Goal: Transaction & Acquisition: Purchase product/service

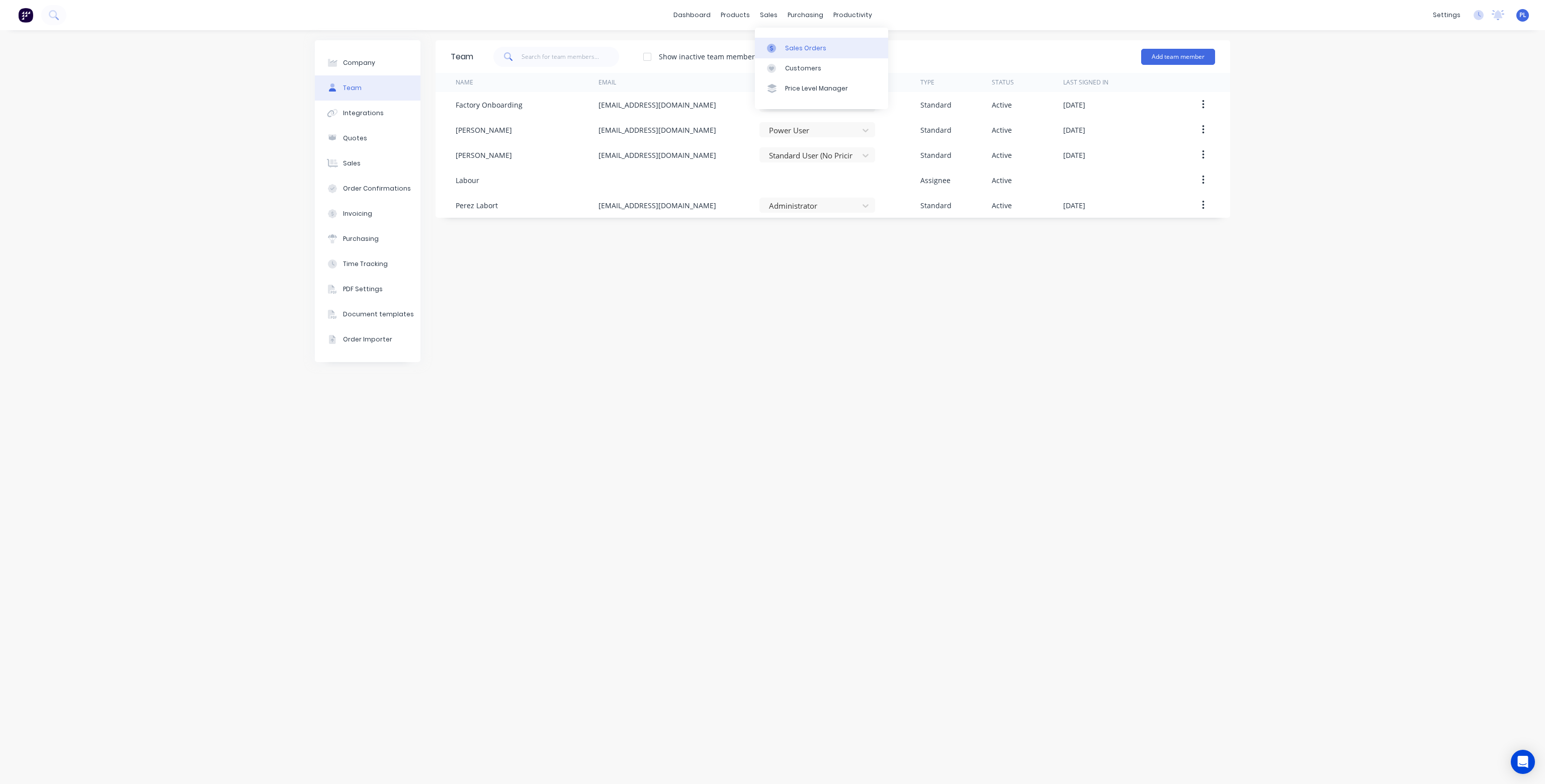
click at [794, 46] on div "Sales Orders" at bounding box center [806, 48] width 42 height 9
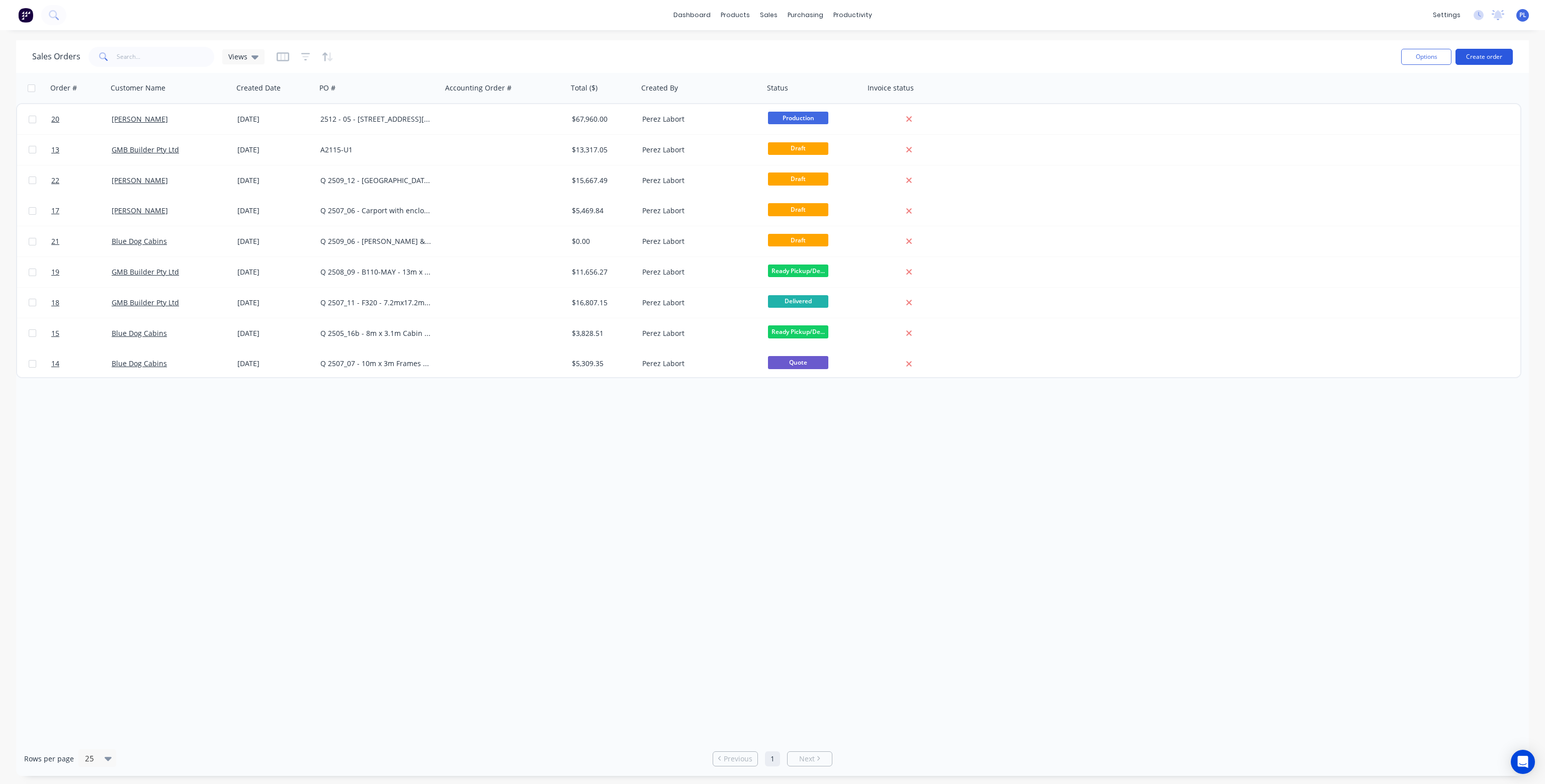
click at [1475, 56] on button "Create order" at bounding box center [1484, 57] width 58 height 16
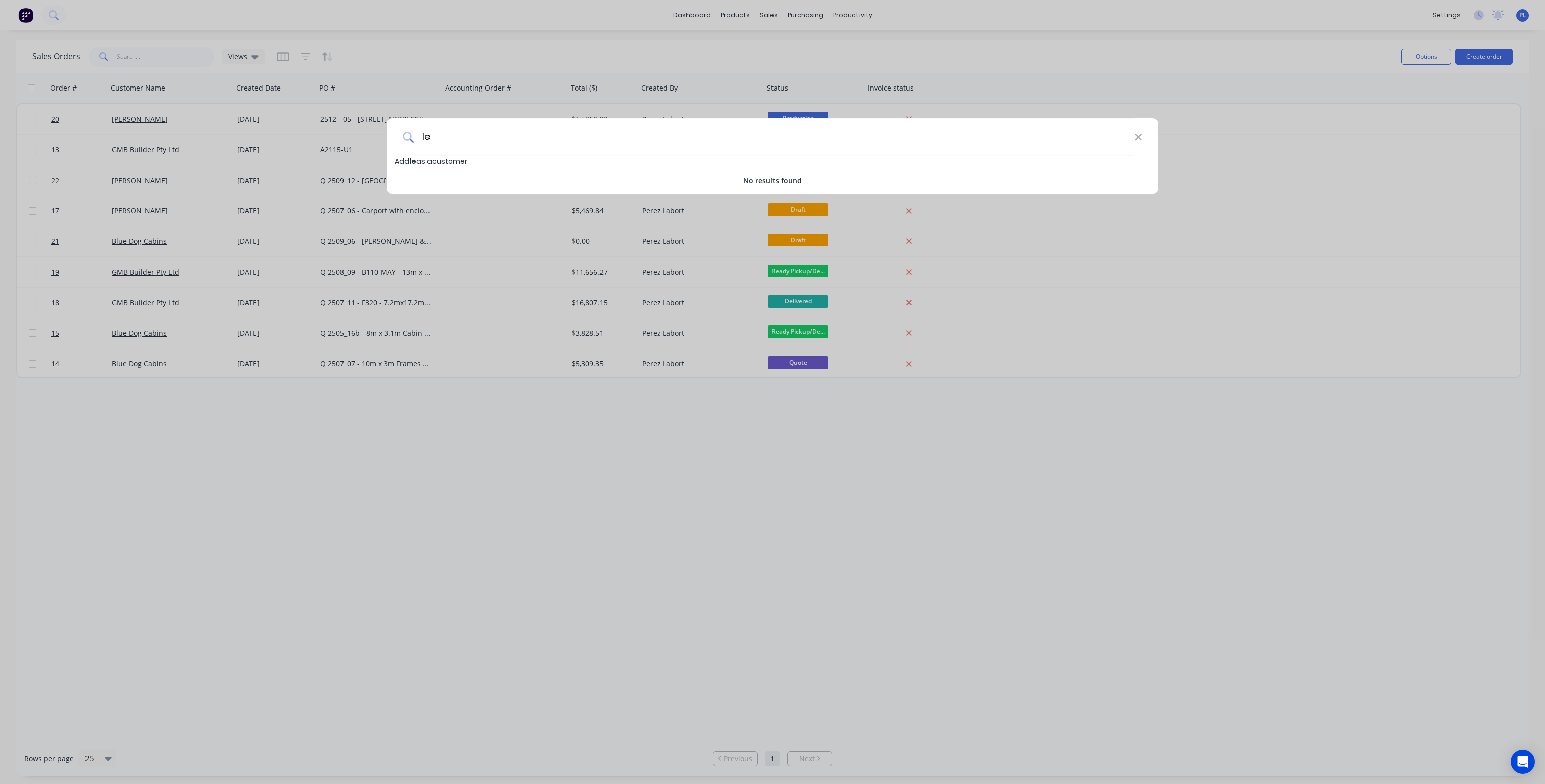
type input "l"
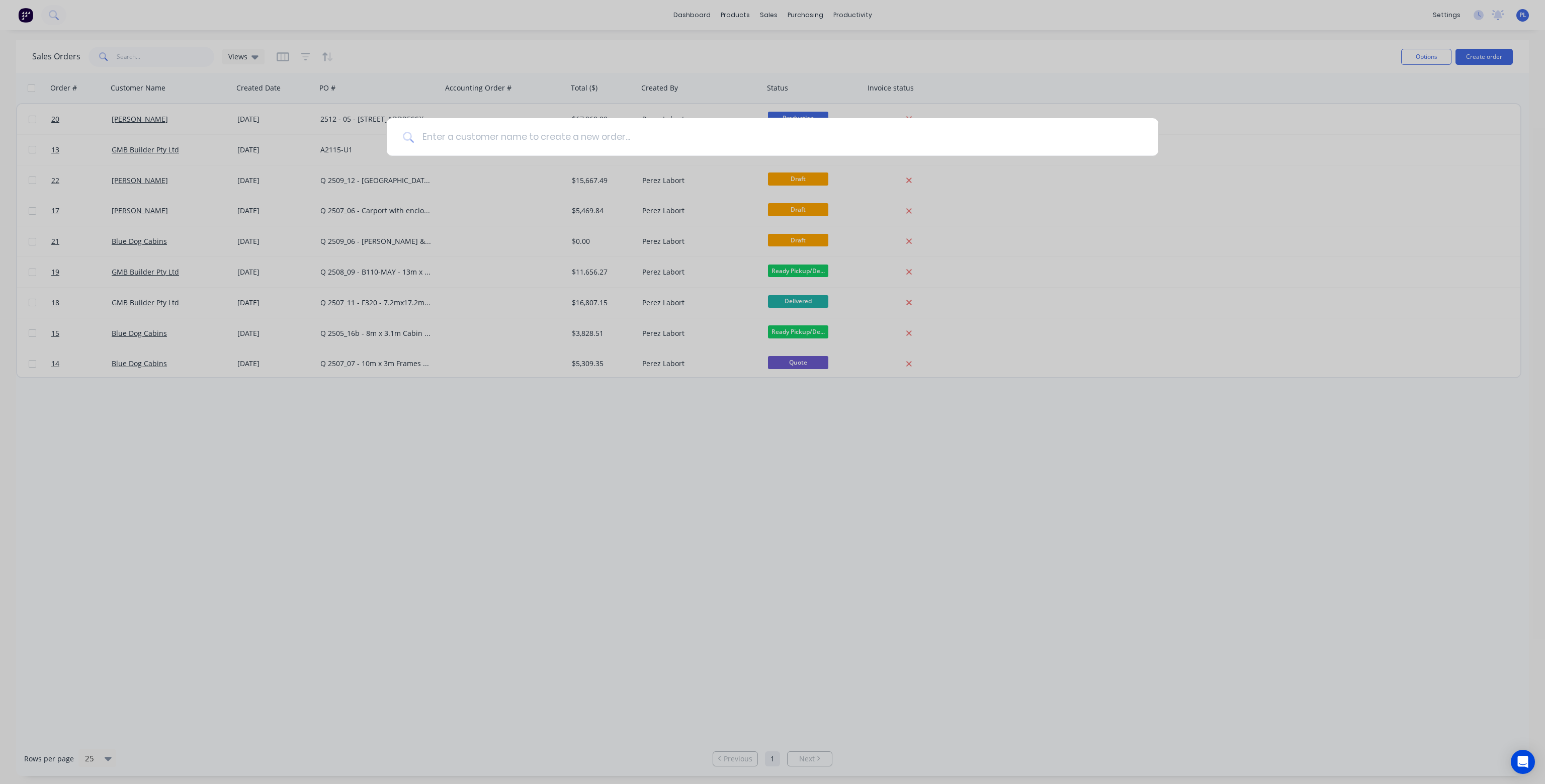
click at [447, 134] on input at bounding box center [778, 137] width 729 height 38
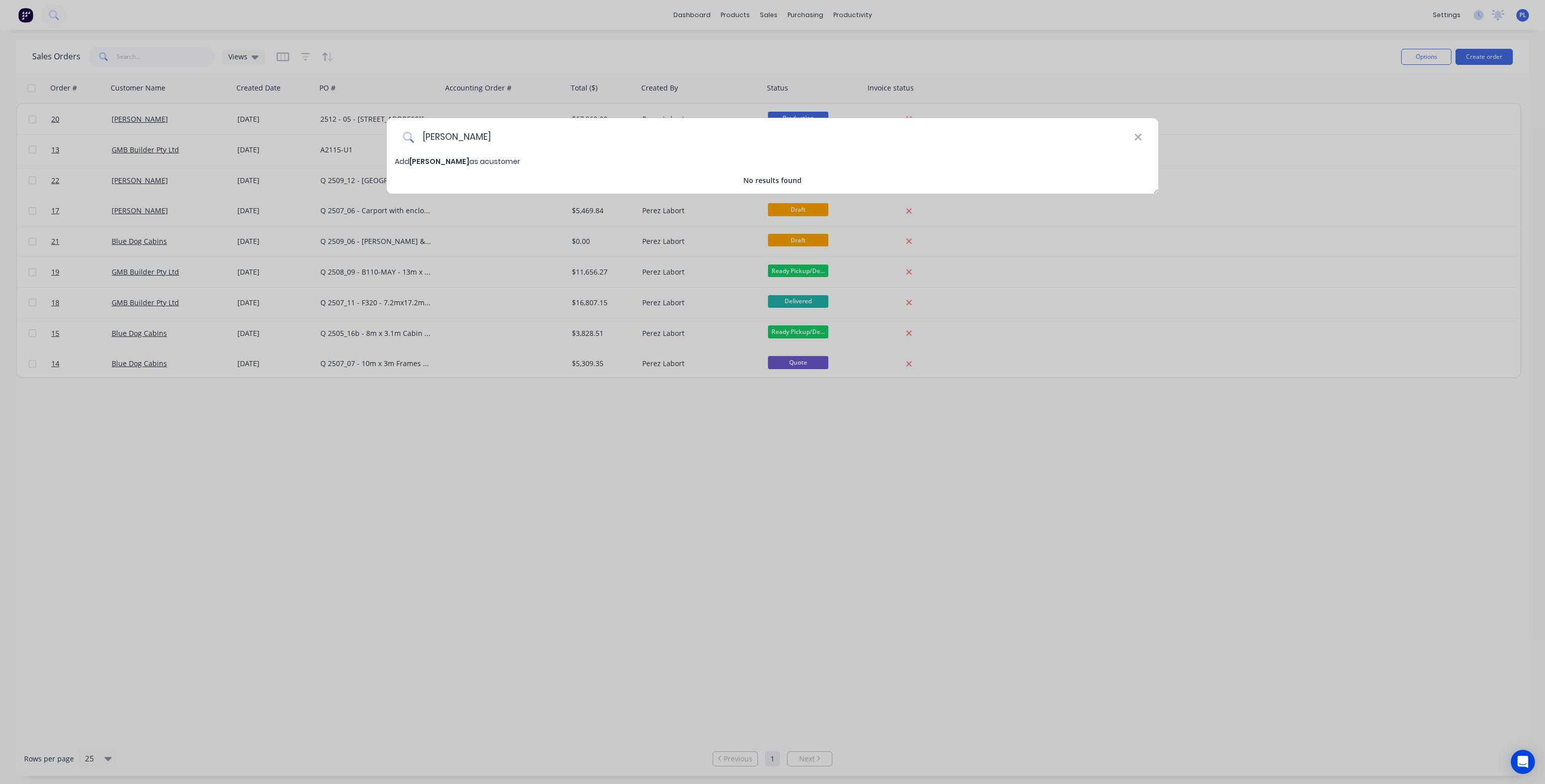
type input "[PERSON_NAME]"
click at [465, 162] on span "Add [PERSON_NAME] as a customer" at bounding box center [457, 161] width 125 height 10
select select "AU"
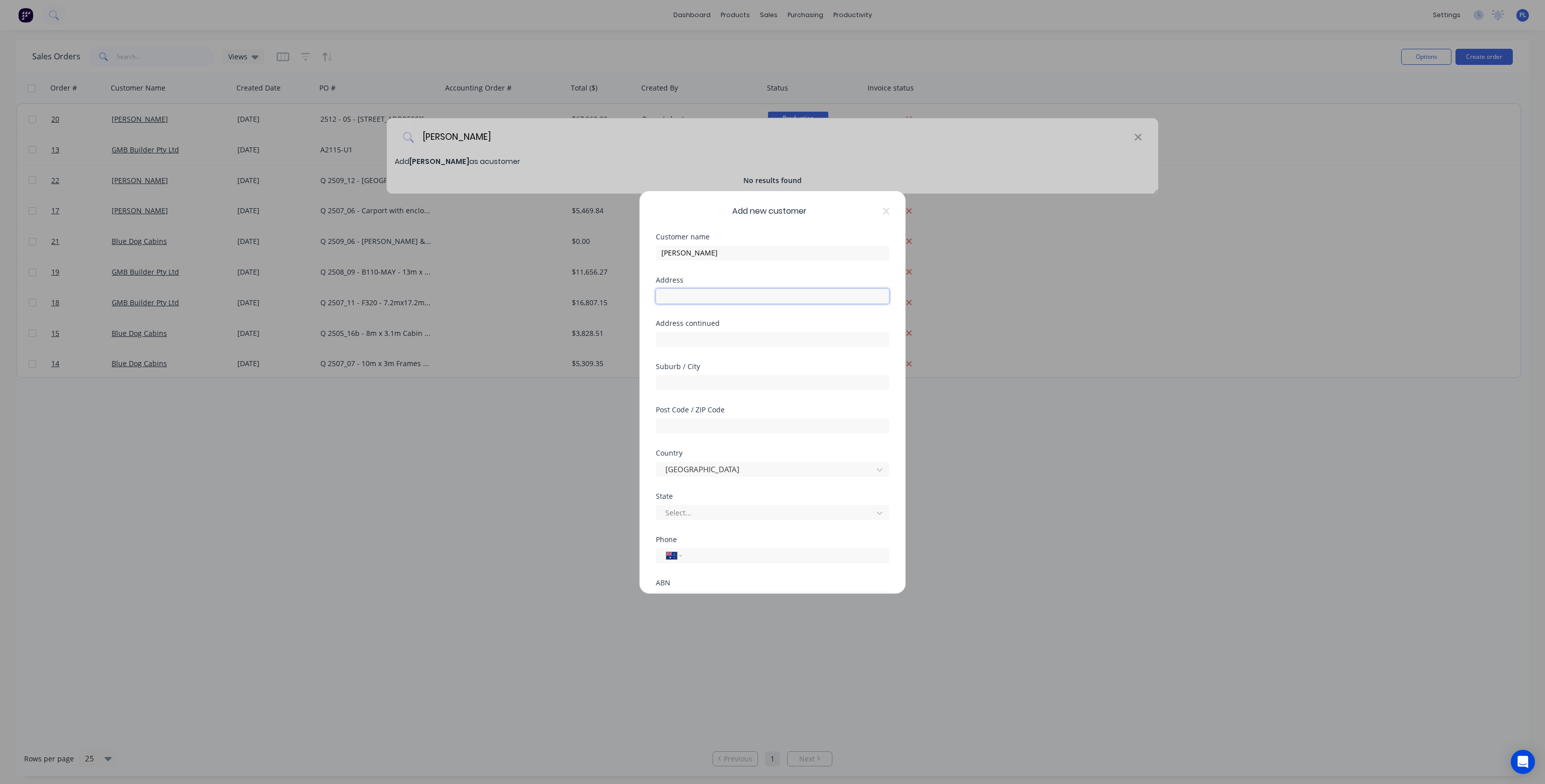
click at [704, 291] on input "text" at bounding box center [772, 295] width 233 height 15
click at [701, 295] on input "text" at bounding box center [772, 295] width 233 height 15
type input "[STREET_ADDRESS]"
click at [684, 382] on input "text" at bounding box center [772, 382] width 233 height 15
type input "South Arm"
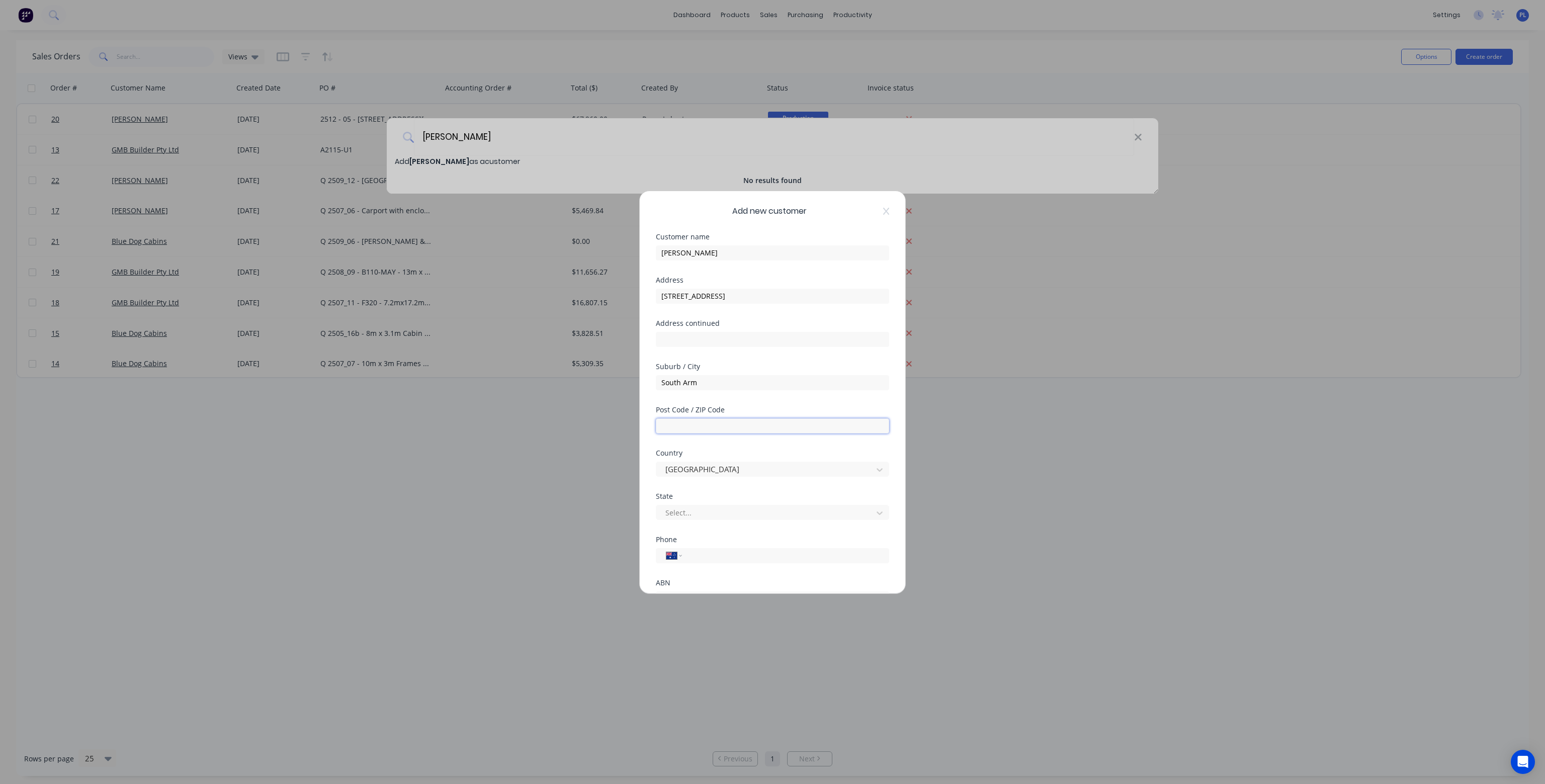
click at [677, 426] on input "text" at bounding box center [772, 426] width 233 height 15
type input "2460"
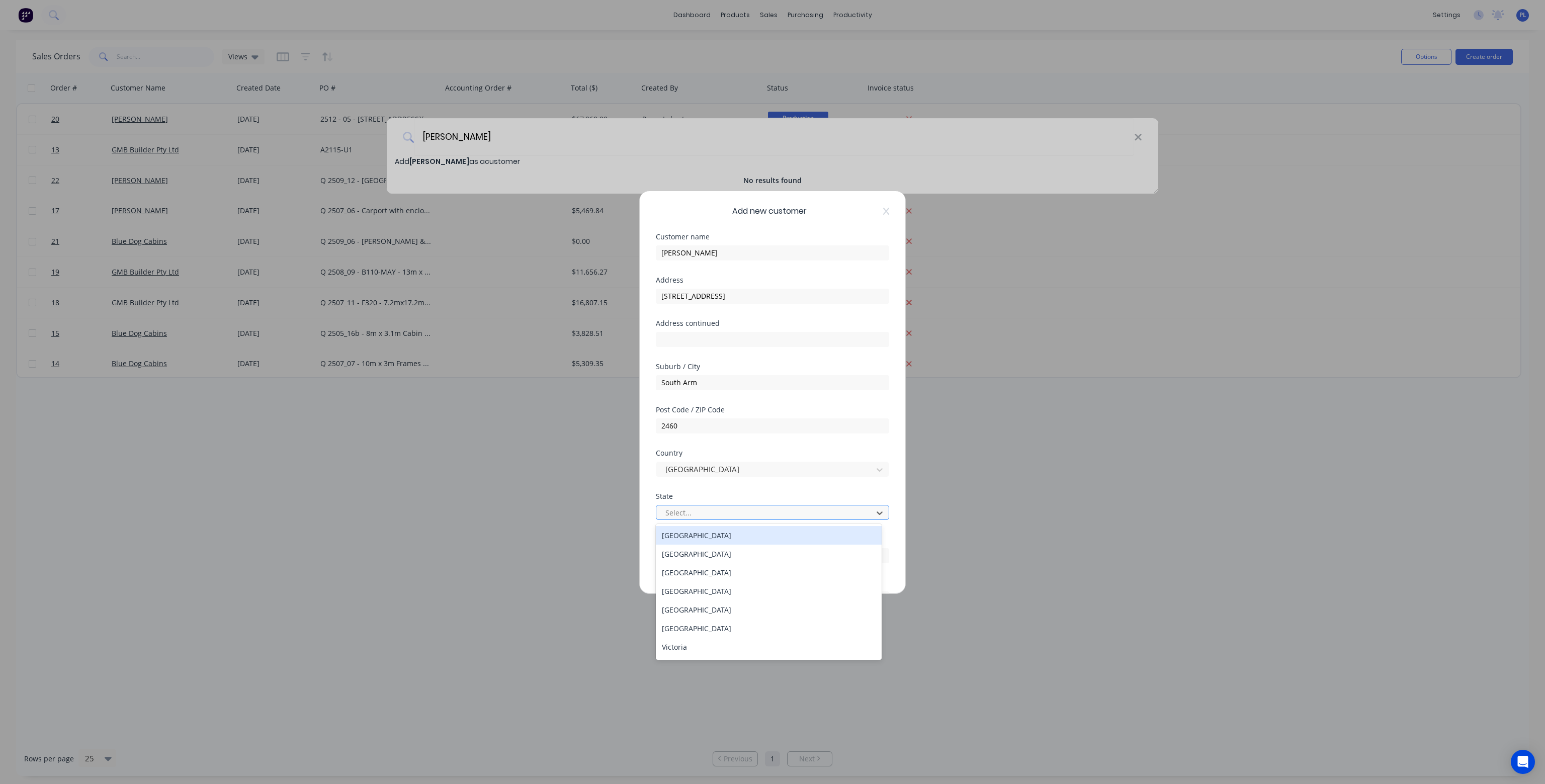
click at [678, 509] on div at bounding box center [766, 513] width 203 height 13
click at [689, 550] on div "[GEOGRAPHIC_DATA]" at bounding box center [769, 553] width 226 height 18
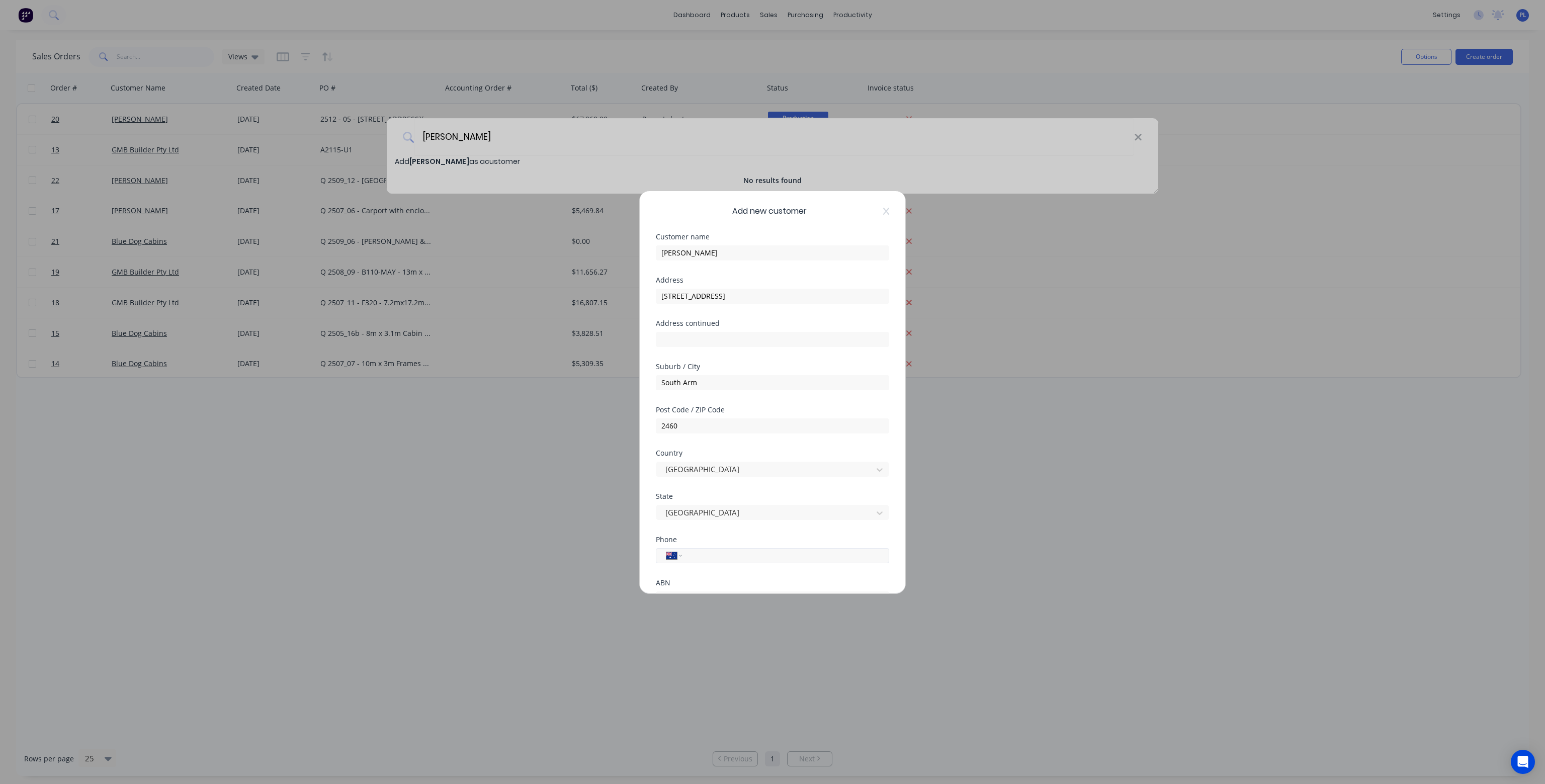
click at [695, 557] on input "tel" at bounding box center [784, 555] width 189 height 11
click at [704, 562] on div "International [GEOGRAPHIC_DATA] [GEOGRAPHIC_DATA] [GEOGRAPHIC_DATA] [GEOGRAPHIC…" at bounding box center [772, 555] width 233 height 15
click at [711, 556] on input "tel" at bounding box center [784, 555] width 189 height 11
type input "0429 451 117"
click at [722, 575] on div "Phone International [GEOGRAPHIC_DATA] [GEOGRAPHIC_DATA] [GEOGRAPHIC_DATA] [GEOG…" at bounding box center [772, 557] width 233 height 43
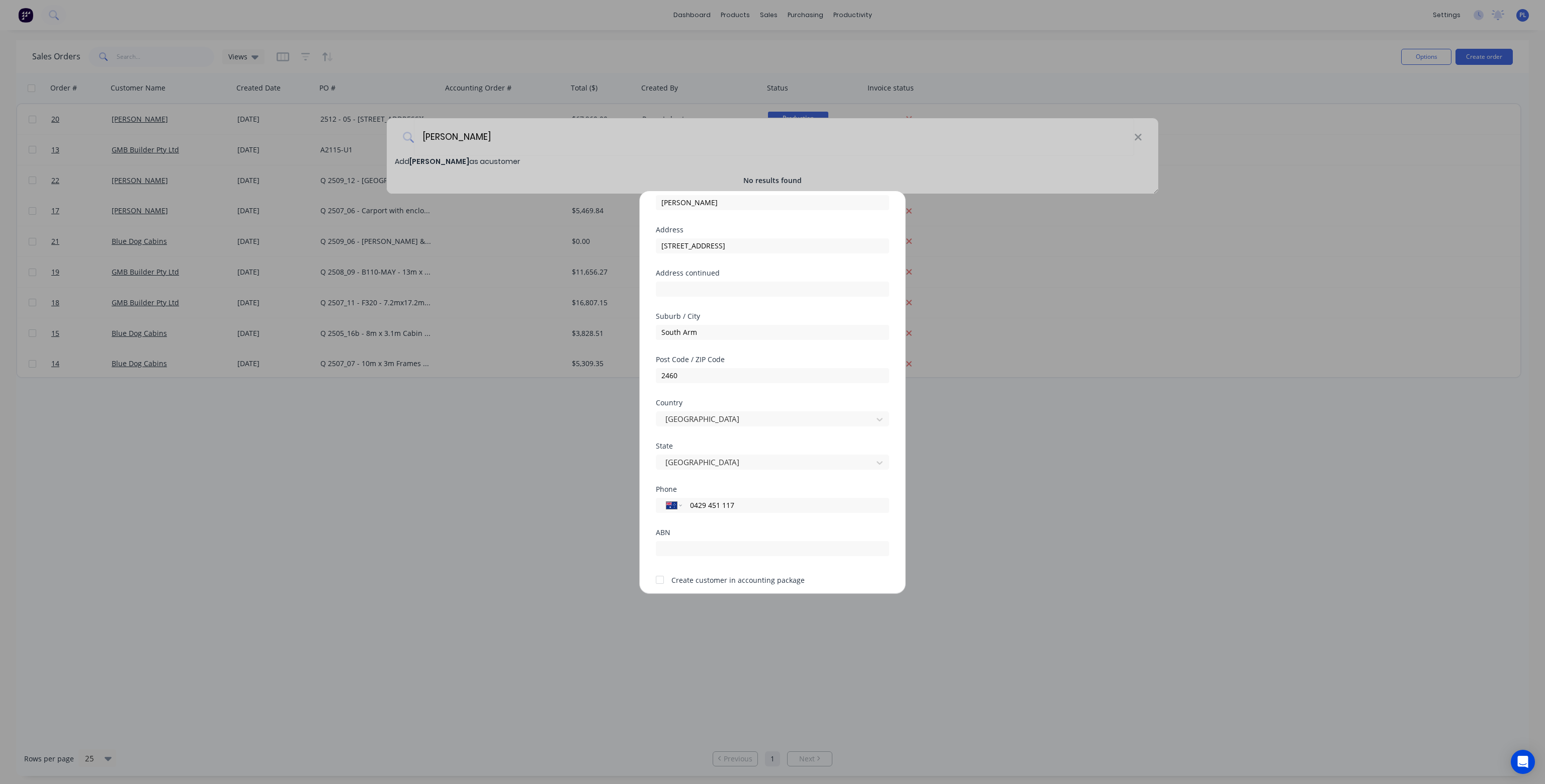
scroll to position [88, 0]
click at [721, 542] on div "Create customer in accounting package" at bounding box center [738, 541] width 133 height 10
click at [658, 542] on div at bounding box center [659, 541] width 20 height 20
click at [744, 571] on button "Save" at bounding box center [741, 572] width 55 height 16
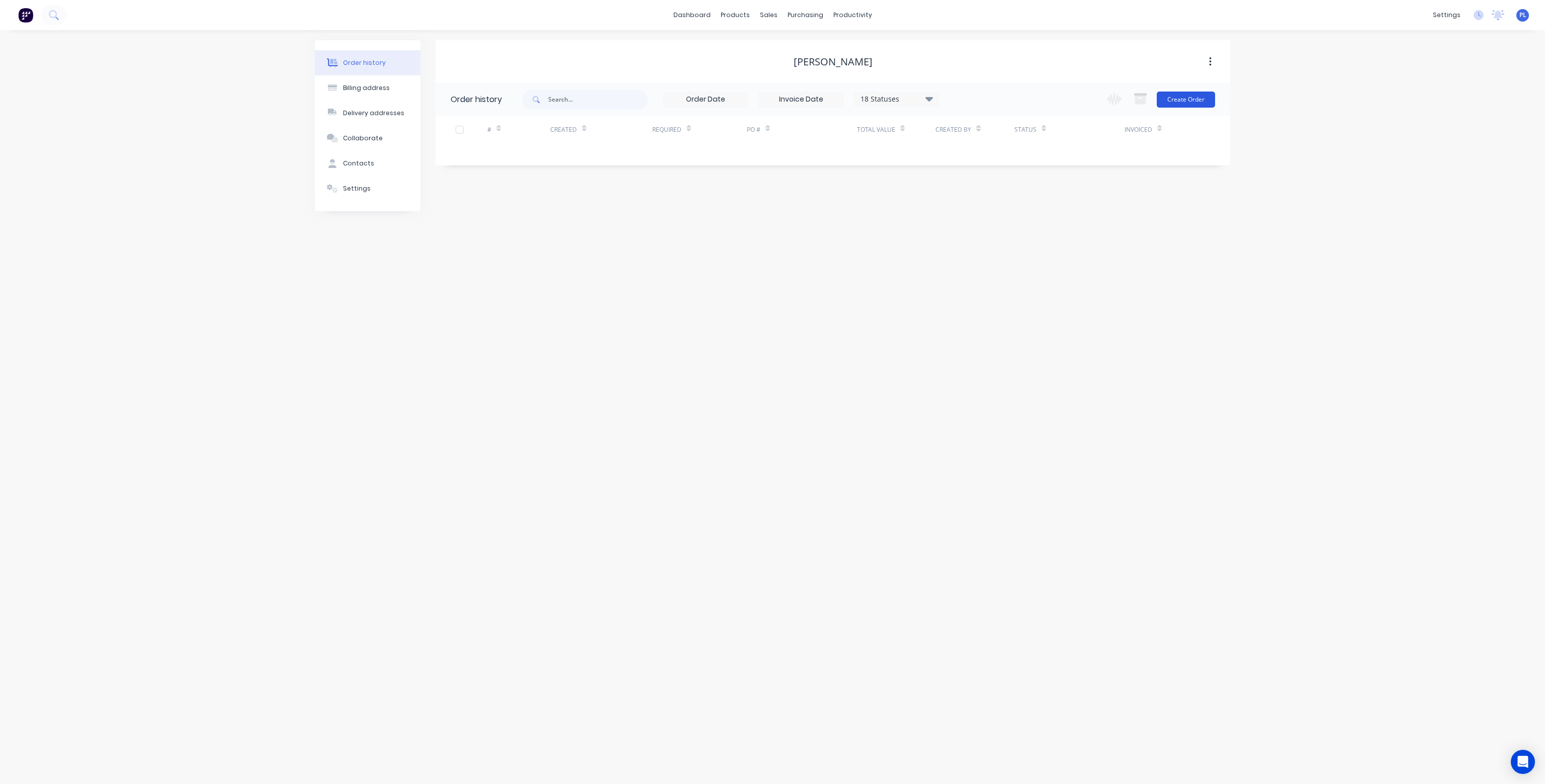
click at [1189, 97] on button "Create Order" at bounding box center [1186, 100] width 58 height 16
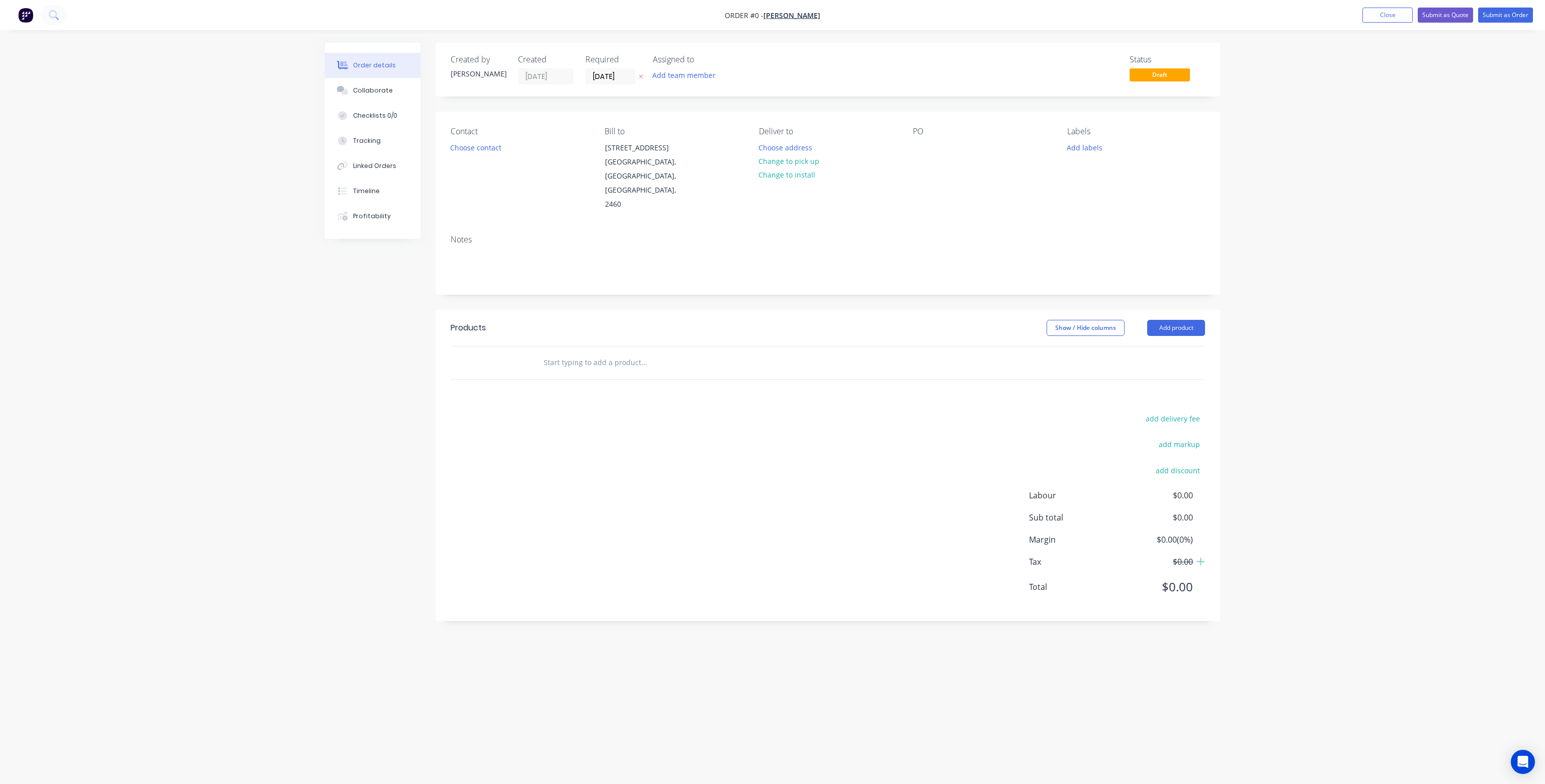
click at [593, 352] on input "text" at bounding box center [644, 362] width 201 height 20
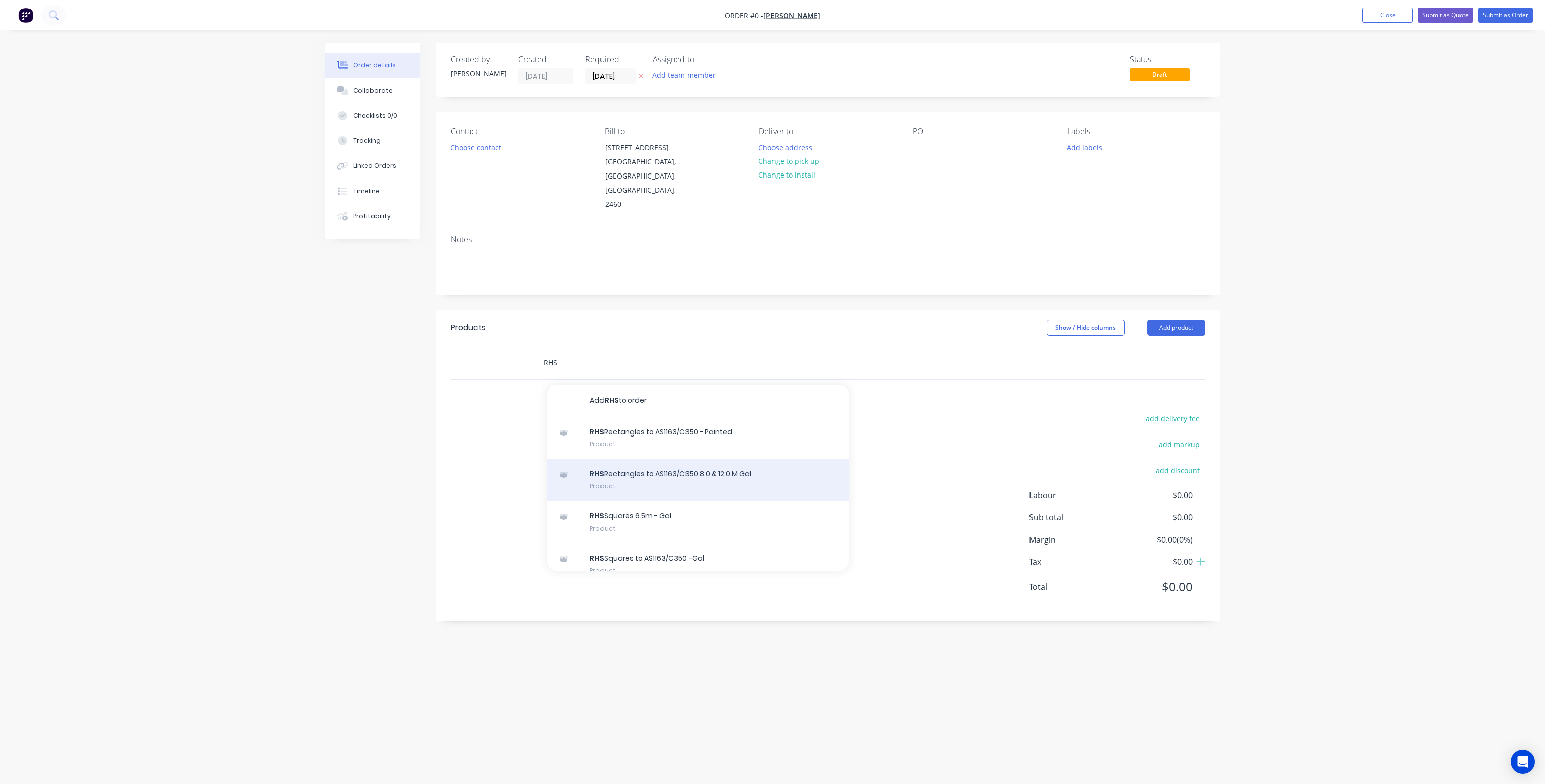
type input "RHS"
click at [632, 458] on div "RHS Rectangles to AS1163/C350 8.0 & 12.0 M Gal Product" at bounding box center [698, 479] width 302 height 42
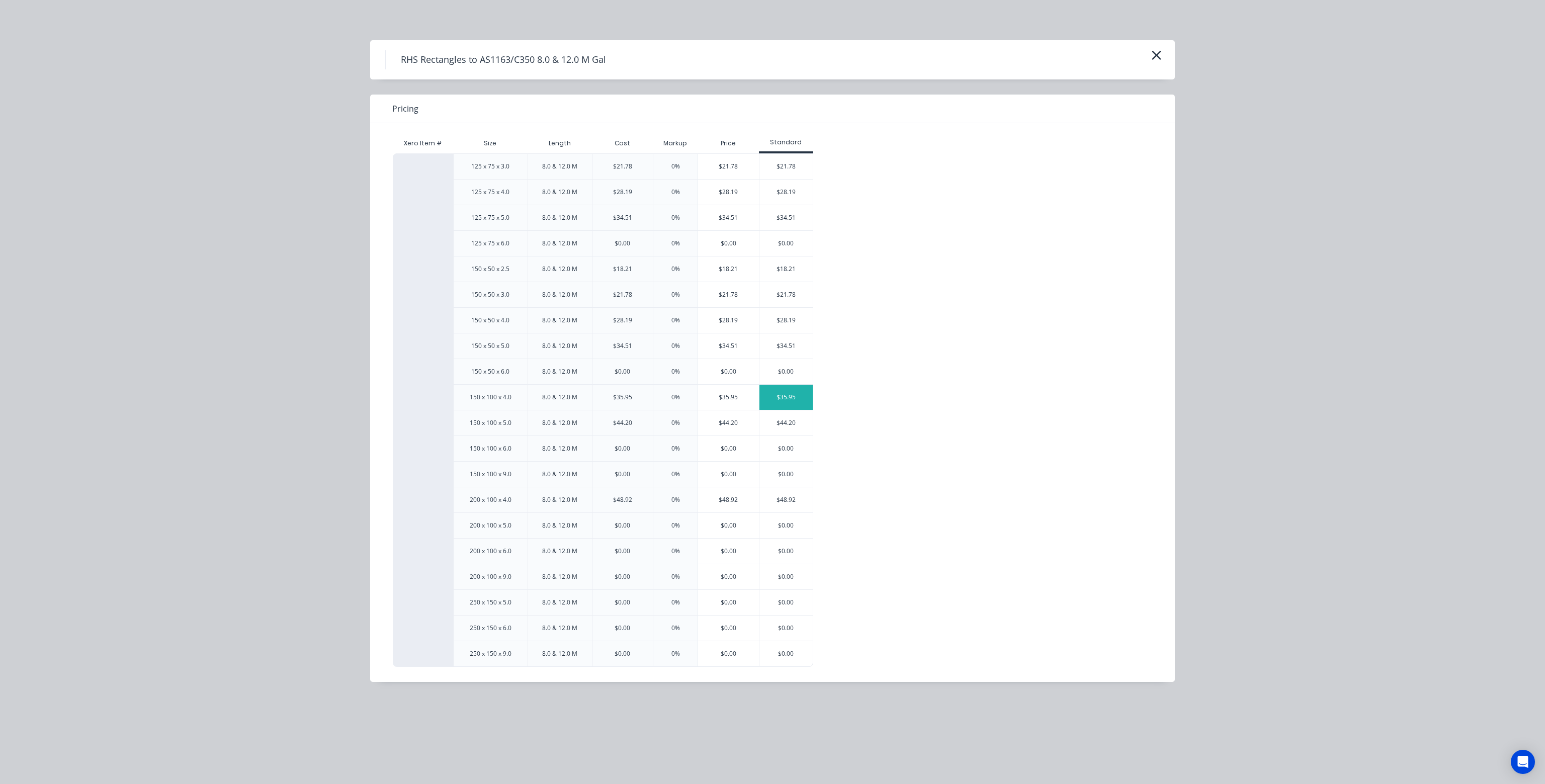
click at [781, 394] on div "$35.95" at bounding box center [786, 397] width 54 height 25
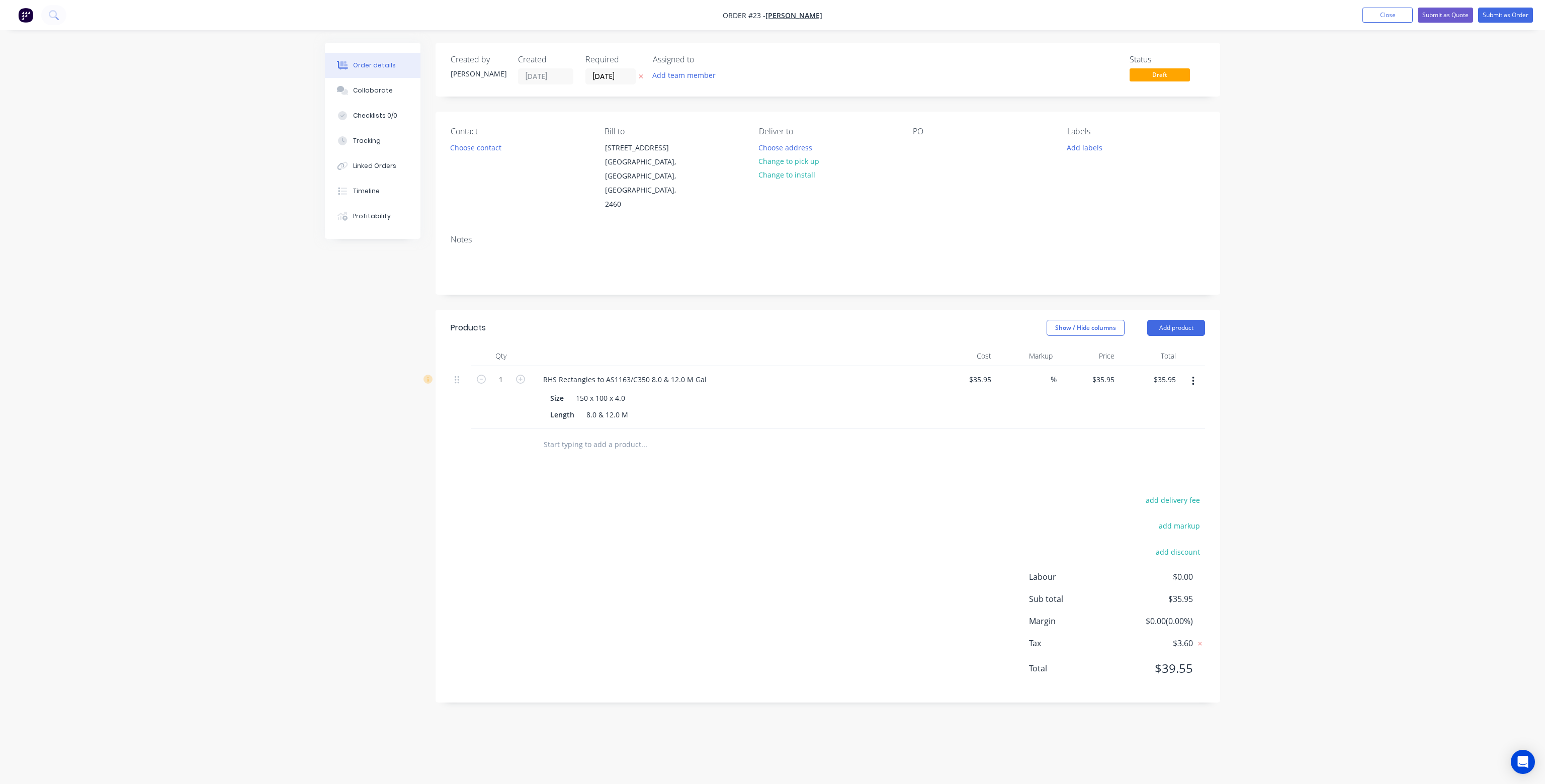
click at [579, 434] on input "text" at bounding box center [644, 444] width 201 height 20
click at [624, 372] on div "RHS Rectangles to AS1163/C350 8.0 & 12.0 M Gal" at bounding box center [625, 379] width 180 height 14
click at [661, 372] on div "RHS Rectangles to AS1163/C350 8.0 & 12.0 M Gal" at bounding box center [625, 379] width 180 height 14
click at [682, 372] on div "RHS Rectangles to AS1163/C350 8.0 M Gal" at bounding box center [614, 379] width 157 height 14
click at [604, 407] on div "8.0 & 12.0 M" at bounding box center [607, 414] width 50 height 14
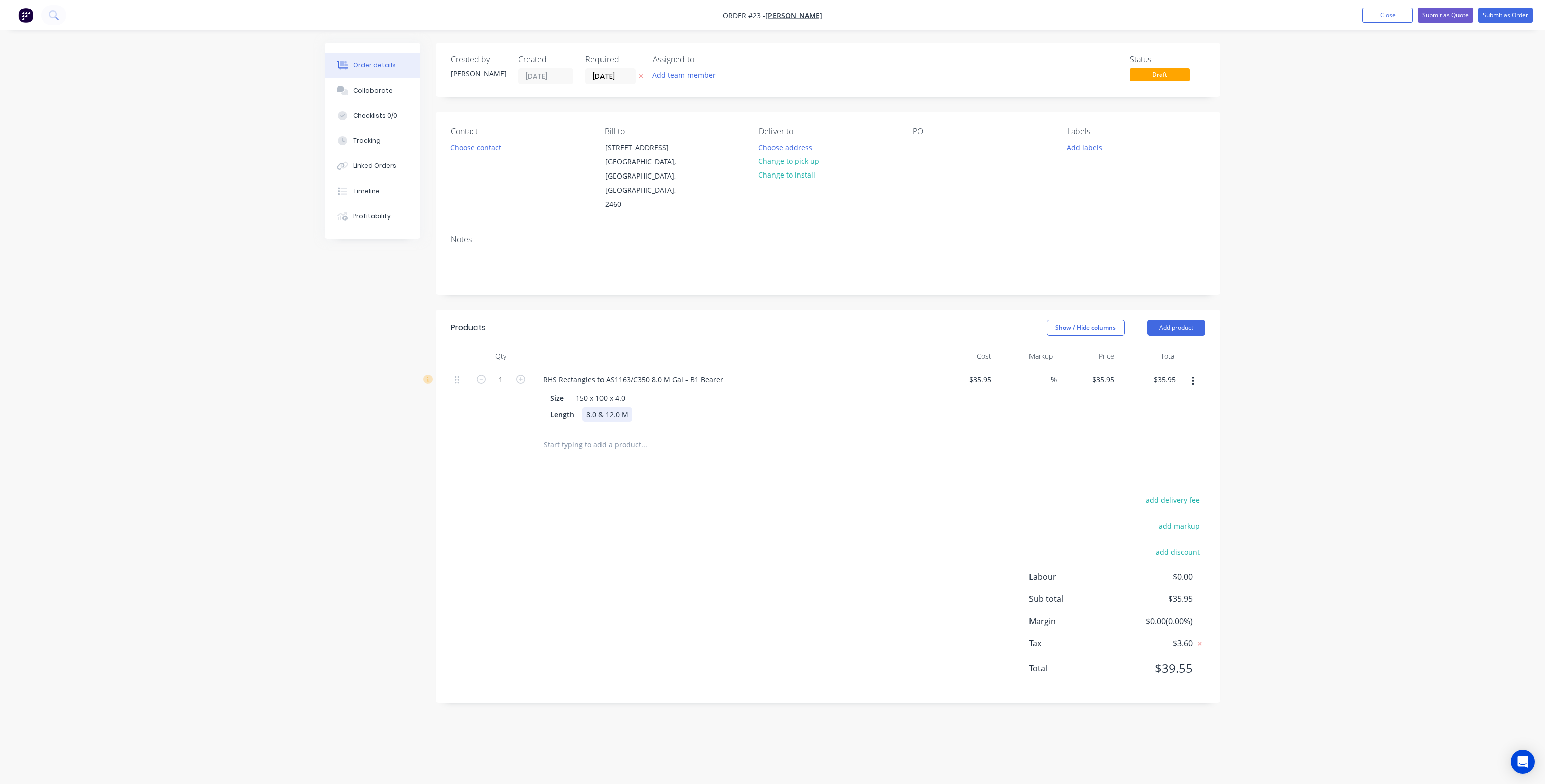
click at [594, 407] on div "8.0 & 12.0 M" at bounding box center [607, 414] width 50 height 14
click at [1043, 372] on input at bounding box center [1045, 379] width 11 height 14
type input "20"
type input "$43.14"
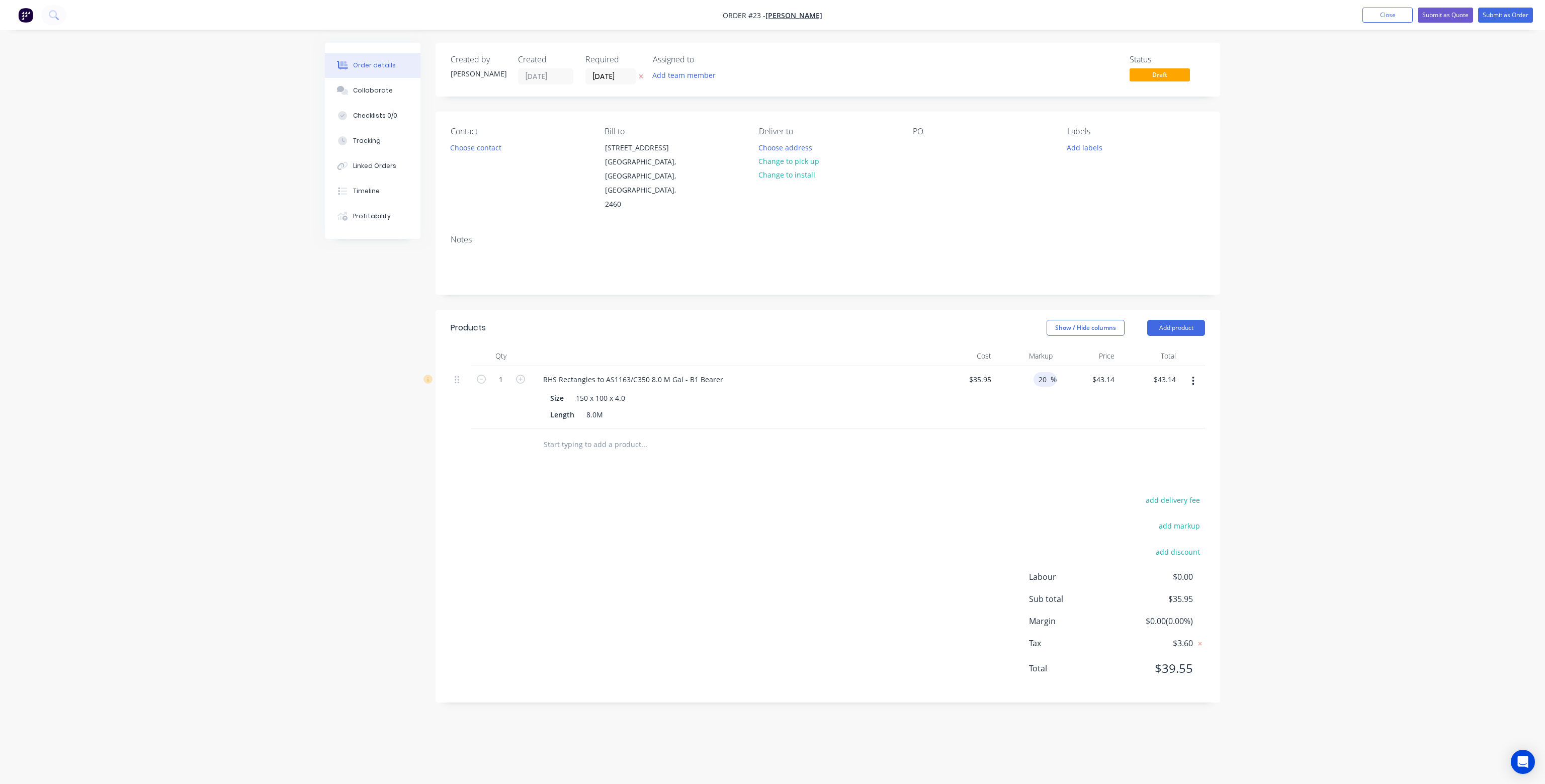
click at [1043, 375] on div "20 20 %" at bounding box center [1026, 397] width 62 height 62
click at [978, 455] on div "Products Show / Hide columns Add product Qty Cost Markup Price Total 1 RHS Rect…" at bounding box center [828, 506] width 784 height 393
click at [986, 372] on input "35.95" at bounding box center [983, 379] width 23 height 14
type input "$287.60"
type input "$345.12"
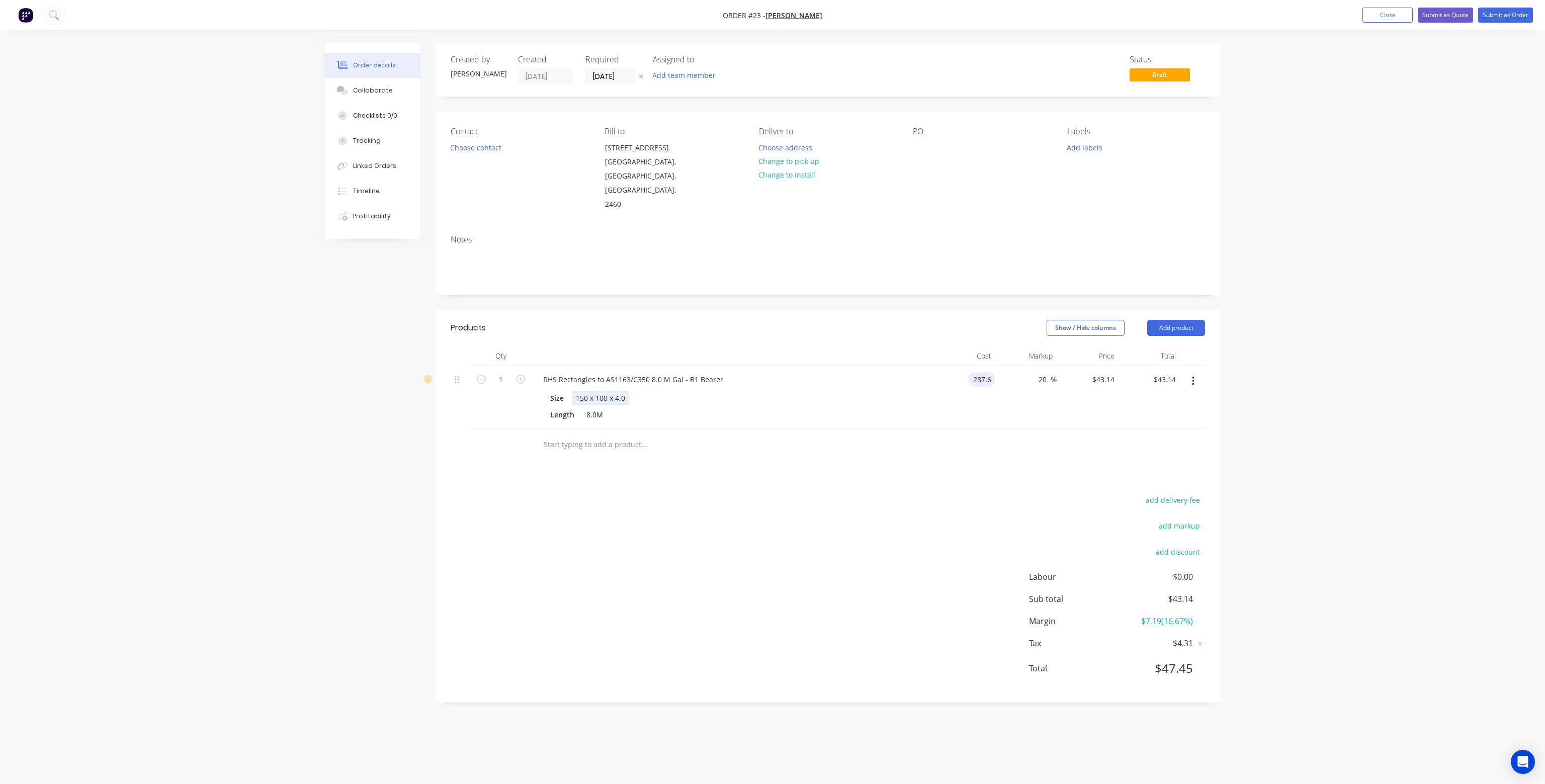
type input "$345.12"
click at [849, 390] on div "Size 150 x 100 x 4.0" at bounding box center [730, 398] width 368 height 14
click at [504, 372] on input "1" at bounding box center [501, 379] width 26 height 15
type input "13"
type input "$4,486.56"
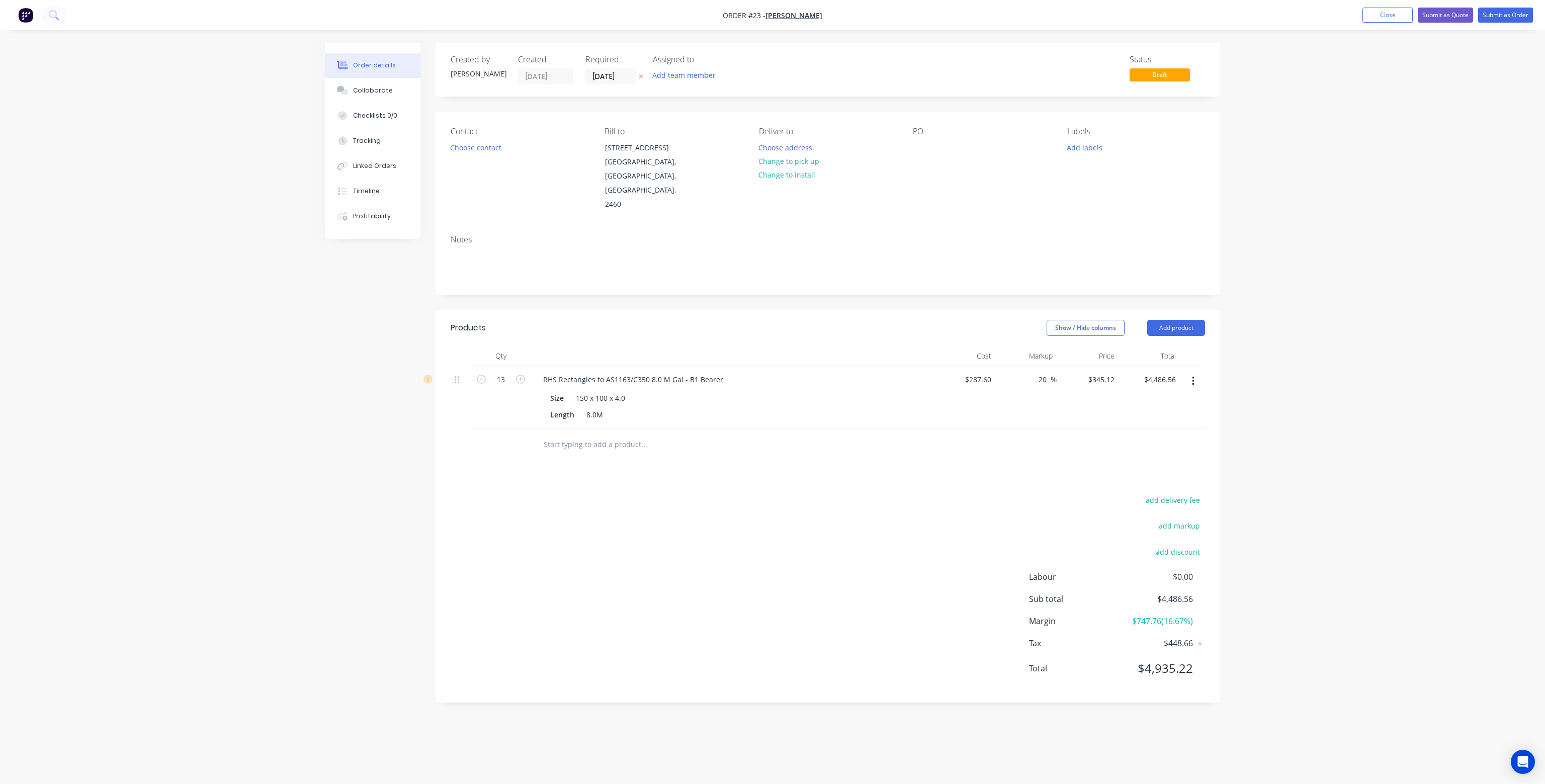
click at [736, 317] on header "Products Show / Hide columns Add product" at bounding box center [828, 327] width 784 height 36
click at [598, 434] on input "text" at bounding box center [644, 444] width 201 height 20
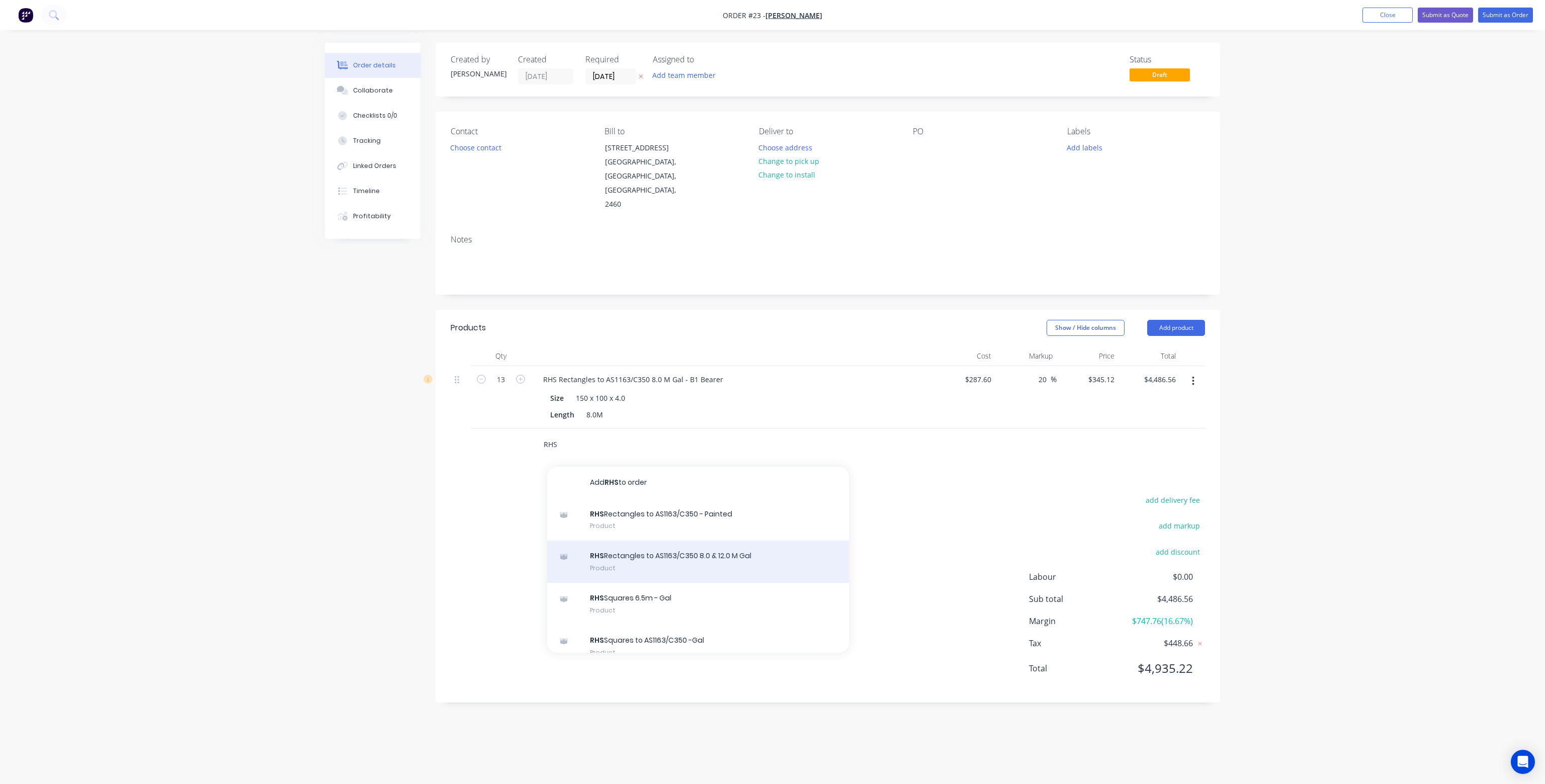
type input "RHS"
click at [720, 540] on div "RHS Rectangles to AS1163/C350 8.0 & 12.0 M Gal Product" at bounding box center [698, 561] width 302 height 42
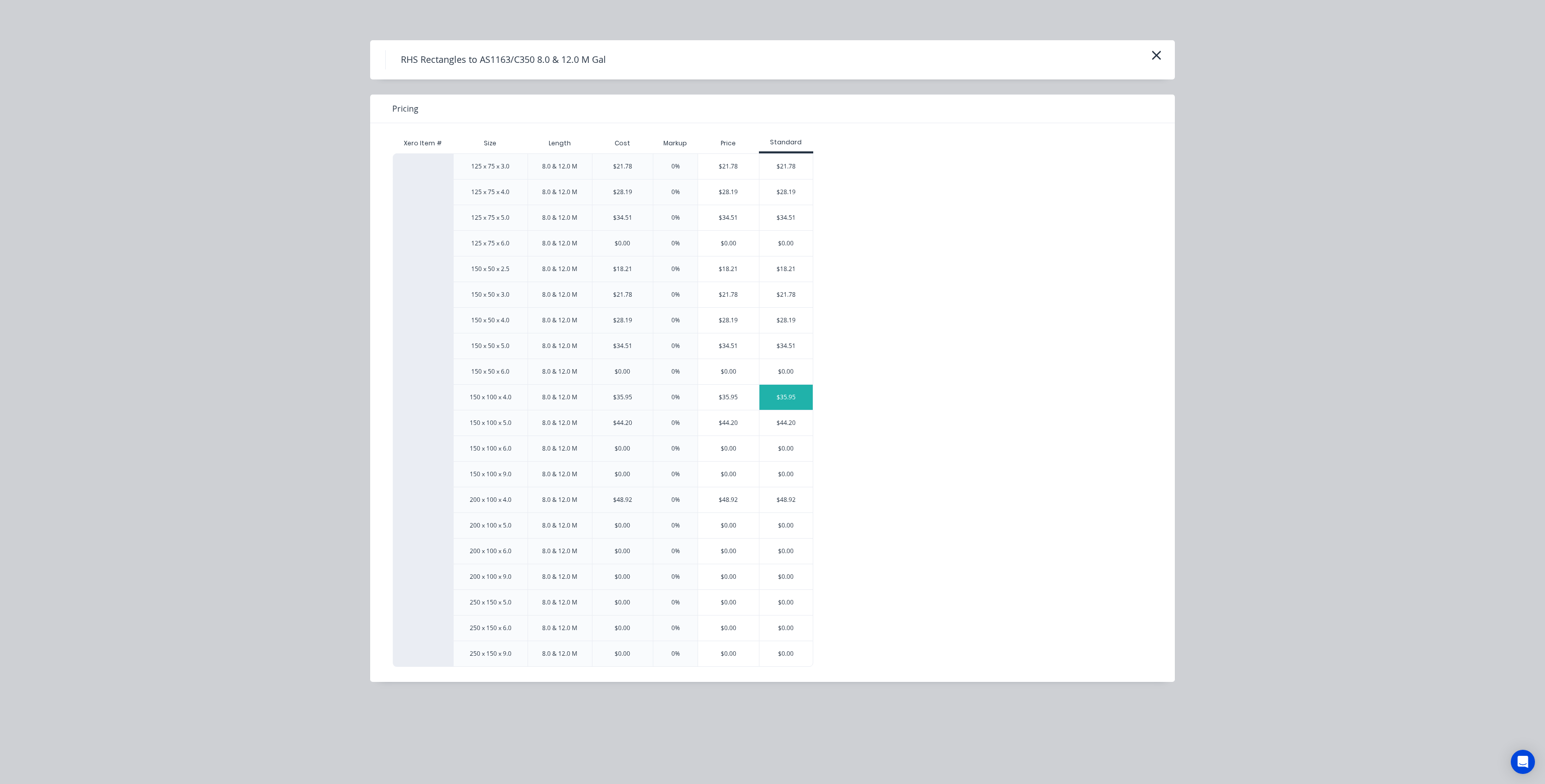
click at [795, 394] on div "$35.95" at bounding box center [786, 397] width 54 height 25
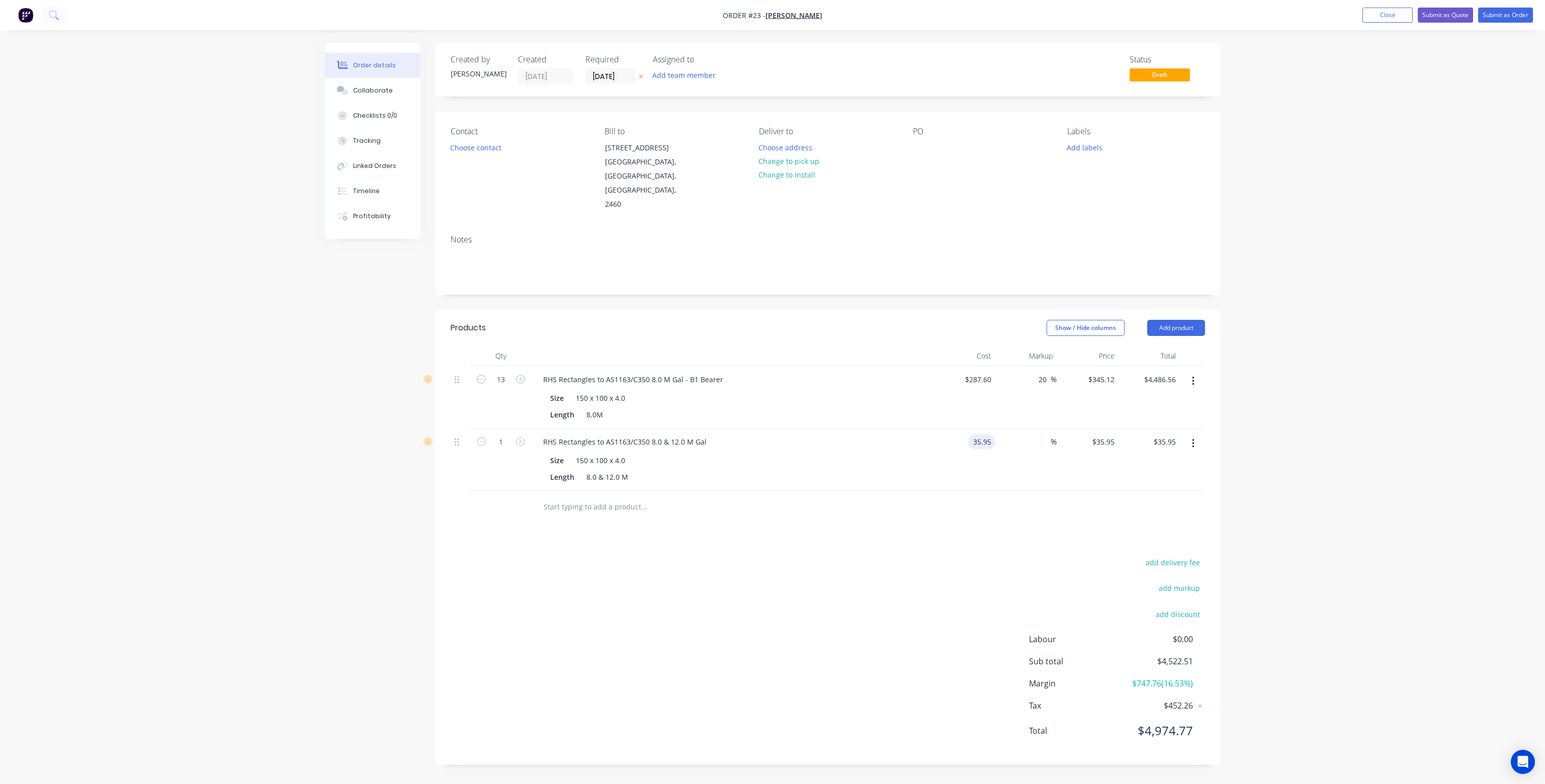
click at [978, 434] on input "35.95" at bounding box center [983, 441] width 23 height 14
type input "$287.60"
click at [1049, 434] on input at bounding box center [1045, 441] width 11 height 14
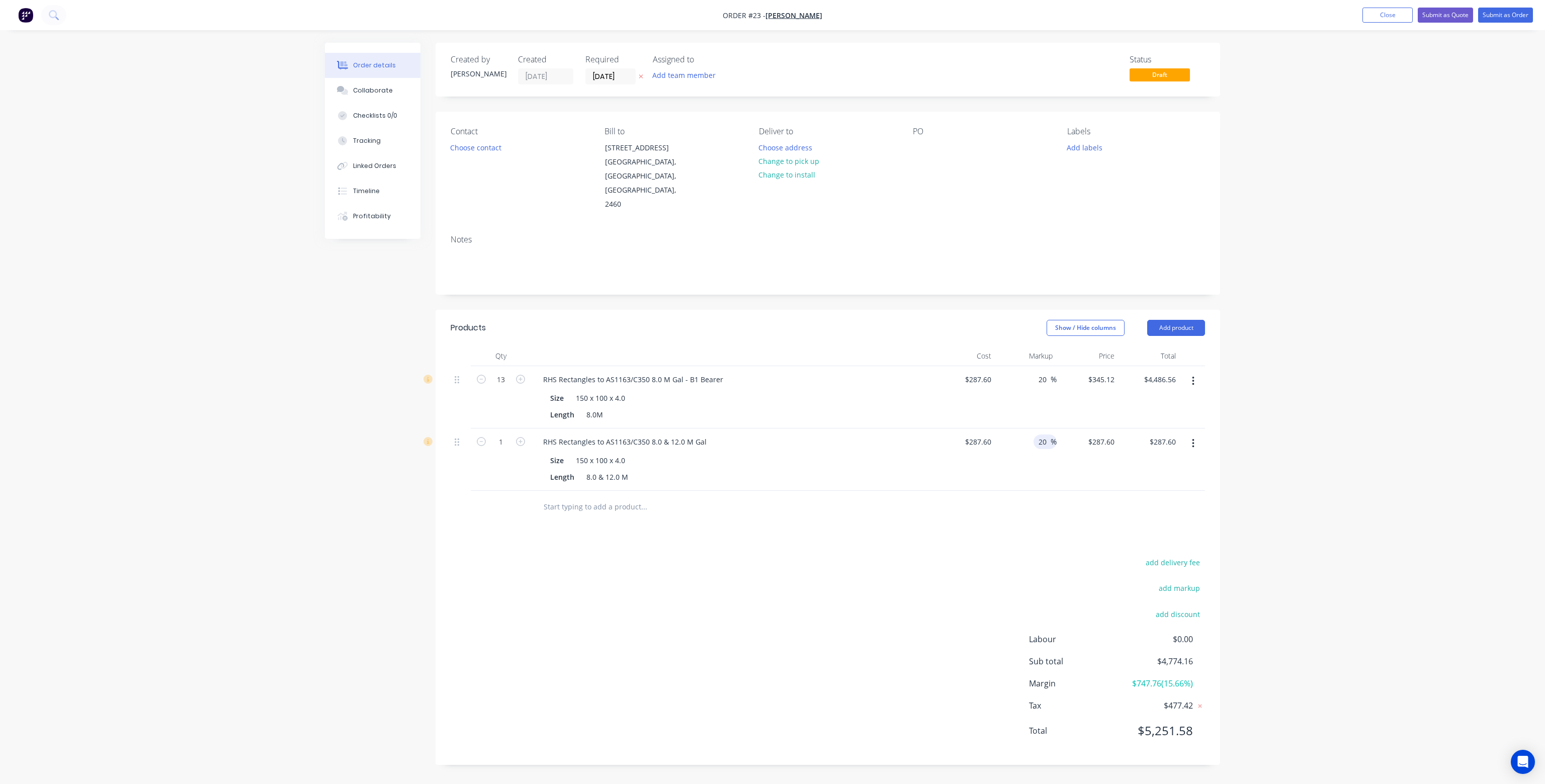
type input "20"
type input "$345.12"
click at [1022, 452] on div "20 20 %" at bounding box center [1026, 459] width 62 height 62
click at [670, 434] on div "RHS Rectangles to AS1163/C350 8.0 & 12.0 M Gal" at bounding box center [625, 441] width 180 height 14
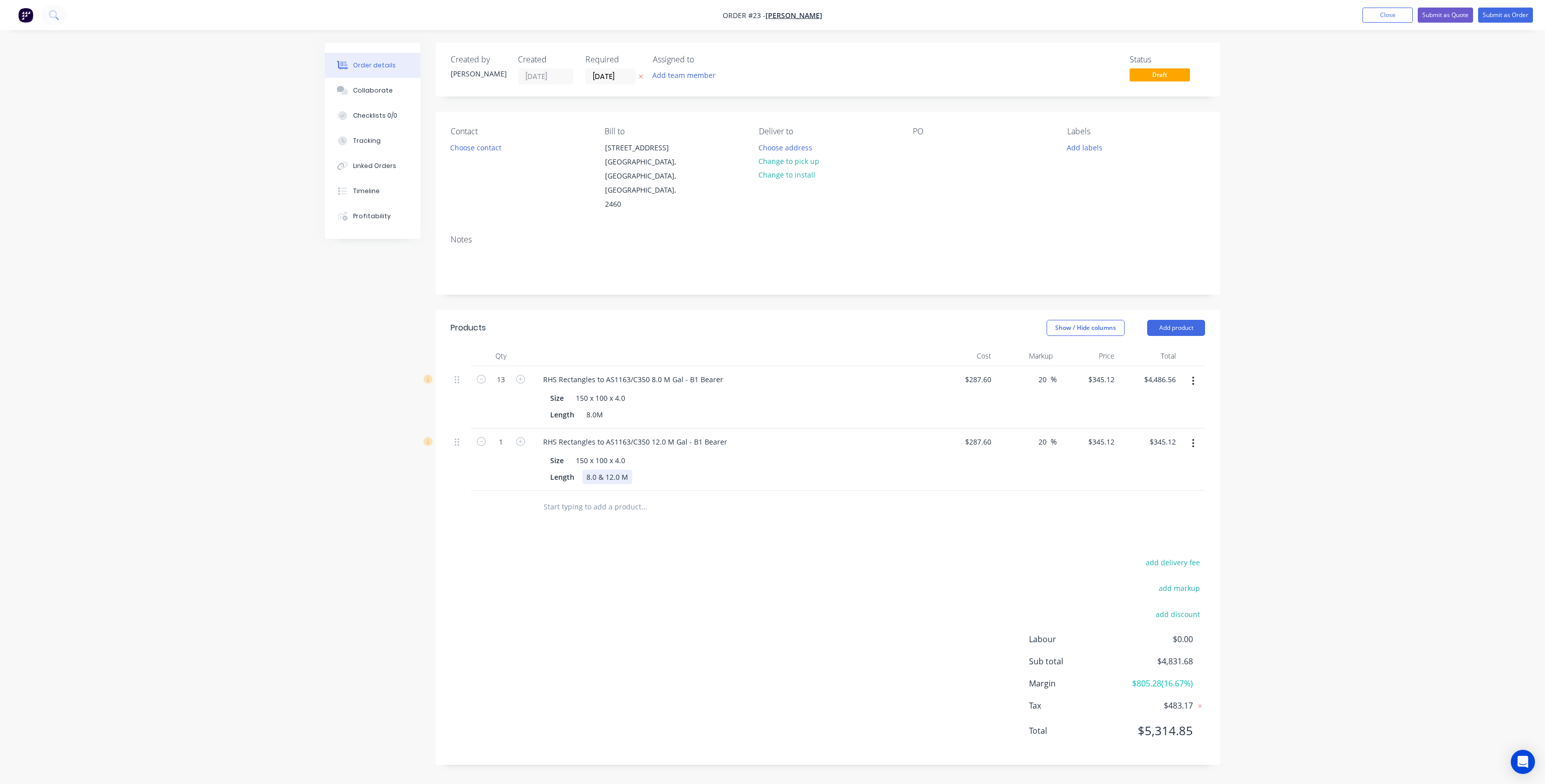
click at [606, 469] on div "8.0 & 12.0 M" at bounding box center [607, 477] width 50 height 14
click at [605, 469] on div "8.0 & 12.0 M" at bounding box center [607, 477] width 50 height 14
click at [988, 434] on input "287.6" at bounding box center [979, 441] width 31 height 14
type input "$431.40"
type input "$517.68"
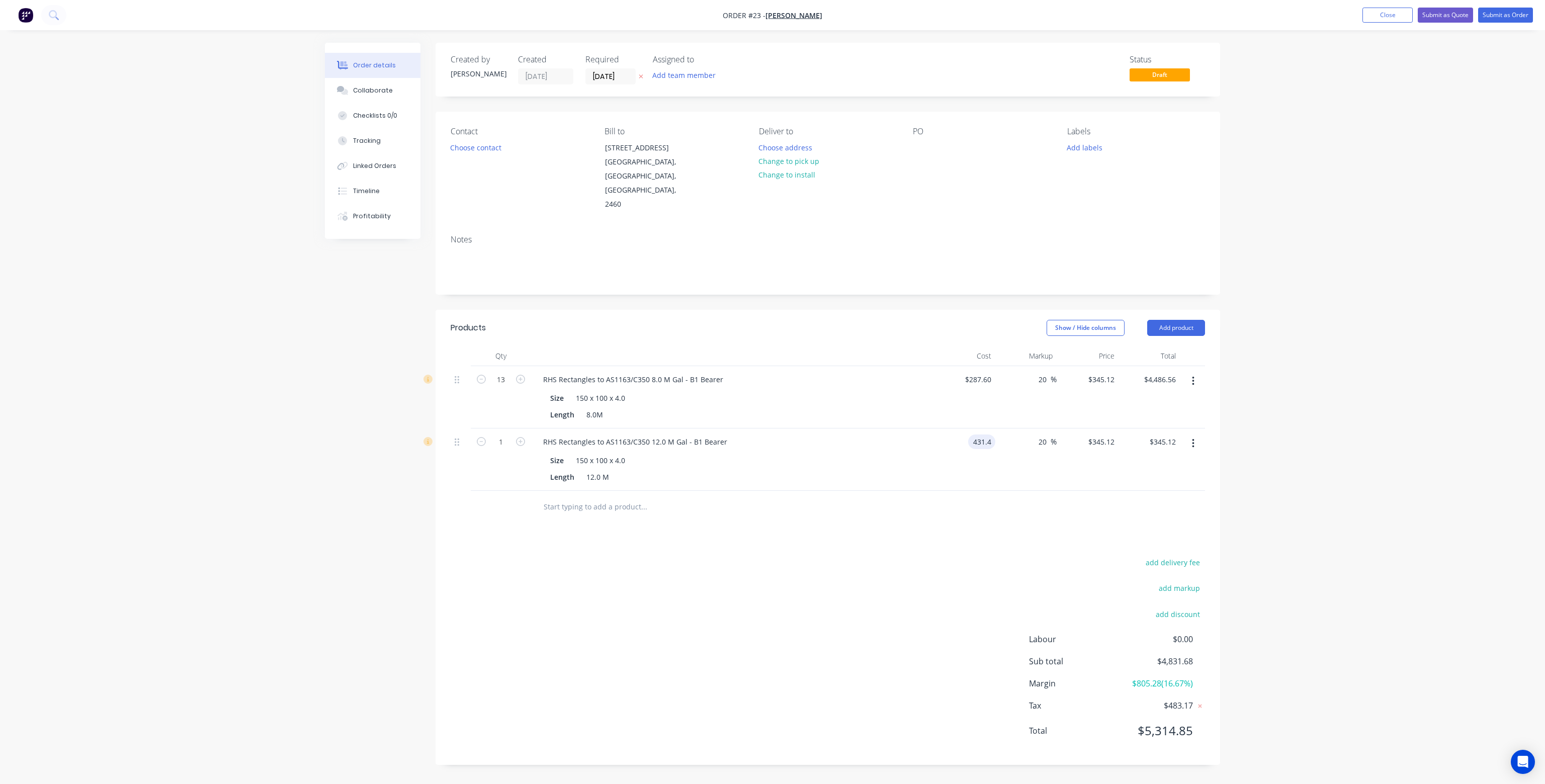
type input "$517.68"
click at [1010, 437] on div "20 20 %" at bounding box center [1026, 459] width 62 height 62
click at [602, 469] on div "12.0 M" at bounding box center [598, 477] width 30 height 14
click at [672, 497] on input "text" at bounding box center [644, 506] width 201 height 20
click at [562, 497] on input "text" at bounding box center [644, 506] width 201 height 20
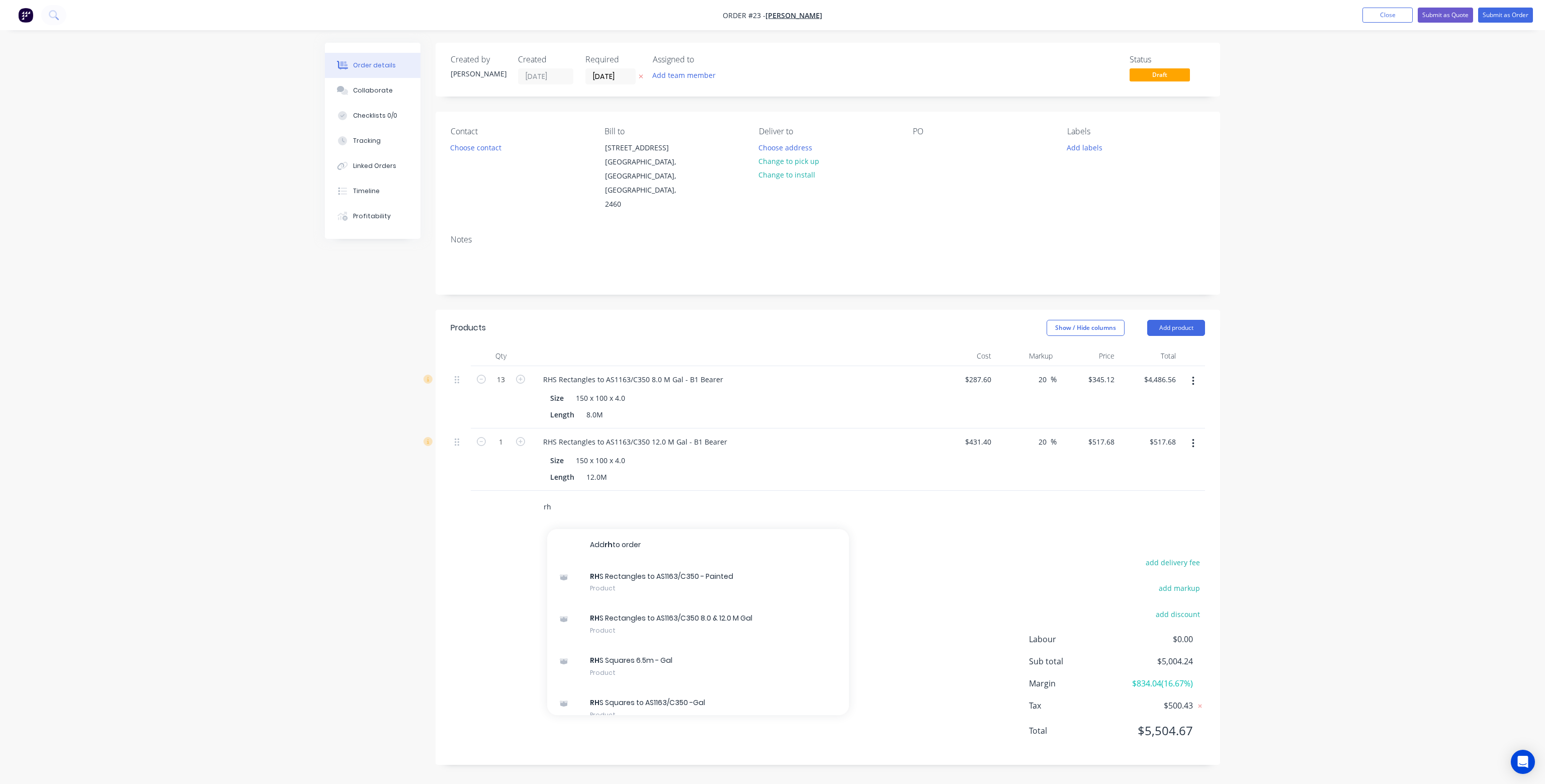
type input "r"
type input "s"
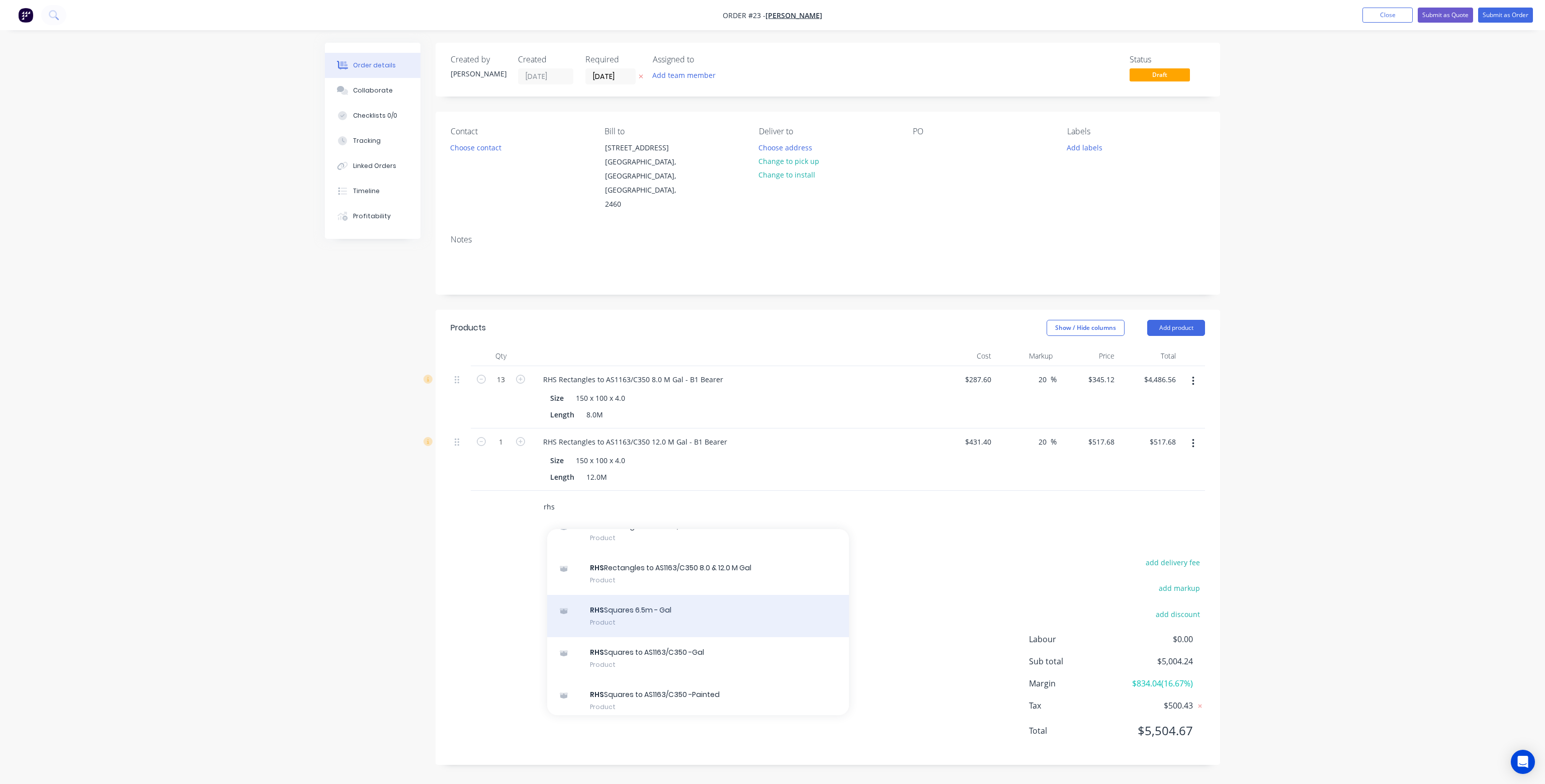
scroll to position [101, 0]
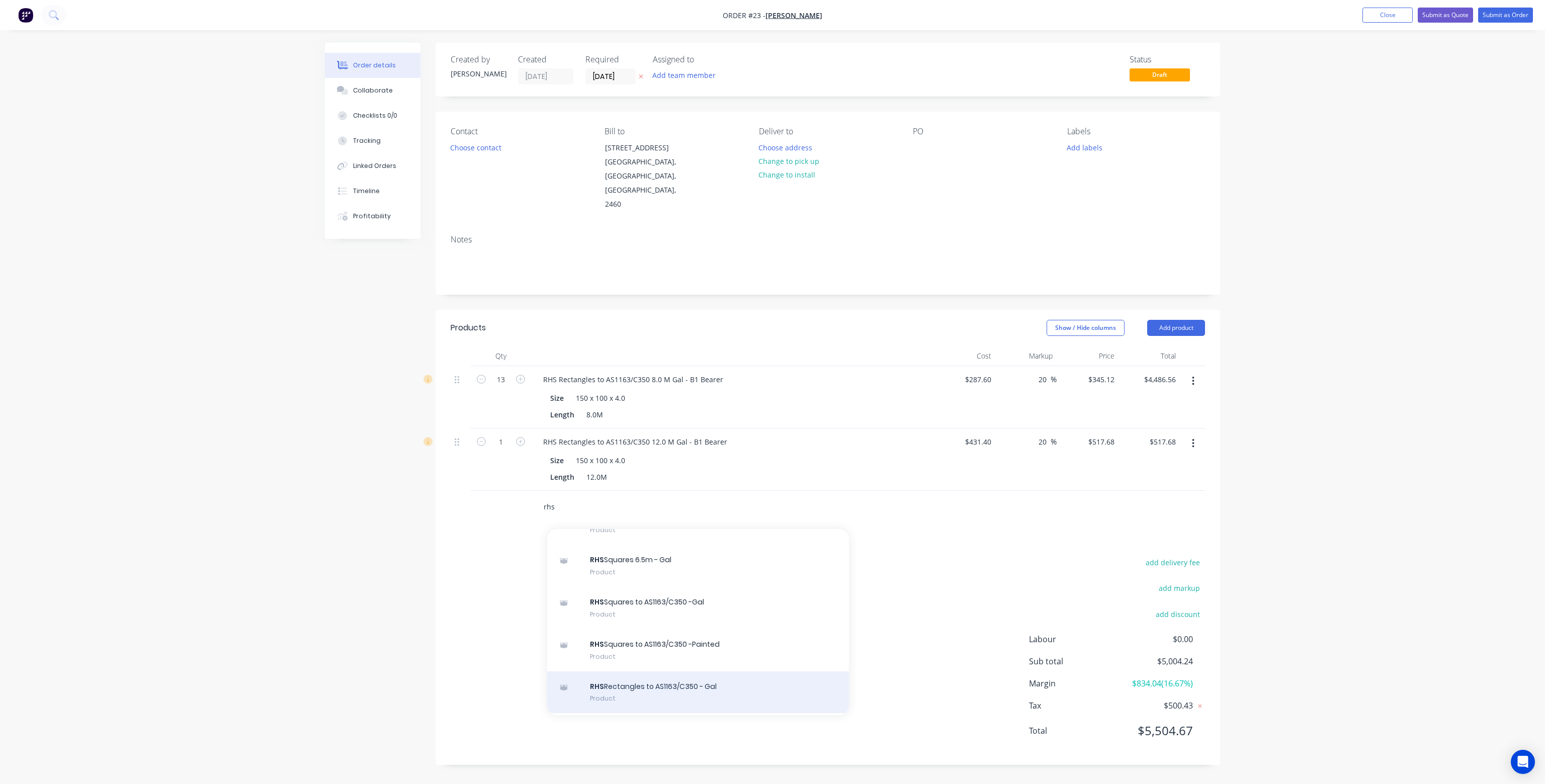
type input "rhs"
click at [709, 671] on div "RHS Rectangles to AS1163/C350 - Gal Product" at bounding box center [698, 692] width 302 height 42
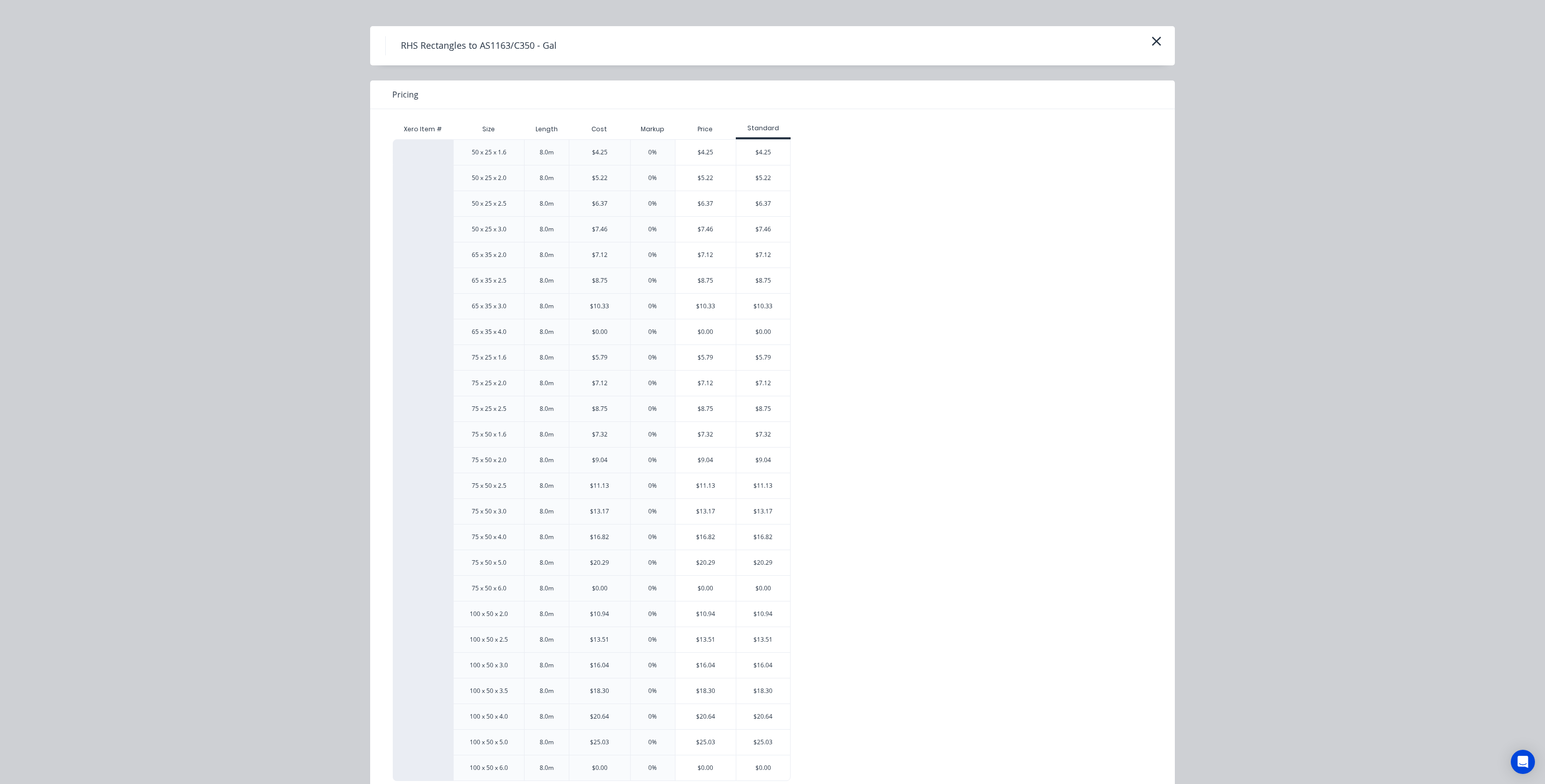
scroll to position [0, 0]
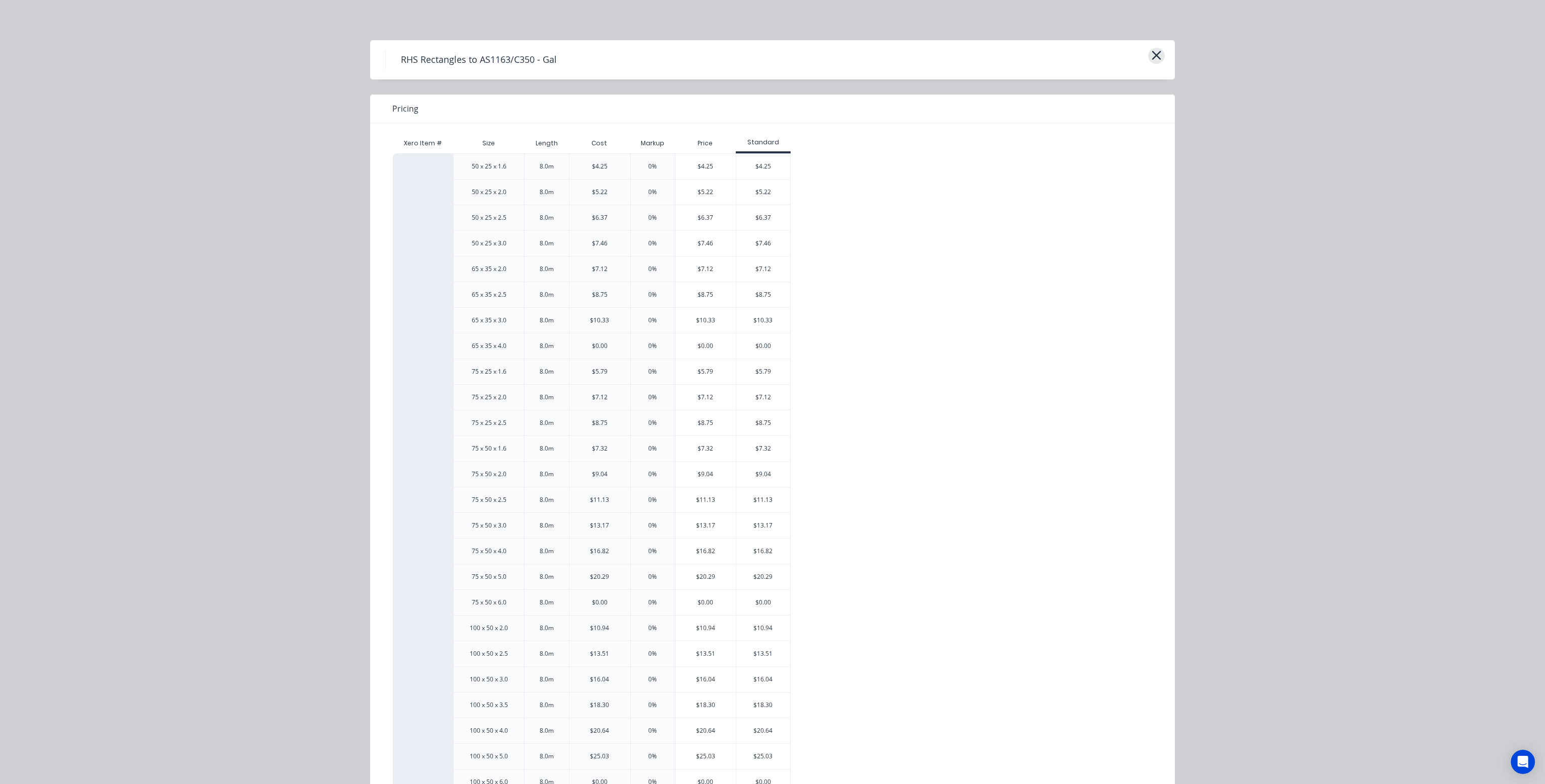
click at [1155, 53] on icon "button" at bounding box center [1156, 55] width 9 height 9
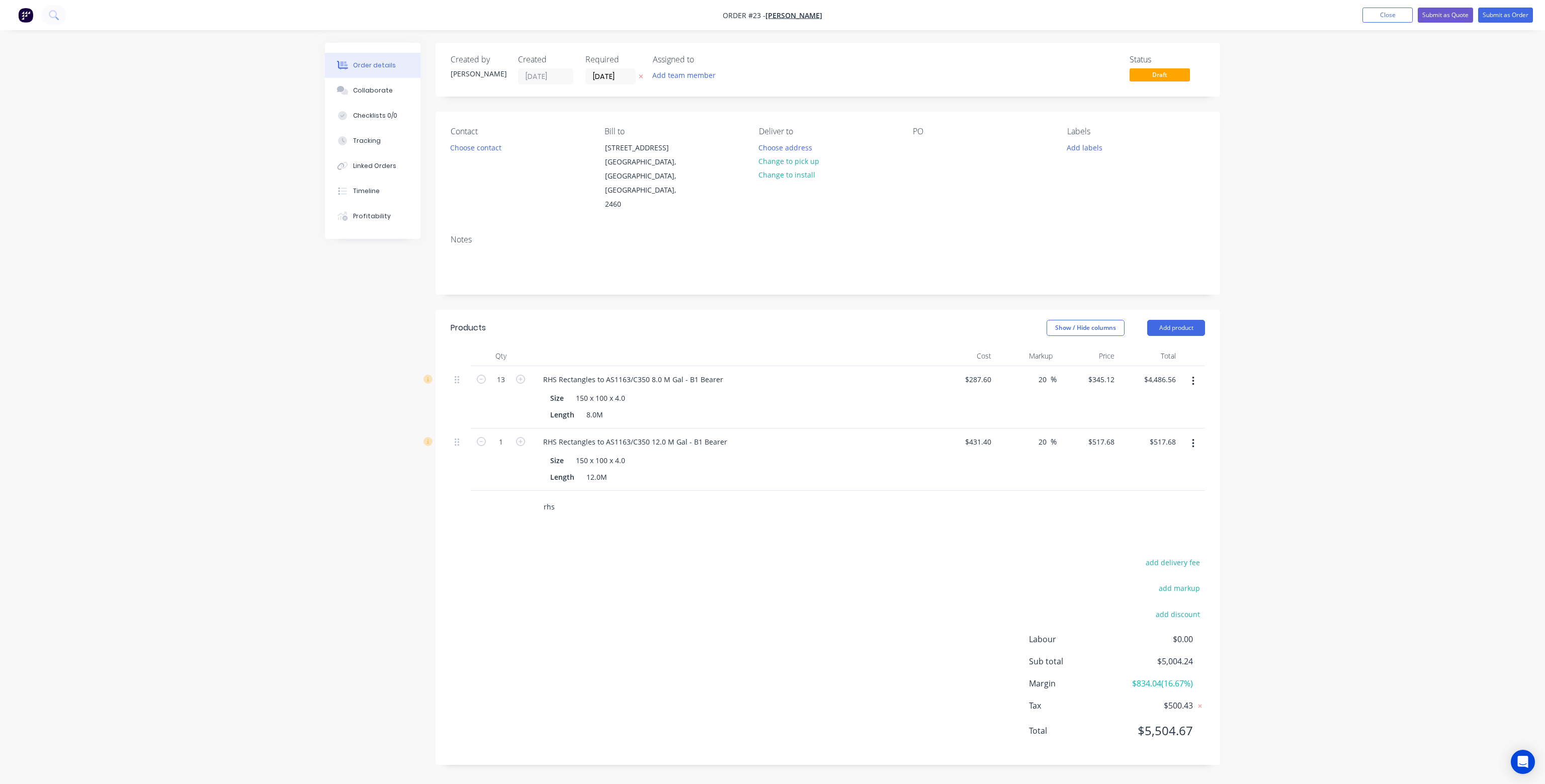
click at [583, 497] on input "rhs" at bounding box center [644, 506] width 201 height 20
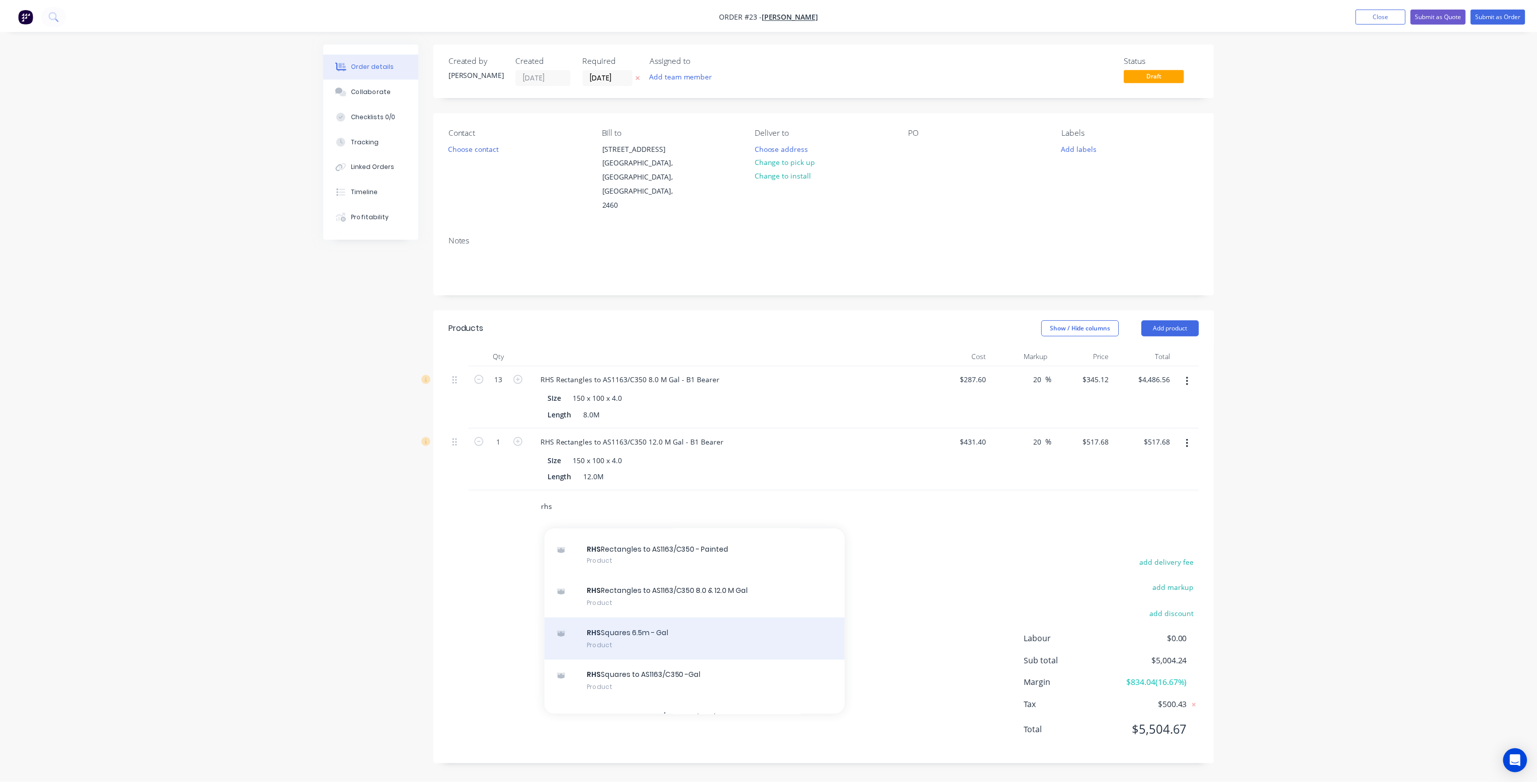
scroll to position [50, 0]
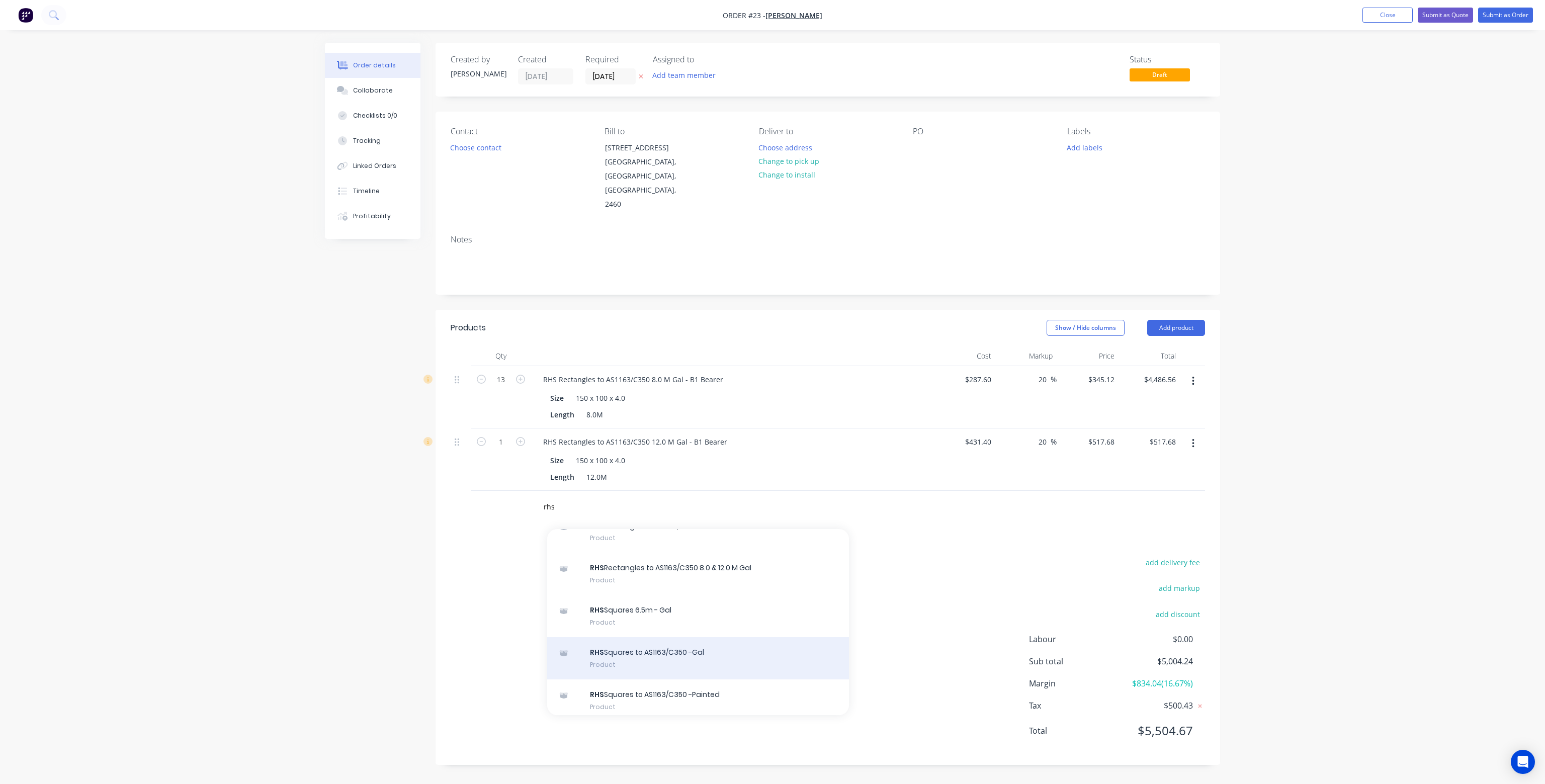
click at [705, 637] on div "RHS Squares to AS1163/C350 -Gal Product" at bounding box center [698, 658] width 302 height 42
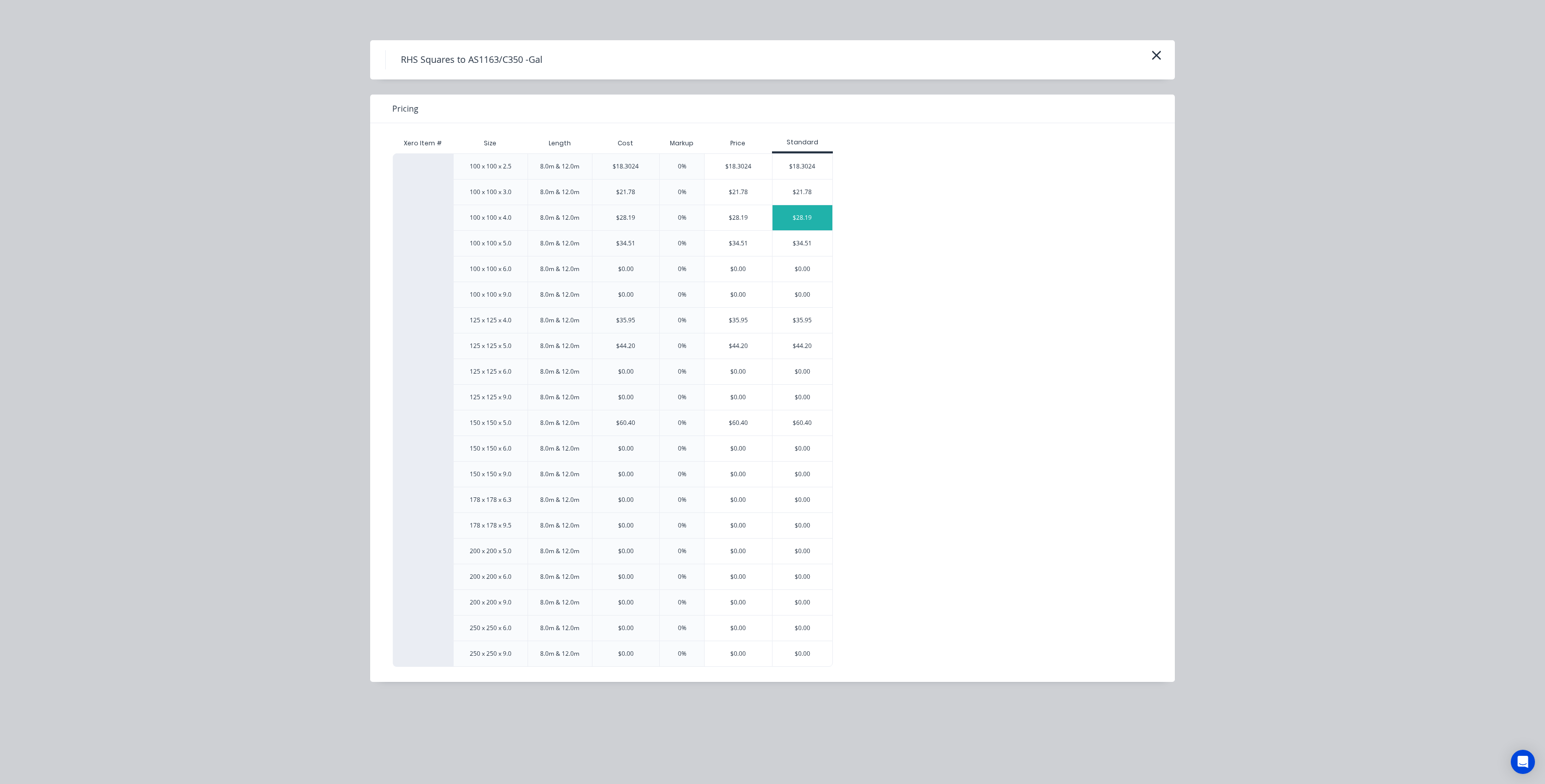
click at [815, 218] on div "$28.19" at bounding box center [803, 217] width 61 height 25
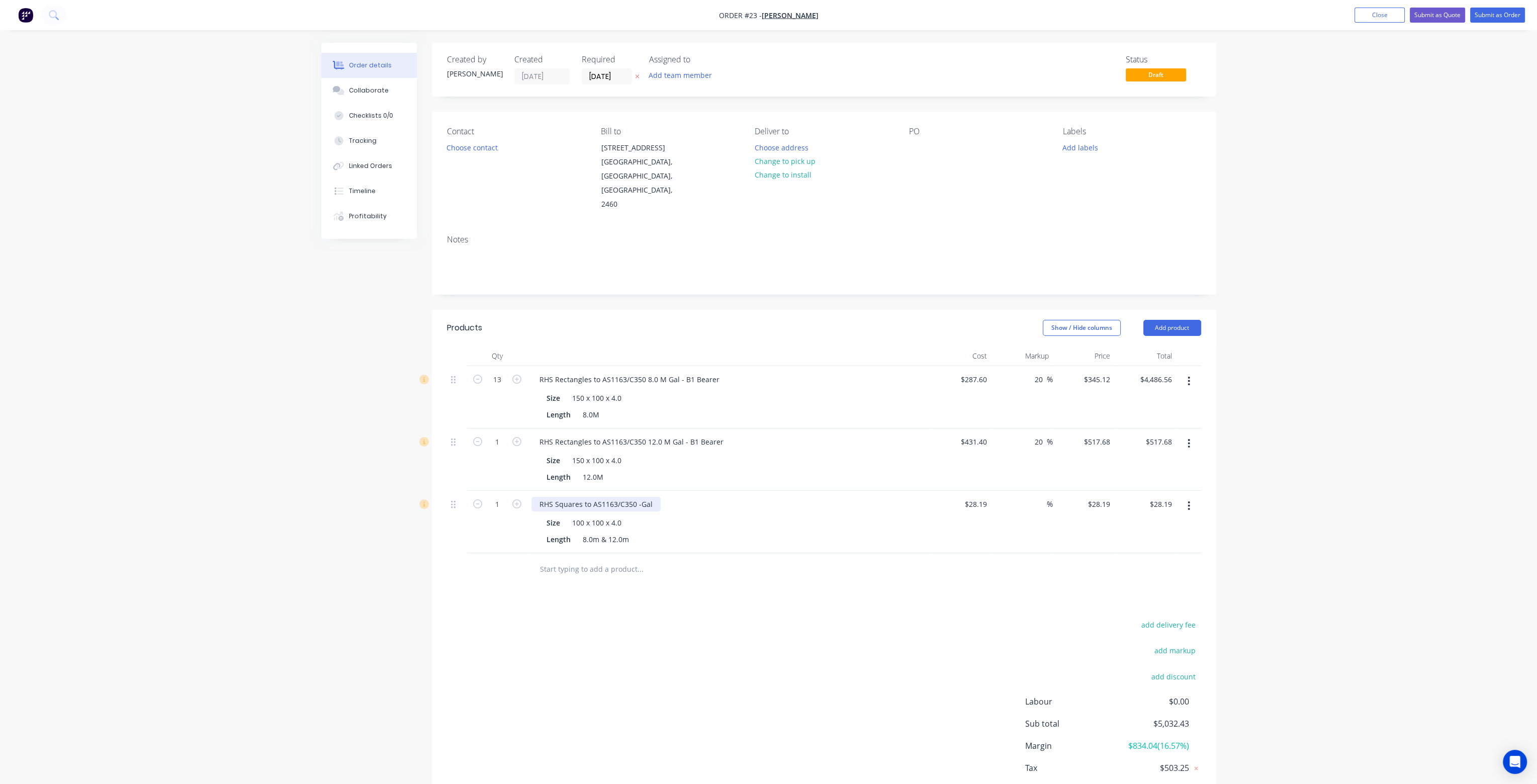
click at [542, 497] on div "RHS Squares to AS1163/C350 -Gal" at bounding box center [596, 504] width 129 height 14
drag, startPoint x: 598, startPoint y: 511, endPoint x: 632, endPoint y: 515, distance: 34.2
click at [632, 532] on div "Length 8.0m & 12.0m" at bounding box center [726, 539] width 368 height 14
click at [984, 497] on input "28.19" at bounding box center [979, 504] width 23 height 14
type input "$225.52"
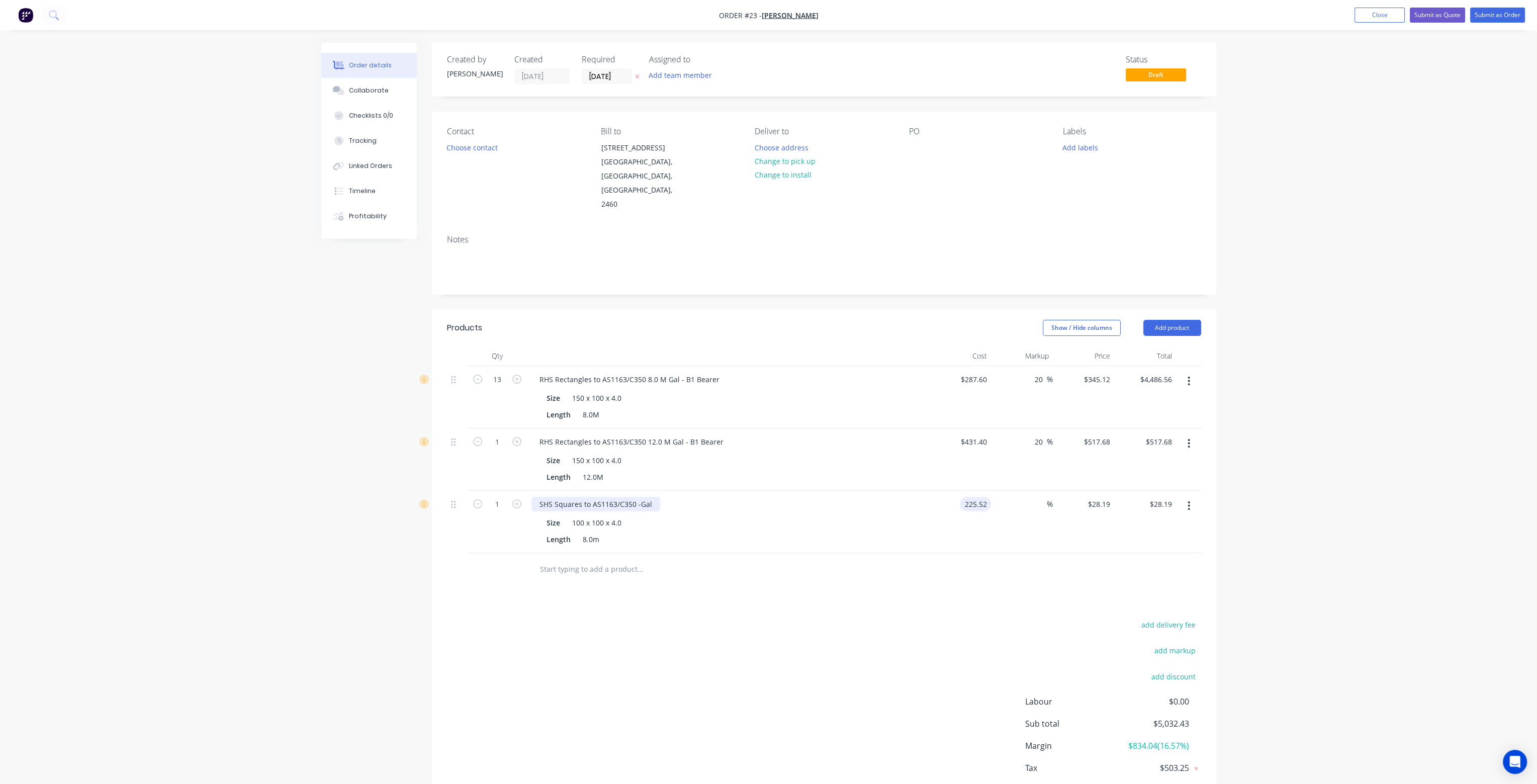
type input "$225.52"
click at [655, 497] on div "SHS Squares to AS1163/C350 -Gal" at bounding box center [596, 504] width 129 height 14
click at [656, 497] on div "SHS Squares to AS1163/C350 -Gal" at bounding box center [596, 504] width 129 height 14
click at [573, 559] on input "text" at bounding box center [640, 568] width 201 height 20
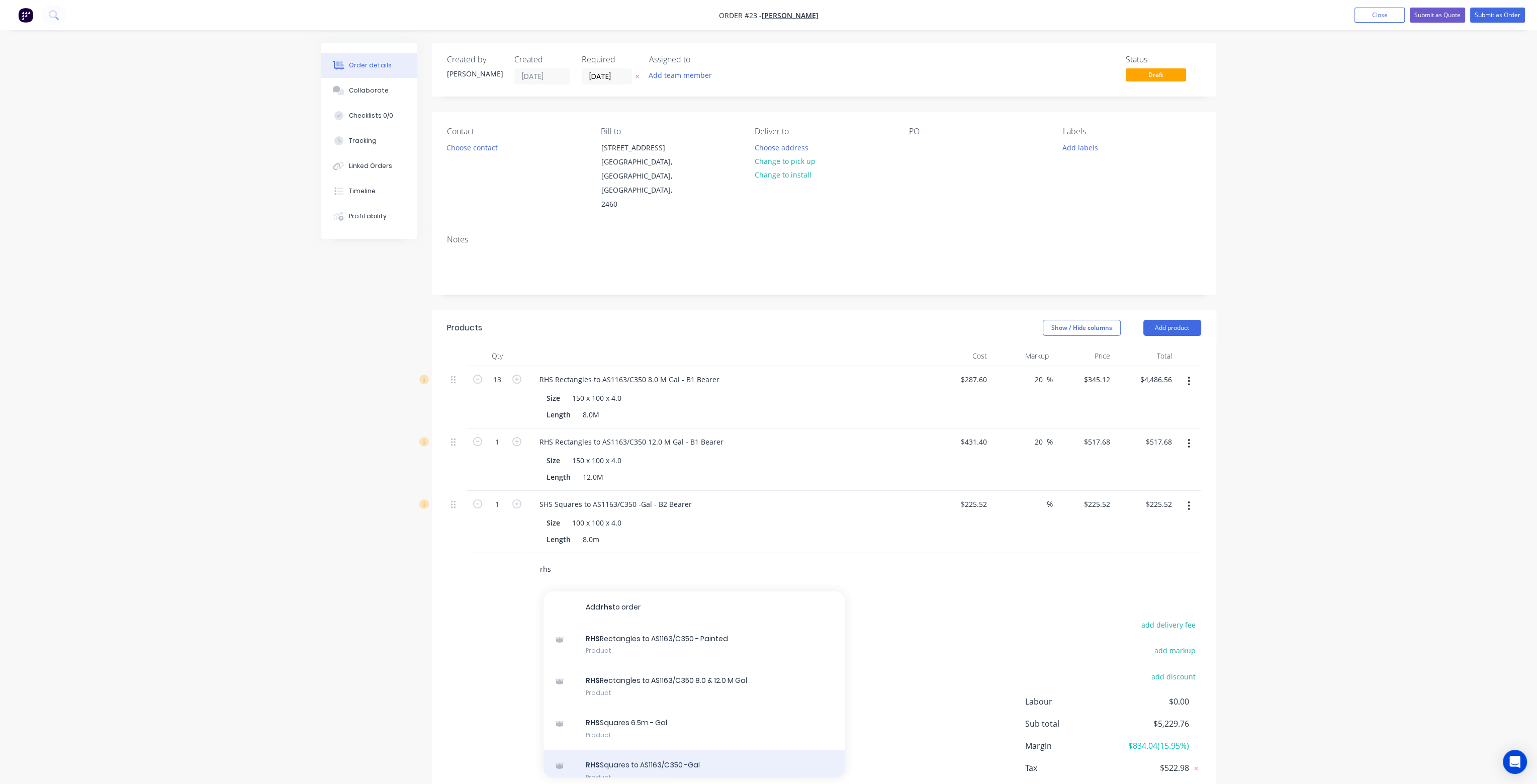
type input "rhs"
click at [660, 750] on div "RHS Squares to AS1163/C350 -Gal Product" at bounding box center [695, 770] width 302 height 42
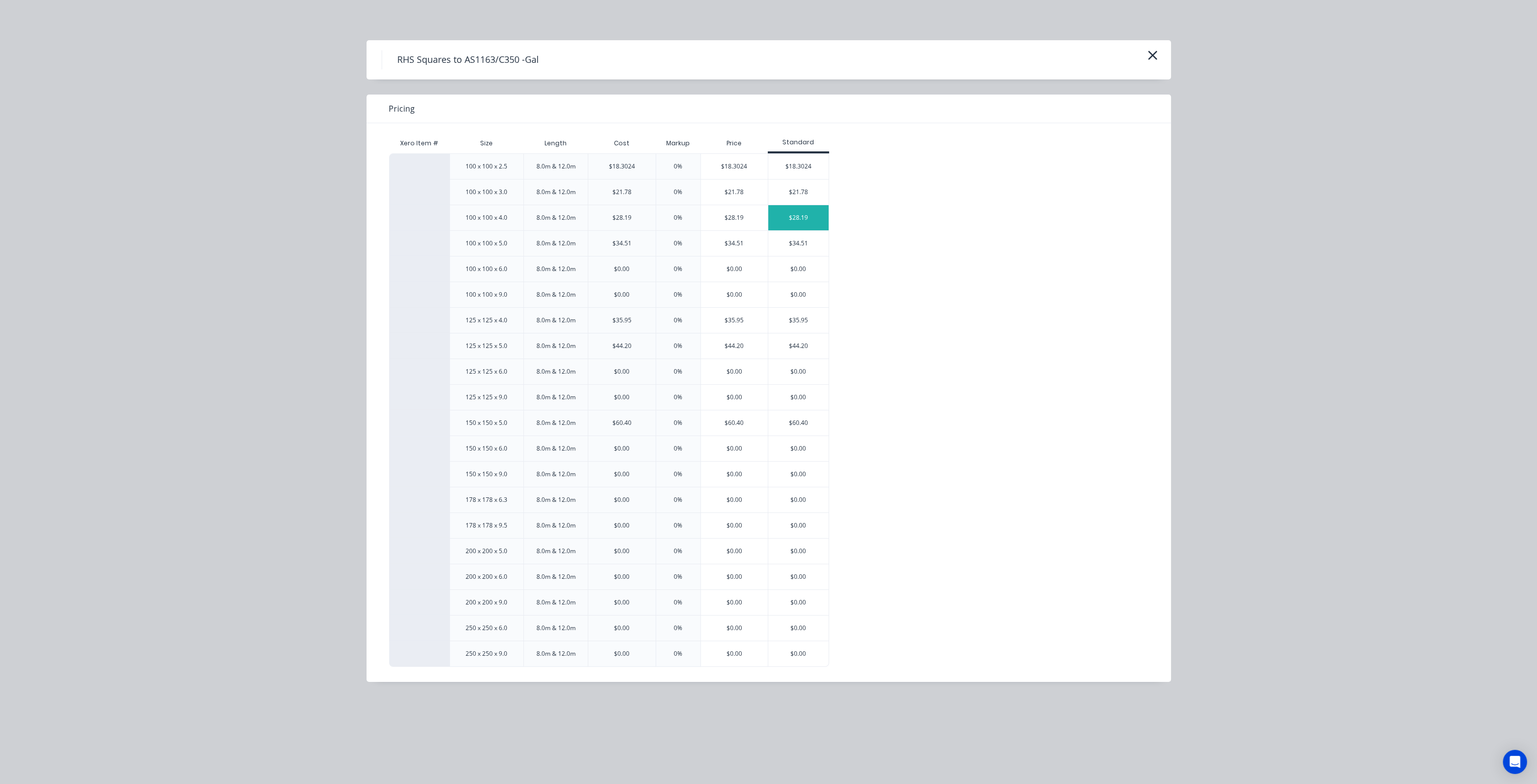
click at [822, 217] on div "$28.19" at bounding box center [798, 217] width 61 height 25
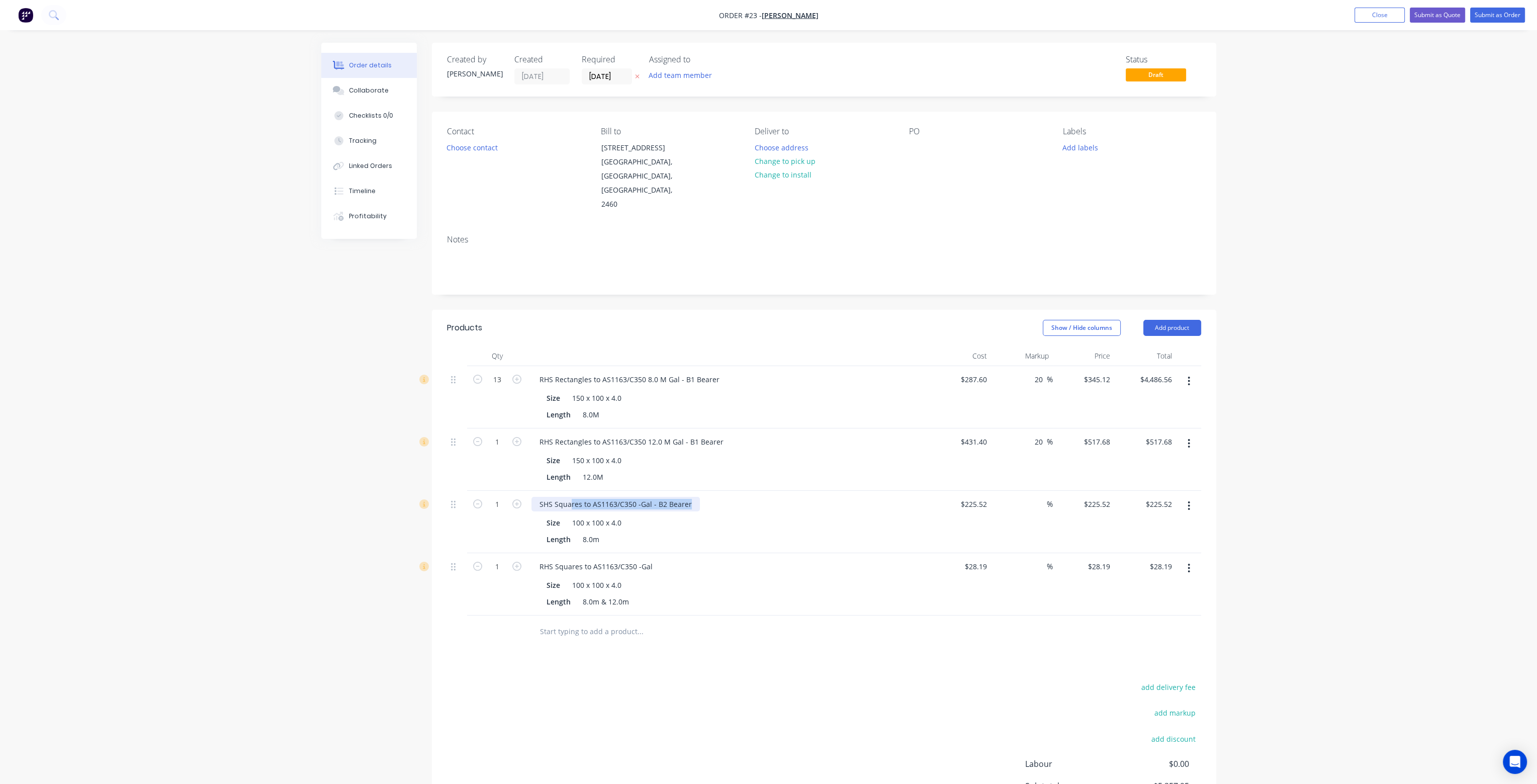
drag, startPoint x: 693, startPoint y: 476, endPoint x: 571, endPoint y: 474, distance: 122.0
click at [571, 497] on div "SHS Squares to AS1163/C350 -Gal - B2 Bearer" at bounding box center [616, 504] width 168 height 14
click at [651, 497] on div "SHS Squares to AS1163/C350 -Gal - B2 Bearer" at bounding box center [616, 504] width 168 height 14
click at [655, 497] on div "SHS Squares to AS1163/C350 -Gal - B2 Bearer" at bounding box center [616, 504] width 168 height 14
click at [652, 559] on div "RHS Squares to AS1163/C350 -Gal" at bounding box center [596, 566] width 129 height 14
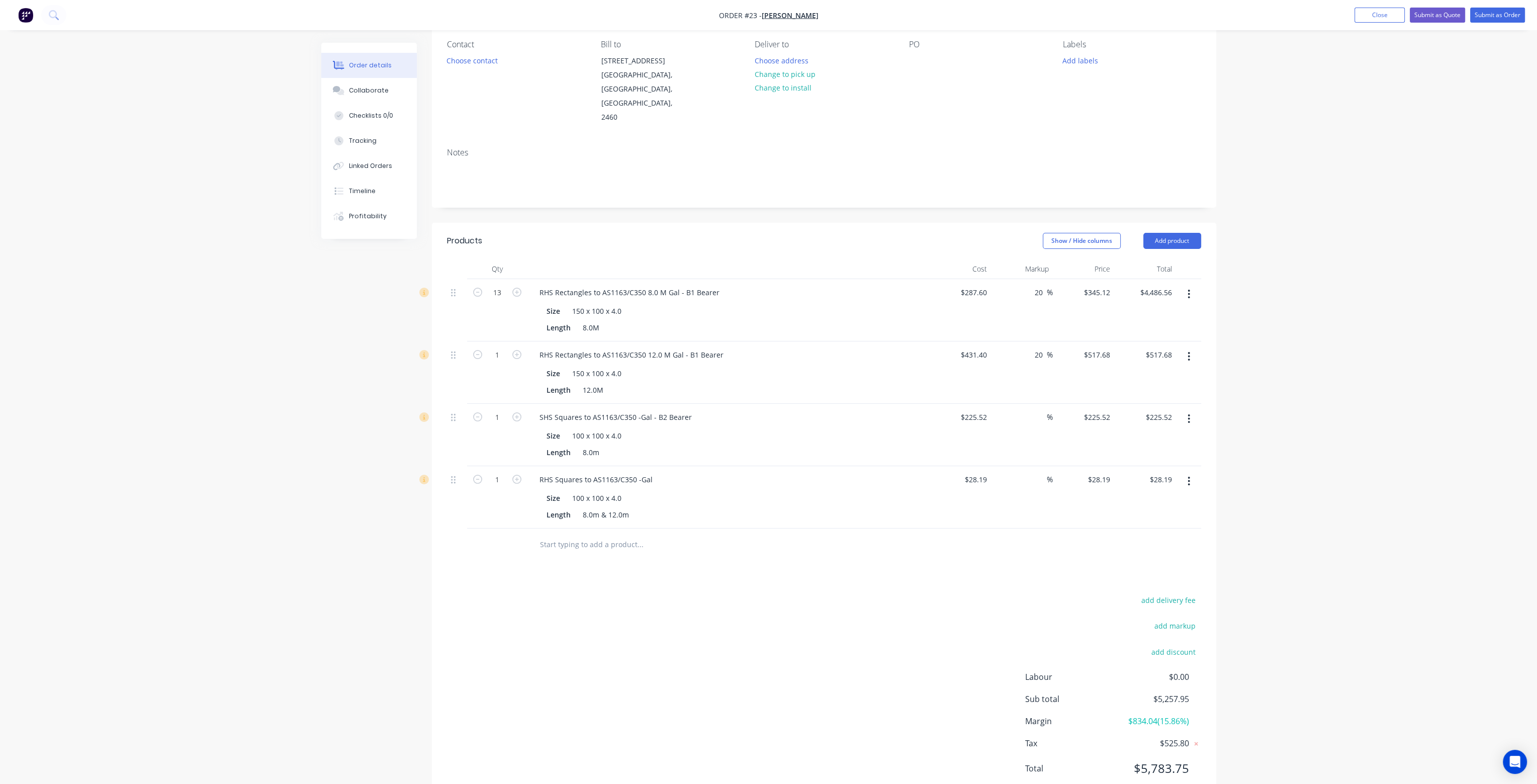
scroll to position [91, 0]
click at [652, 468] on div "RHS Squares to AS1163/C350 -Gal" at bounding box center [596, 475] width 129 height 14
click at [493, 468] on input "1" at bounding box center [497, 475] width 26 height 15
click at [607, 503] on div "8.0m & 12.0m" at bounding box center [606, 510] width 54 height 14
click at [609, 503] on div "8.0m & 12.0m" at bounding box center [606, 510] width 54 height 14
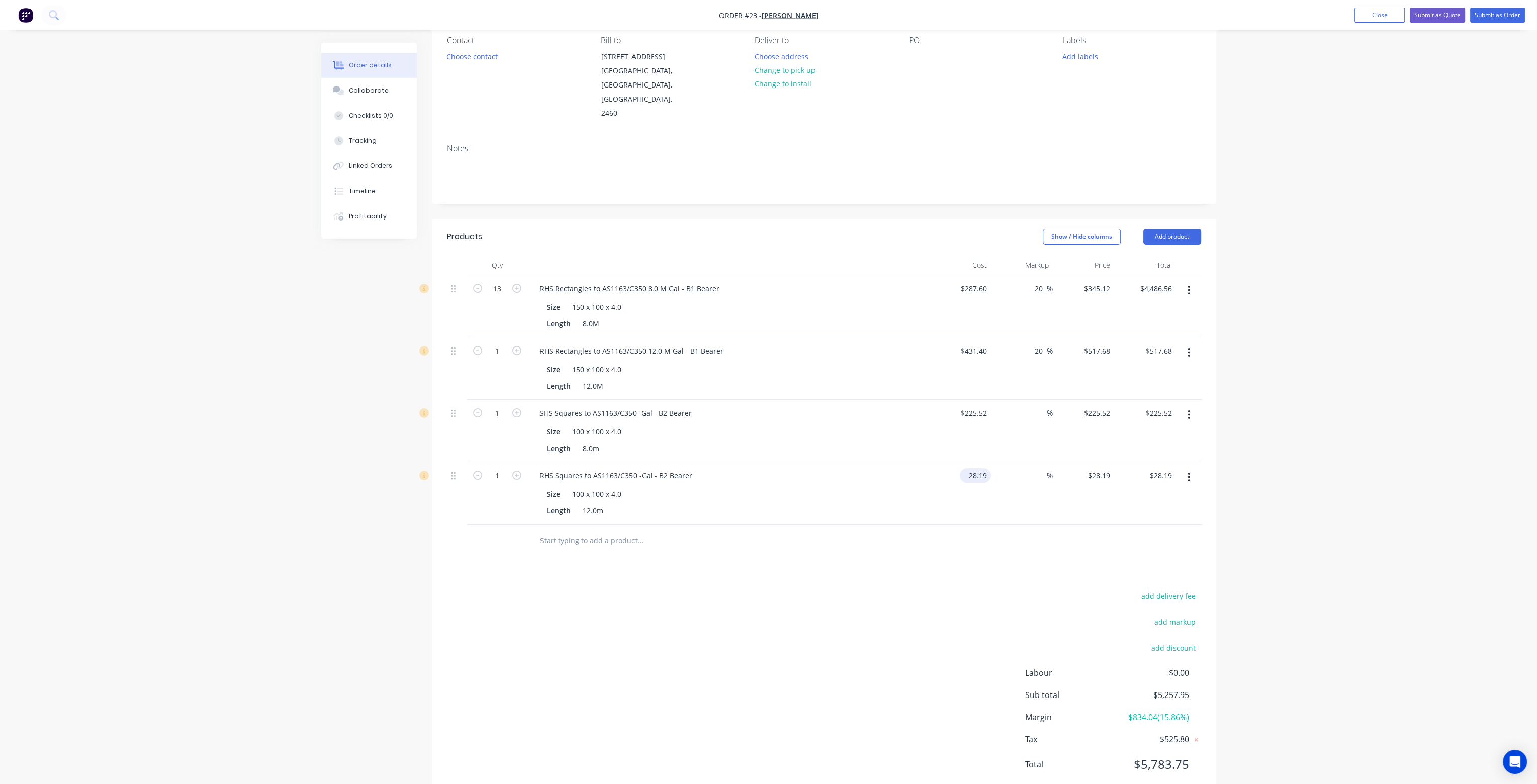
click at [973, 468] on input "28.19" at bounding box center [977, 475] width 27 height 14
type input "$338.28"
click at [1040, 406] on input at bounding box center [1040, 413] width 11 height 14
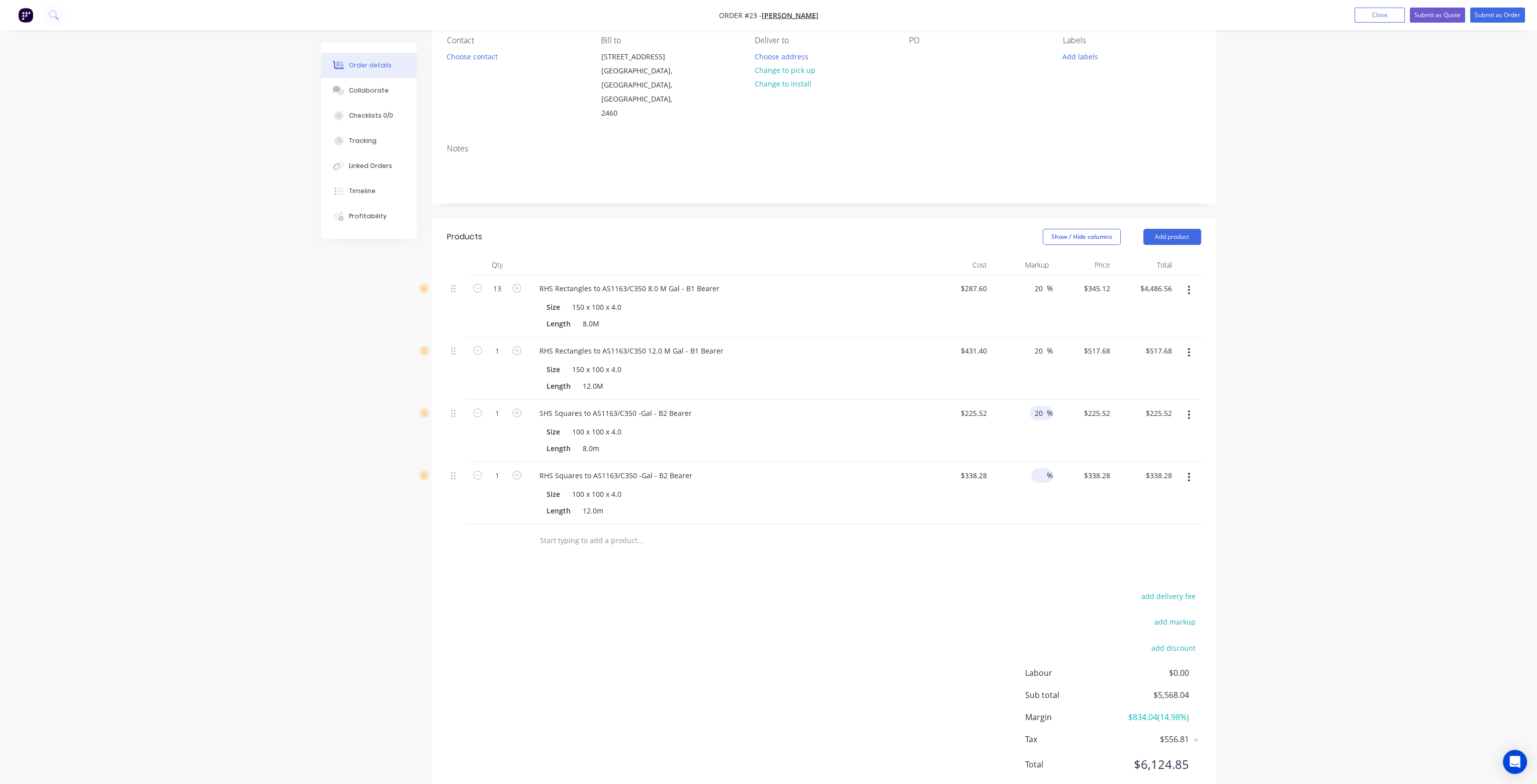
type input "20"
type input "$270.624"
type input "$270.62"
click at [1040, 468] on input at bounding box center [1040, 475] width 11 height 14
type input "20"
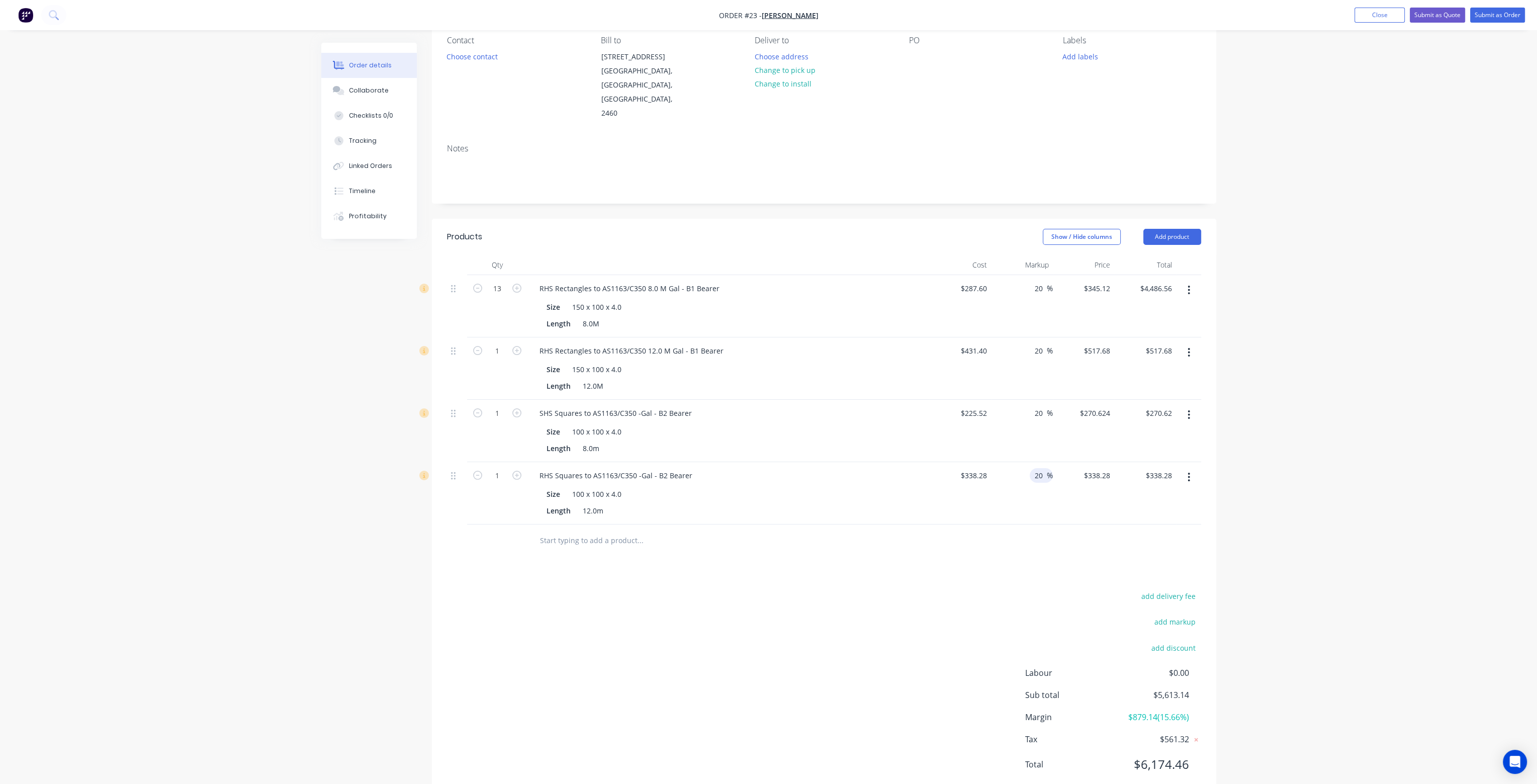
type input "$405.936"
type input "$405.94"
click at [1043, 468] on div "20 20 %" at bounding box center [1021, 493] width 61 height 62
click at [570, 530] on input "text" at bounding box center [640, 540] width 201 height 20
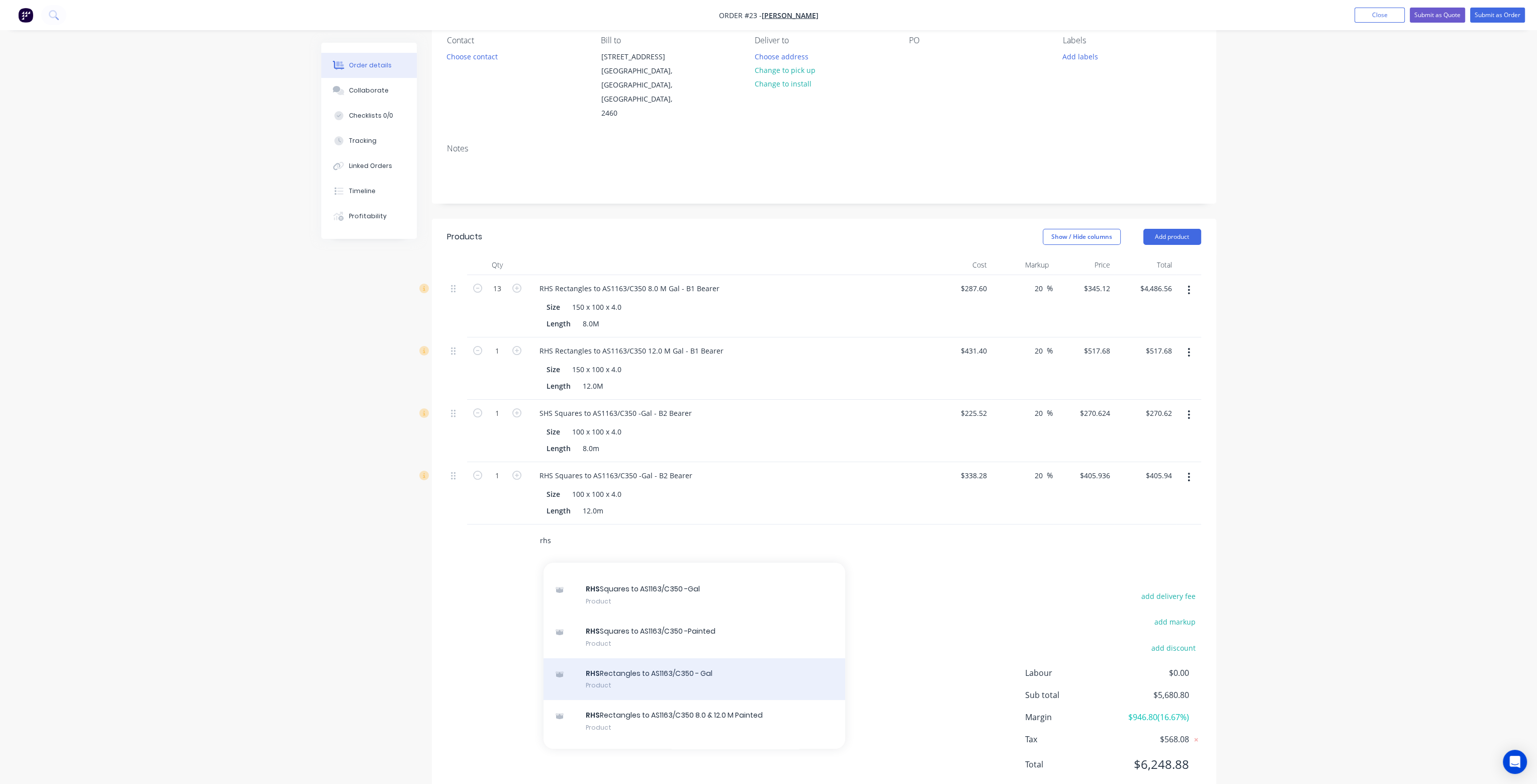
scroll to position [151, 0]
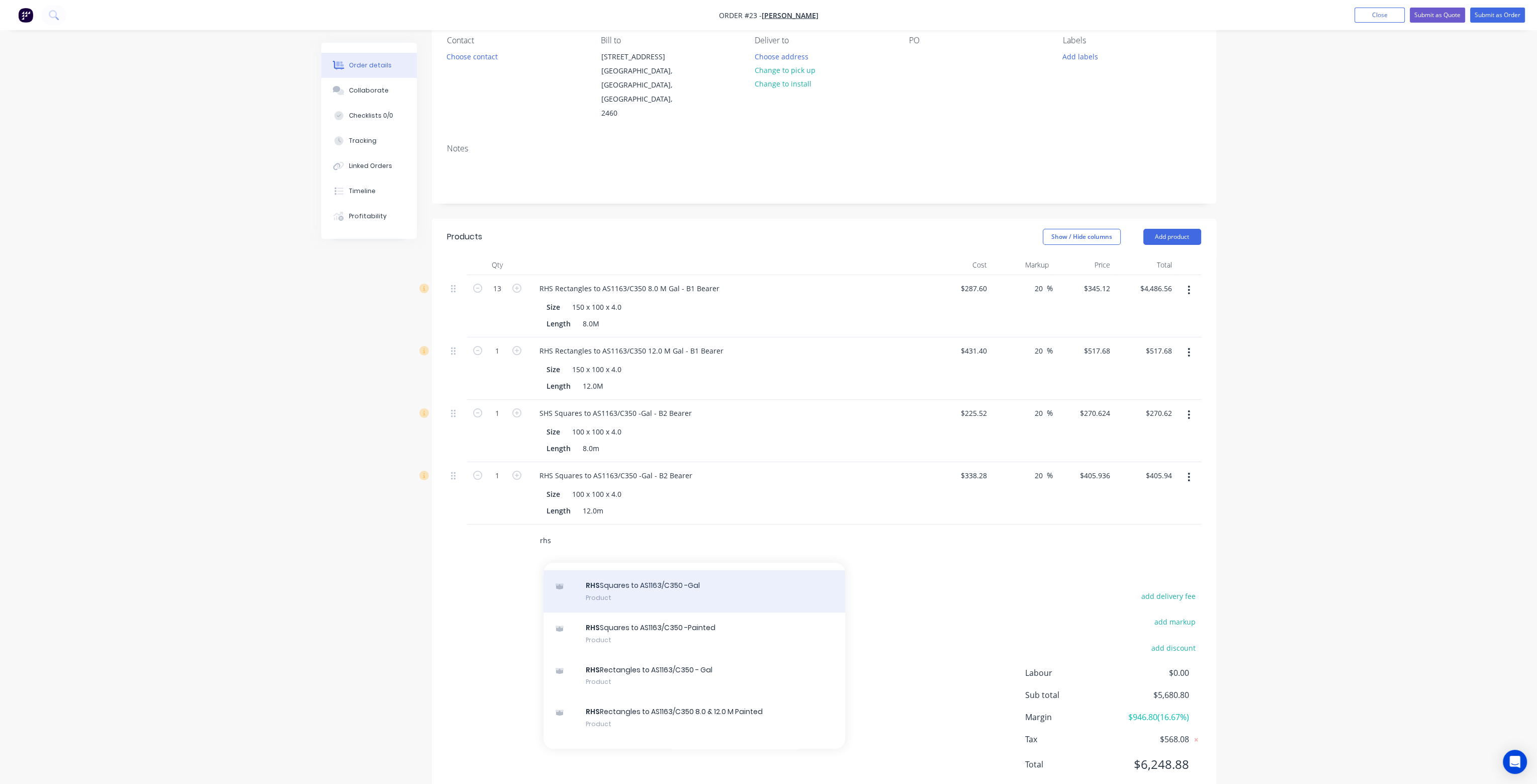
type input "rhs"
click at [706, 570] on div "RHS Squares to AS1163/C350 -Gal Product" at bounding box center [695, 591] width 302 height 42
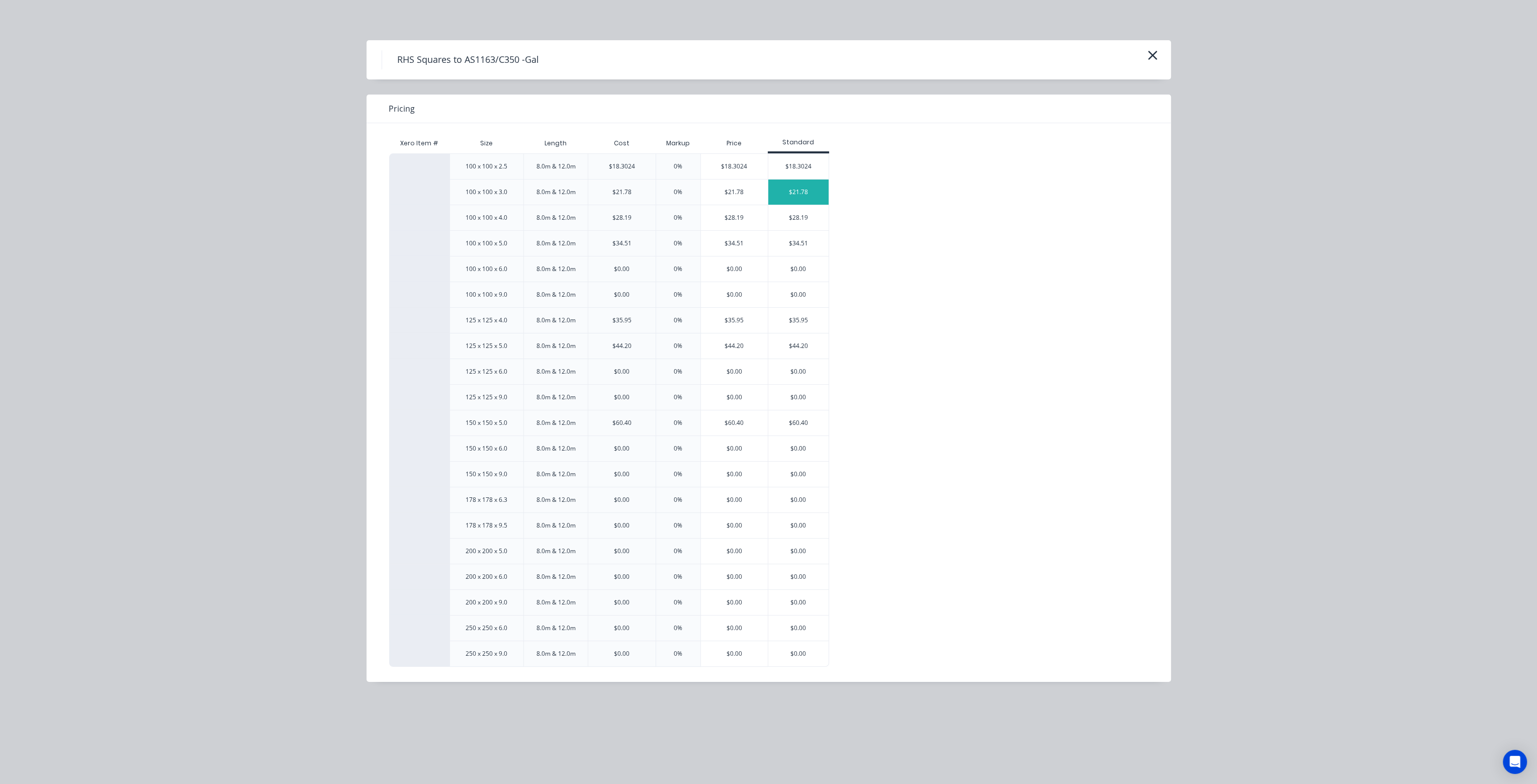
click at [822, 191] on div "$21.78" at bounding box center [798, 192] width 61 height 25
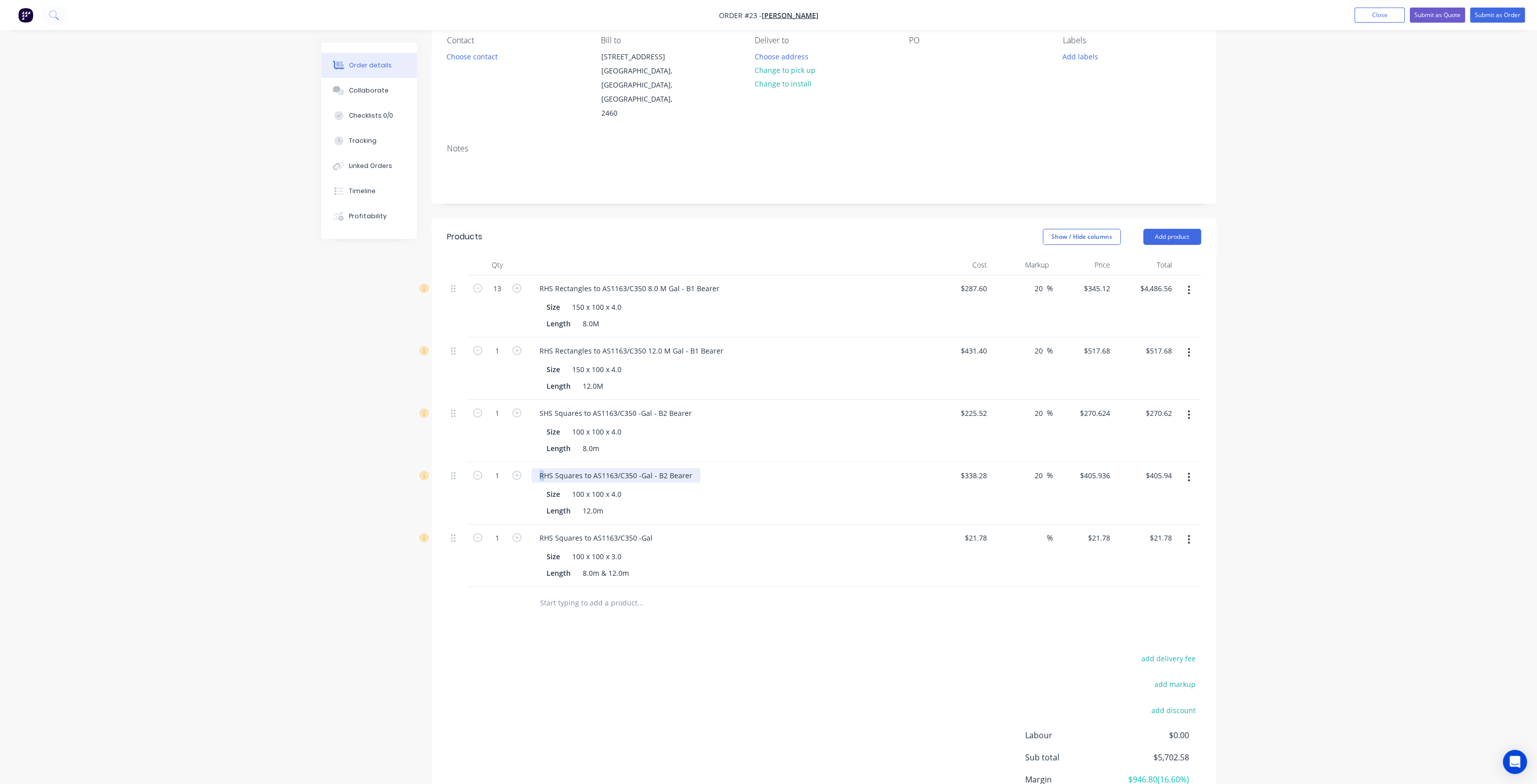
click at [542, 468] on div "RHS Squares to AS1163/C350 -Gal - B2 Bearer" at bounding box center [616, 475] width 169 height 14
click at [537, 530] on div "RHS Squares to AS1163/C350 -Gal" at bounding box center [596, 537] width 129 height 14
click at [543, 530] on div "RHS Squares to AS1163/C350 -Gal" at bounding box center [596, 537] width 129 height 14
click at [653, 530] on div "SHS Squares to AS1163/C350 -Gal" at bounding box center [596, 537] width 129 height 14
click at [609, 565] on div "8.0m & 12.0m" at bounding box center [606, 572] width 54 height 14
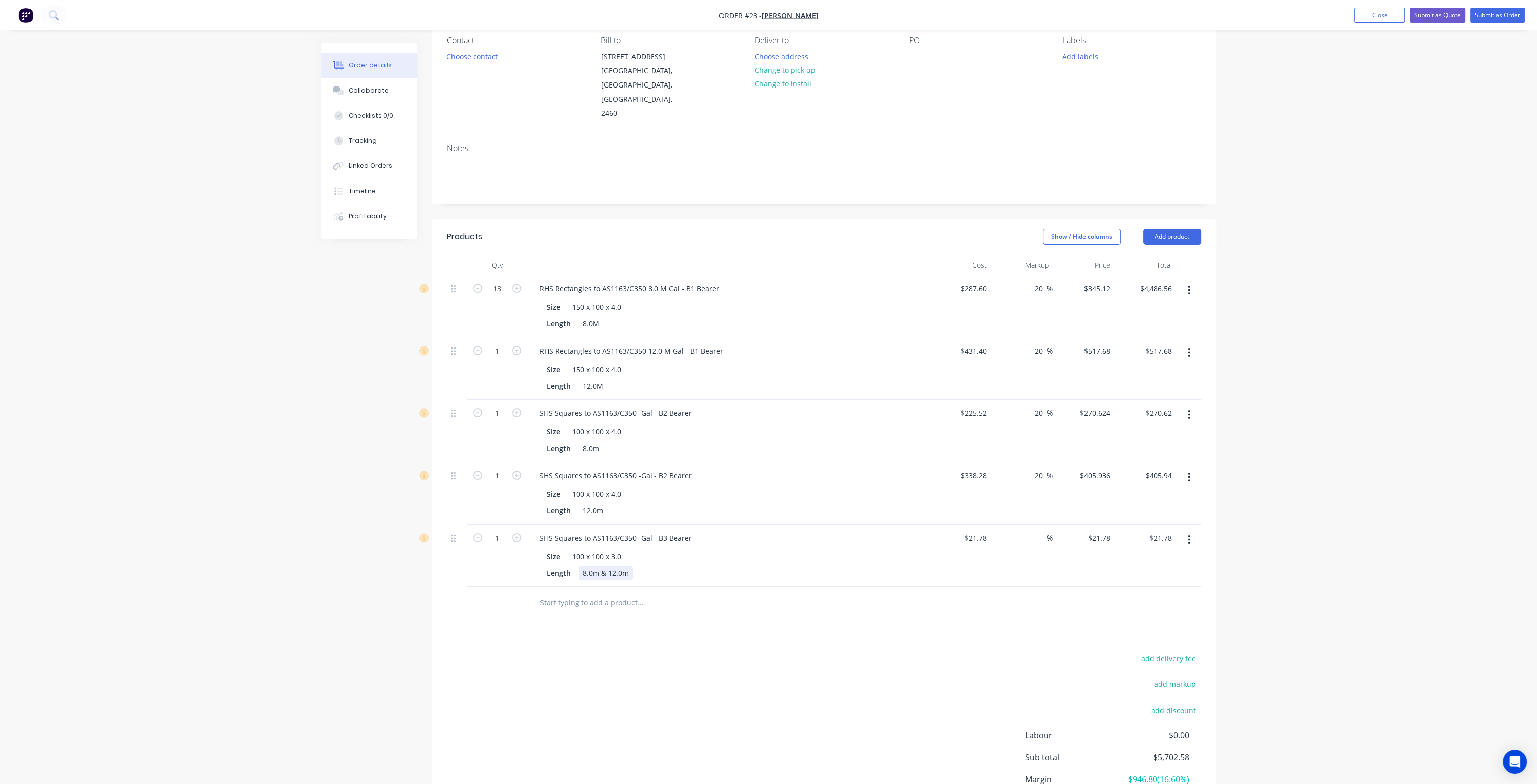
click at [608, 565] on div "8.0m & 12.0m" at bounding box center [606, 572] width 54 height 14
click at [971, 530] on input "21.78" at bounding box center [977, 537] width 27 height 14
type input "$261.36"
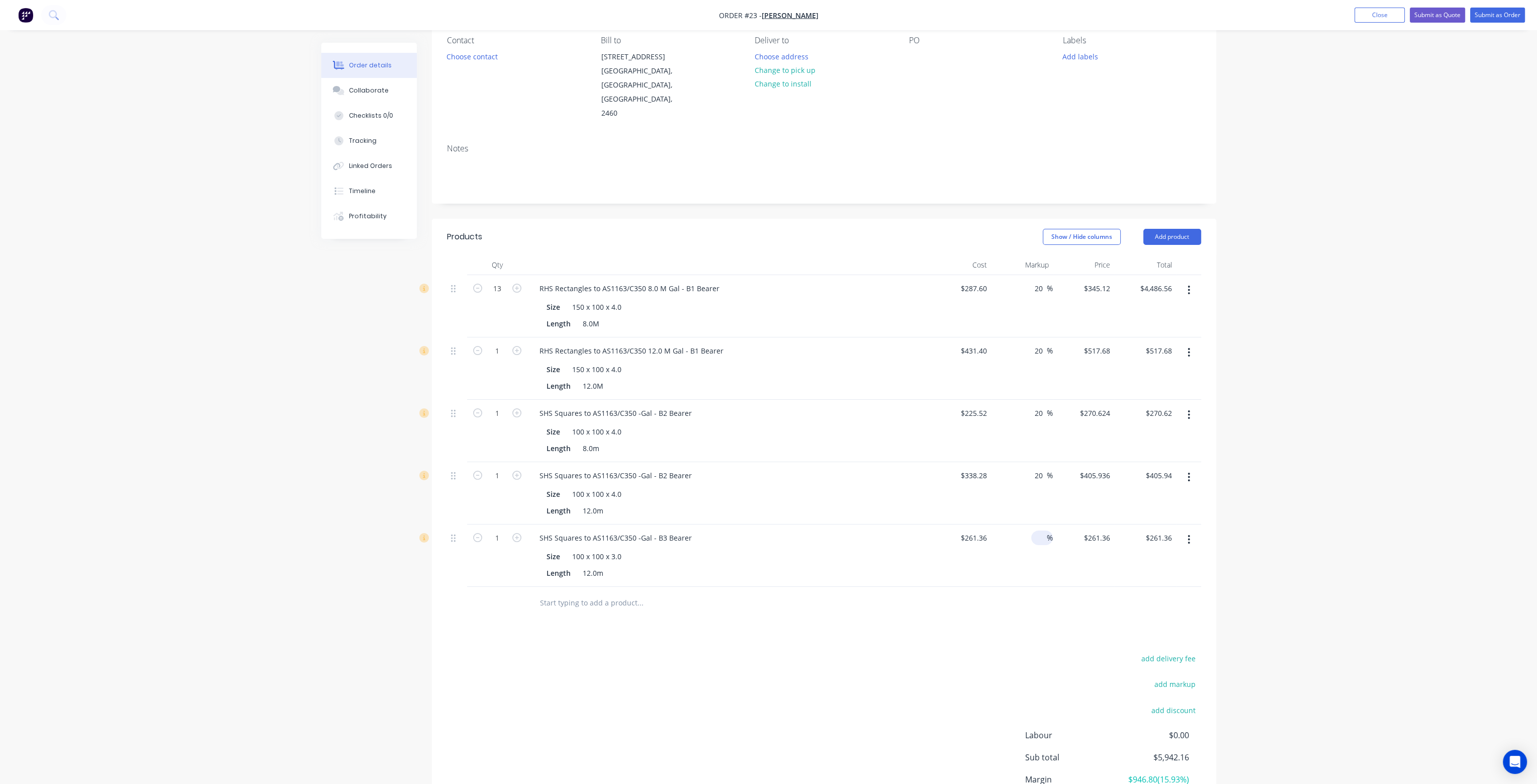
click at [1035, 530] on input at bounding box center [1040, 537] width 11 height 14
type input "20"
type input "$313.632"
type input "$313.63"
click at [1039, 544] on div "20 20 %" at bounding box center [1021, 556] width 61 height 62
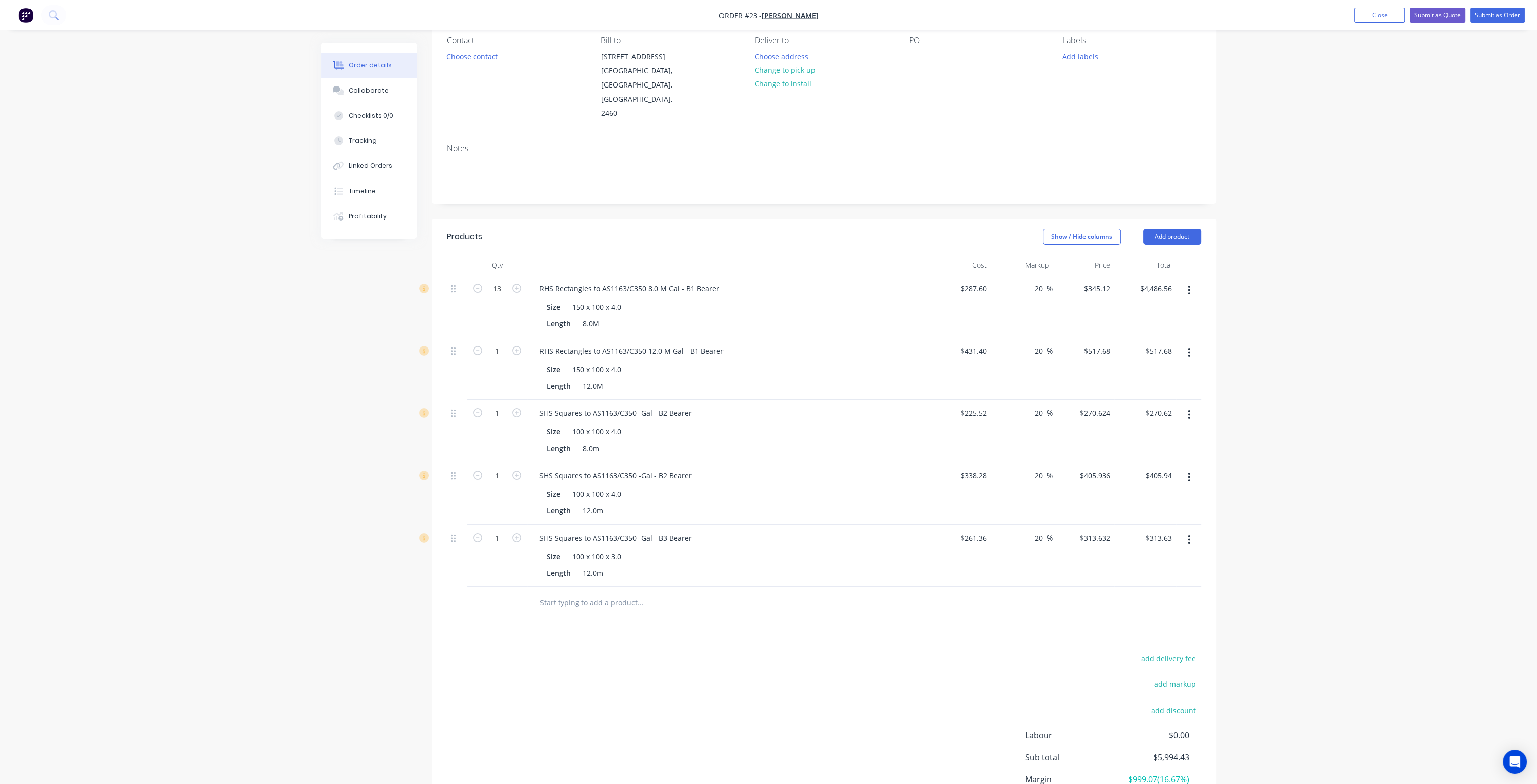
click at [608, 592] on input "text" at bounding box center [640, 602] width 201 height 20
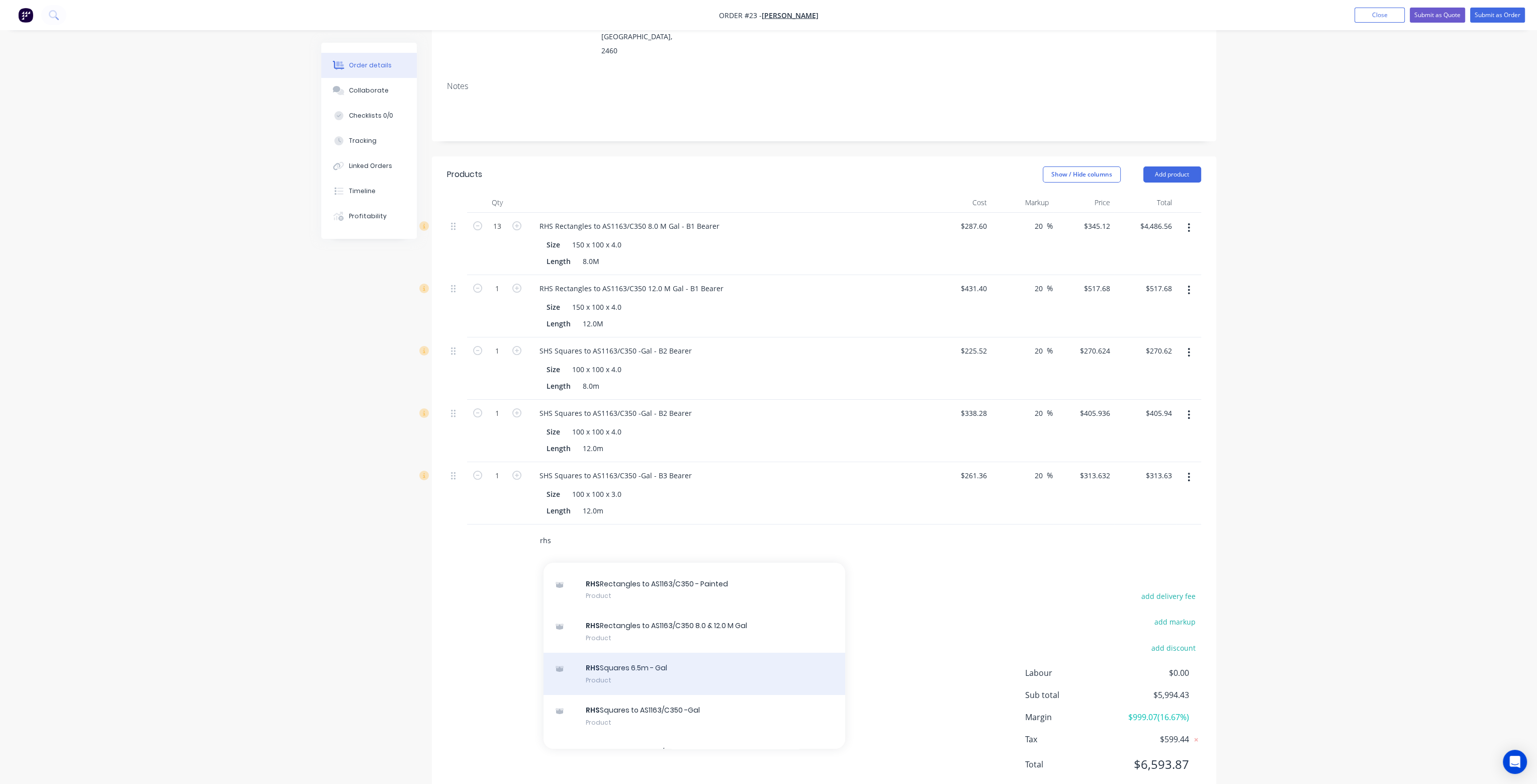
scroll to position [50, 0]
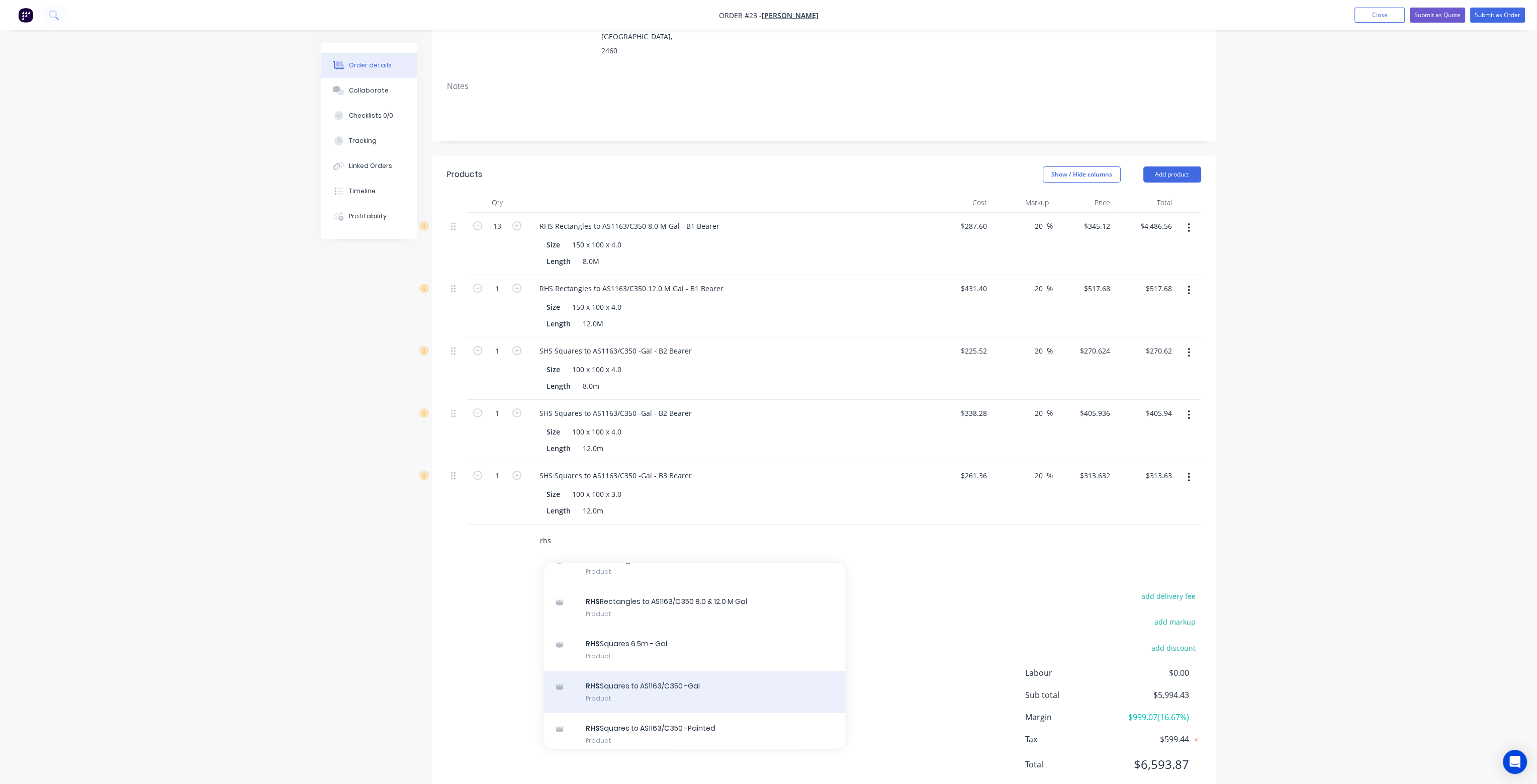
type input "rhs"
click at [696, 671] on div "RHS Squares to AS1163/C350 -Gal Product" at bounding box center [695, 691] width 302 height 42
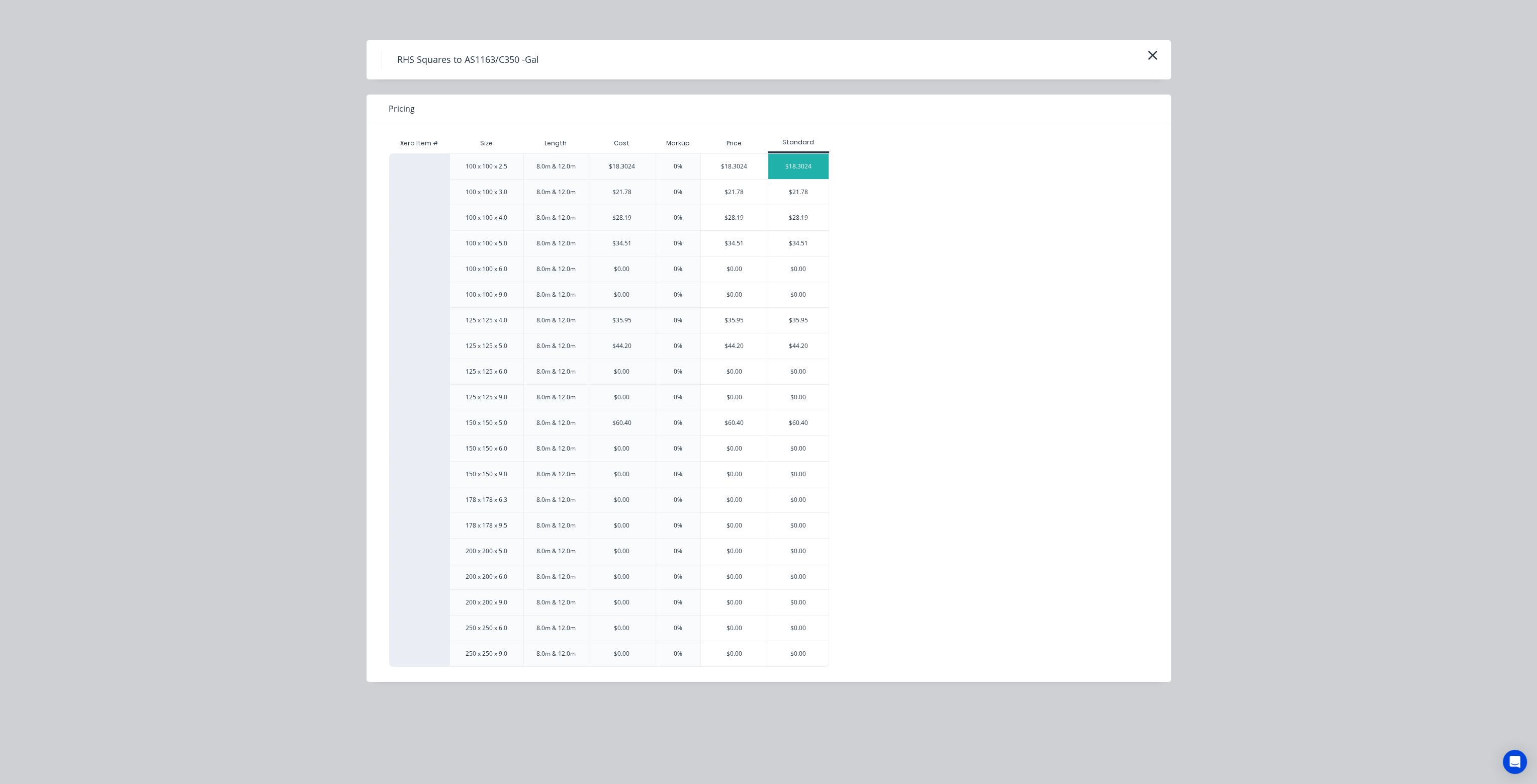
click at [821, 166] on div "$18.3024" at bounding box center [798, 166] width 61 height 25
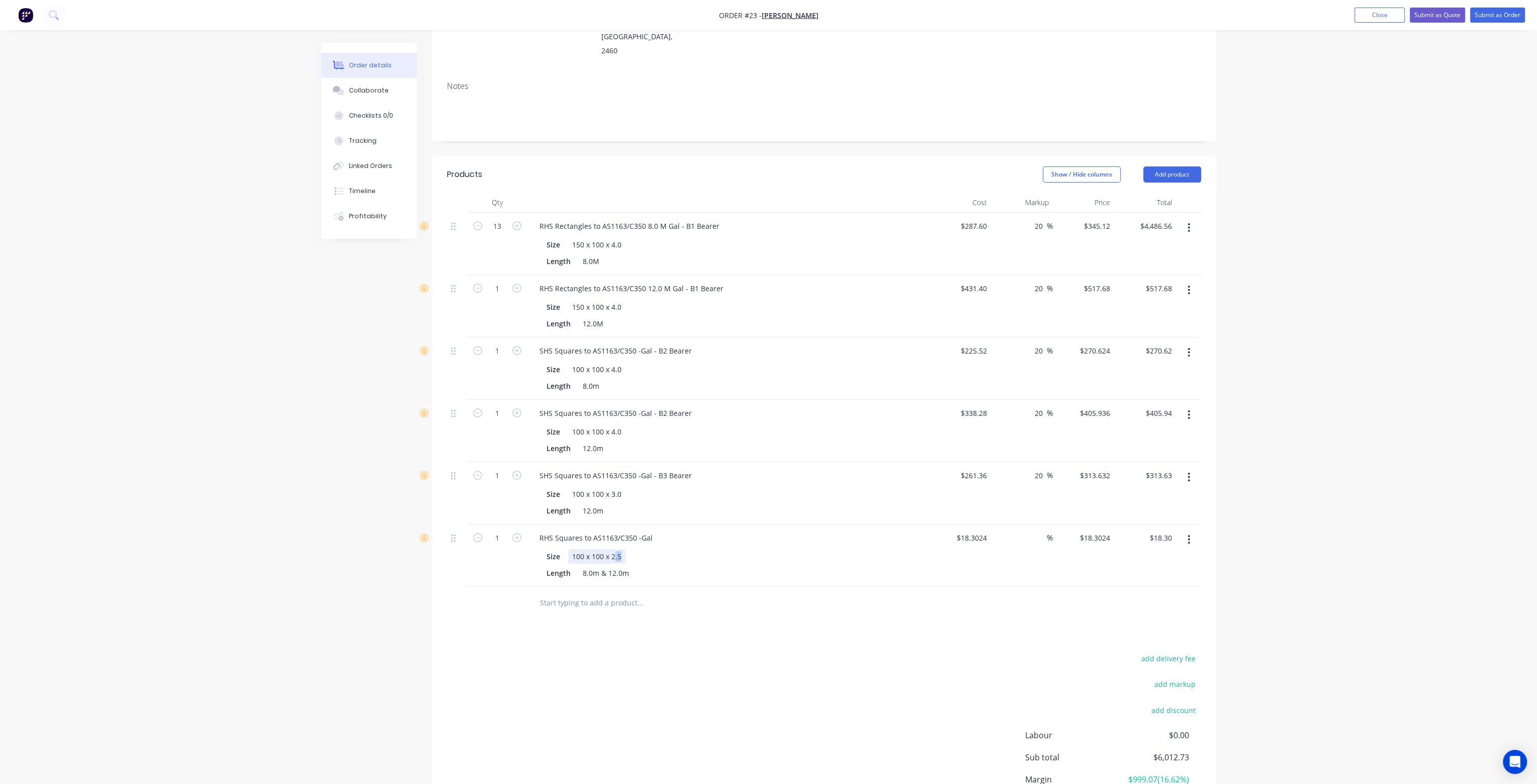
drag, startPoint x: 620, startPoint y: 526, endPoint x: 612, endPoint y: 526, distance: 8.0
click at [612, 549] on div "100 x 100 x 2.5" at bounding box center [596, 556] width 57 height 14
click at [600, 565] on div "8.0m & 12.0m" at bounding box center [606, 572] width 54 height 14
click at [966, 530] on input "18.3024" at bounding box center [975, 537] width 31 height 14
click at [988, 544] on div "$18.3024 18.3024" at bounding box center [960, 556] width 61 height 62
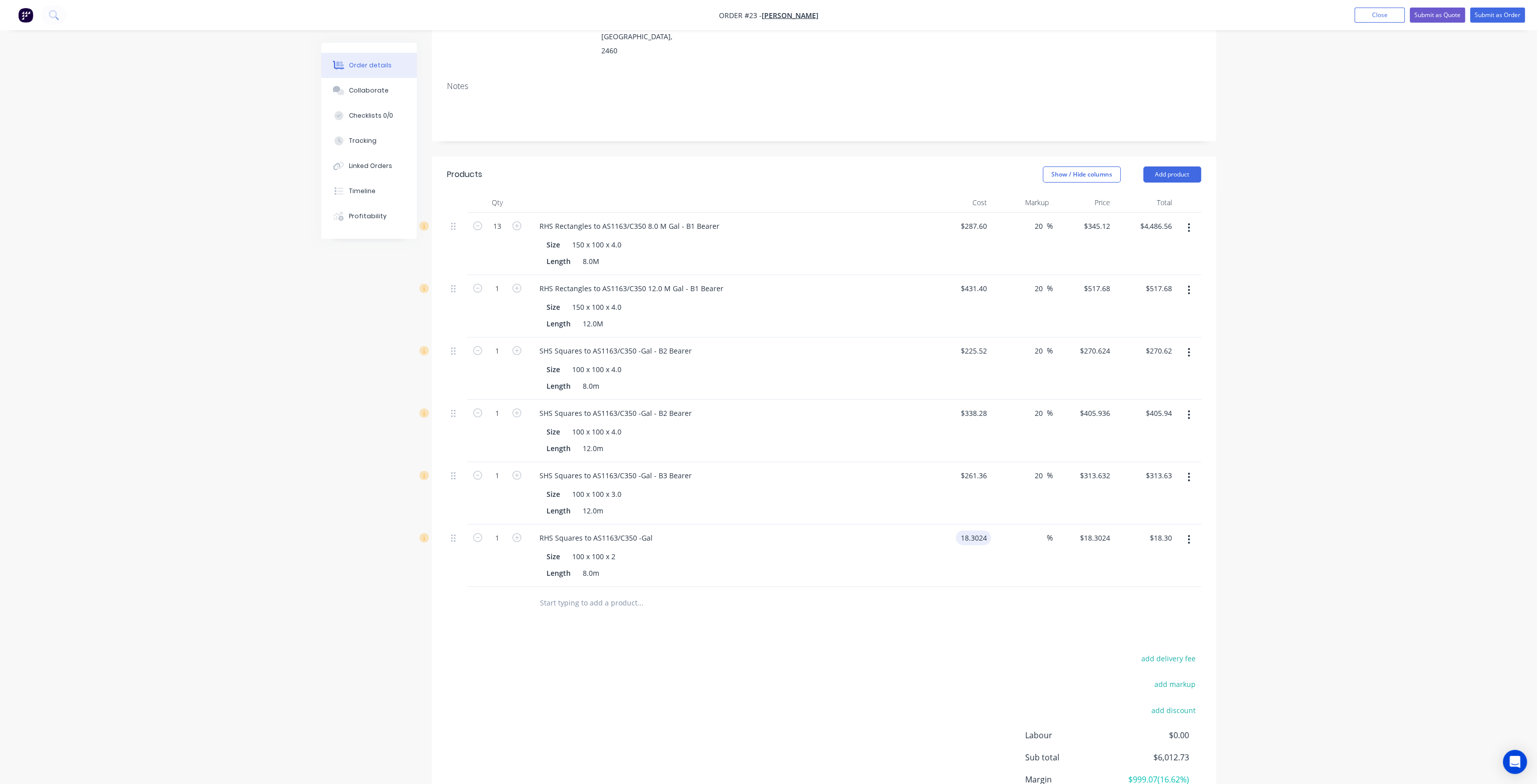
click at [973, 530] on input "18.3024" at bounding box center [975, 537] width 31 height 14
type input "$146.42"
click at [498, 530] on input "1" at bounding box center [497, 537] width 26 height 15
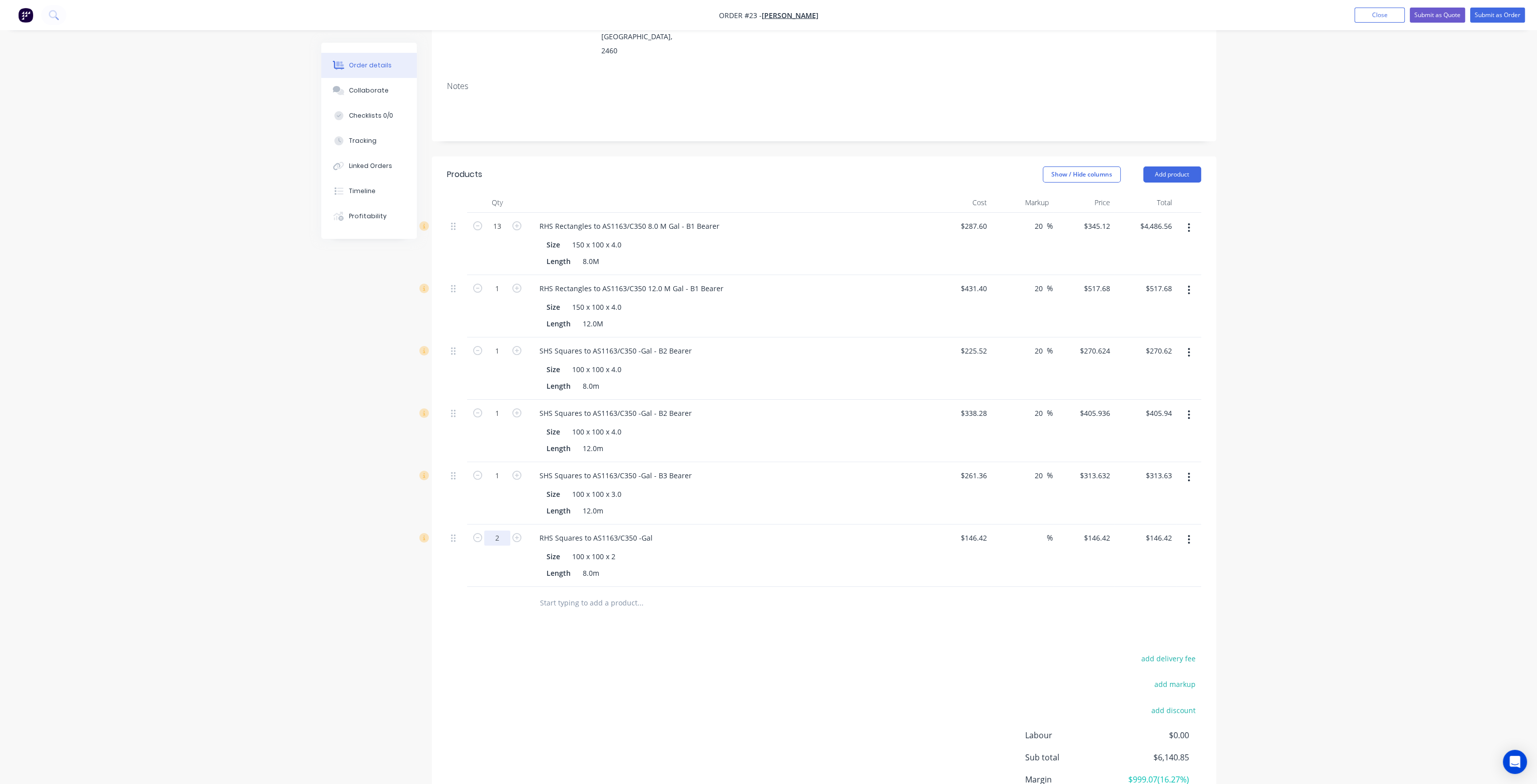
type input "2"
type input "$292.84"
click at [791, 565] on div "Length 8.0m" at bounding box center [726, 572] width 368 height 14
click at [538, 530] on div "RHS Squares to AS1163/C350 -Gal" at bounding box center [596, 537] width 129 height 14
click at [651, 530] on div "SHS Squares to AS1163/C350 -Gal" at bounding box center [596, 537] width 129 height 14
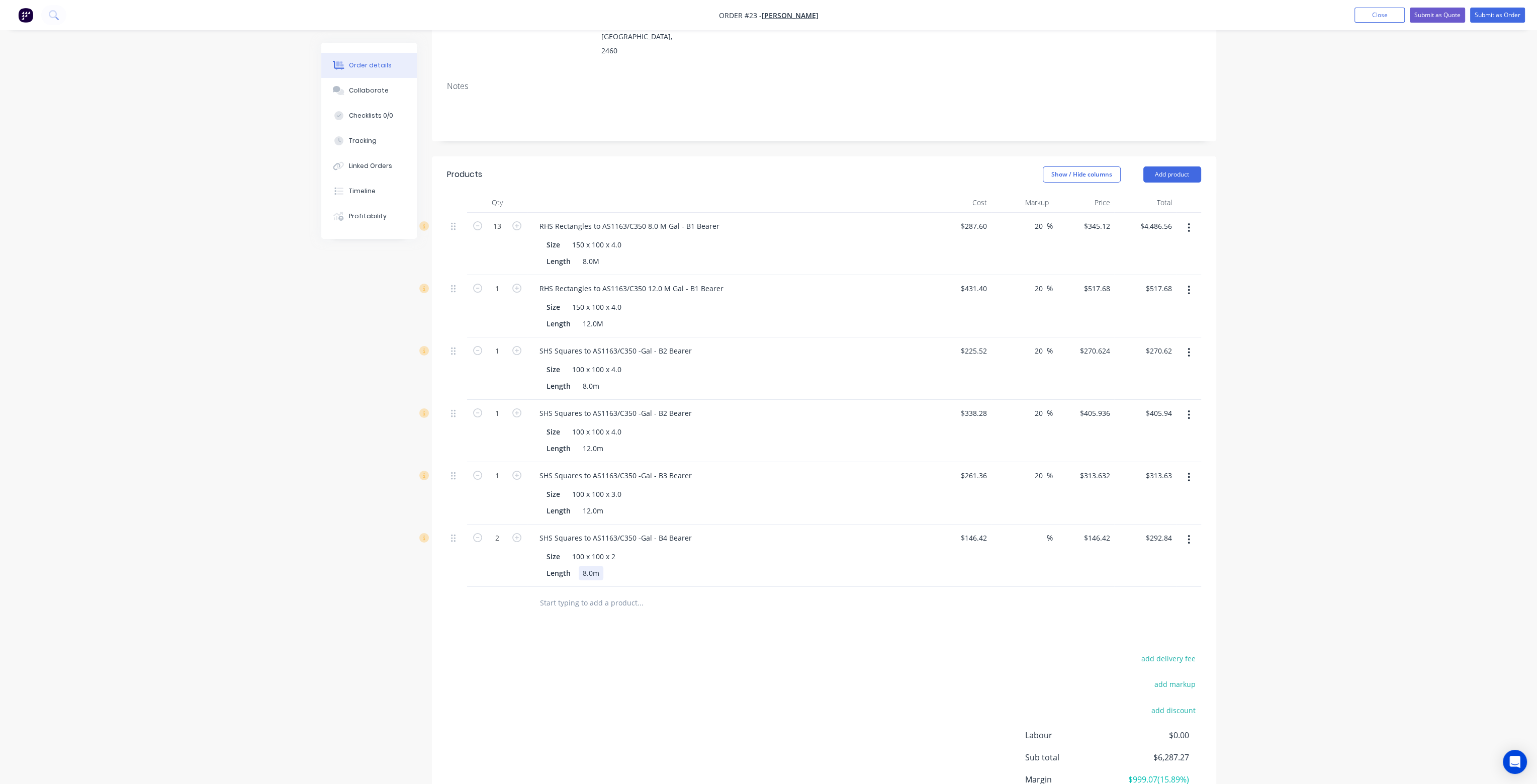
click at [675, 565] on div "Length 8.0m" at bounding box center [726, 572] width 368 height 14
click at [580, 592] on input "text" at bounding box center [640, 602] width 201 height 20
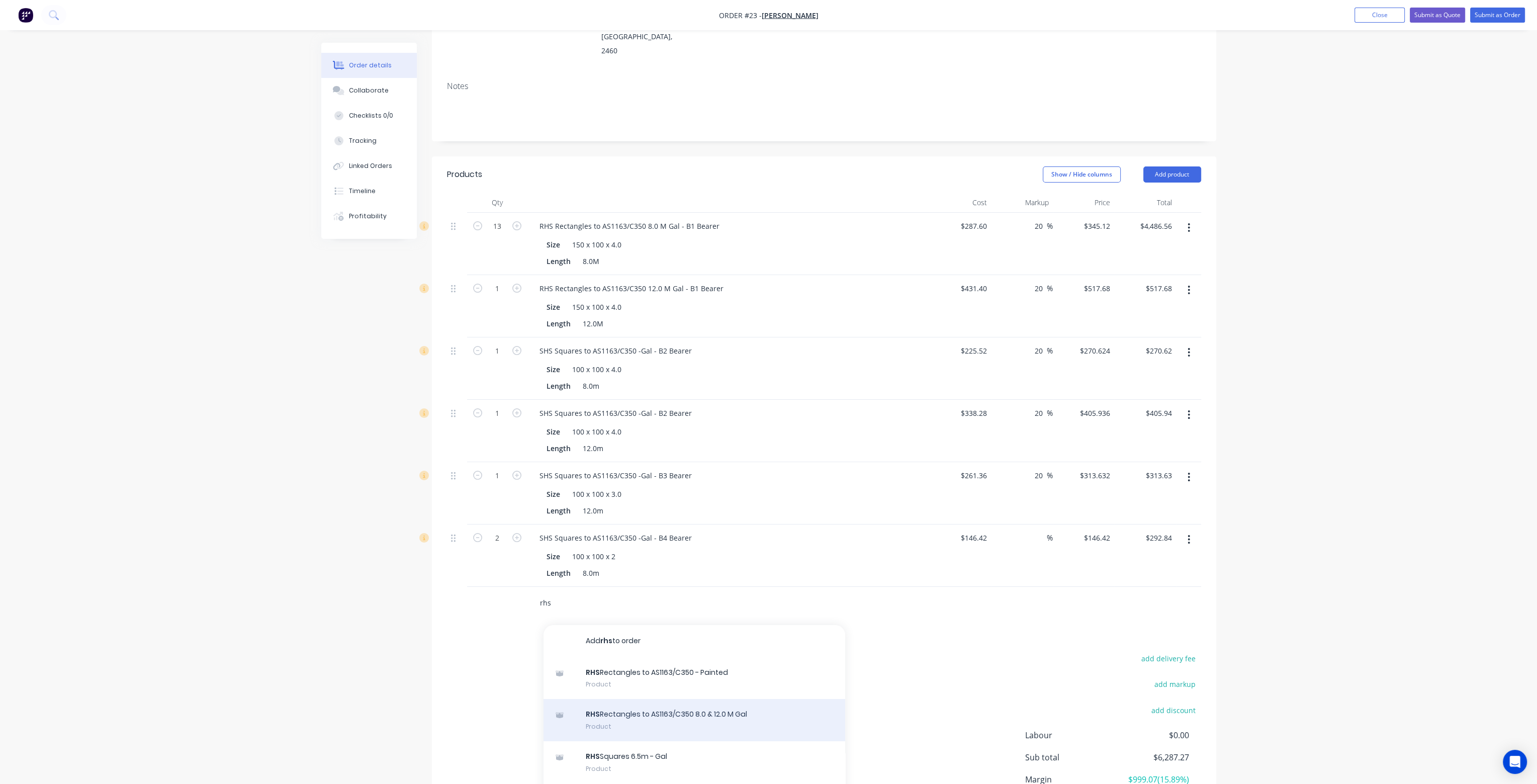
type input "rhs"
click at [683, 699] on div "RHS Rectangles to AS1163/C350 8.0 & 12.0 M Gal Product" at bounding box center [695, 719] width 302 height 42
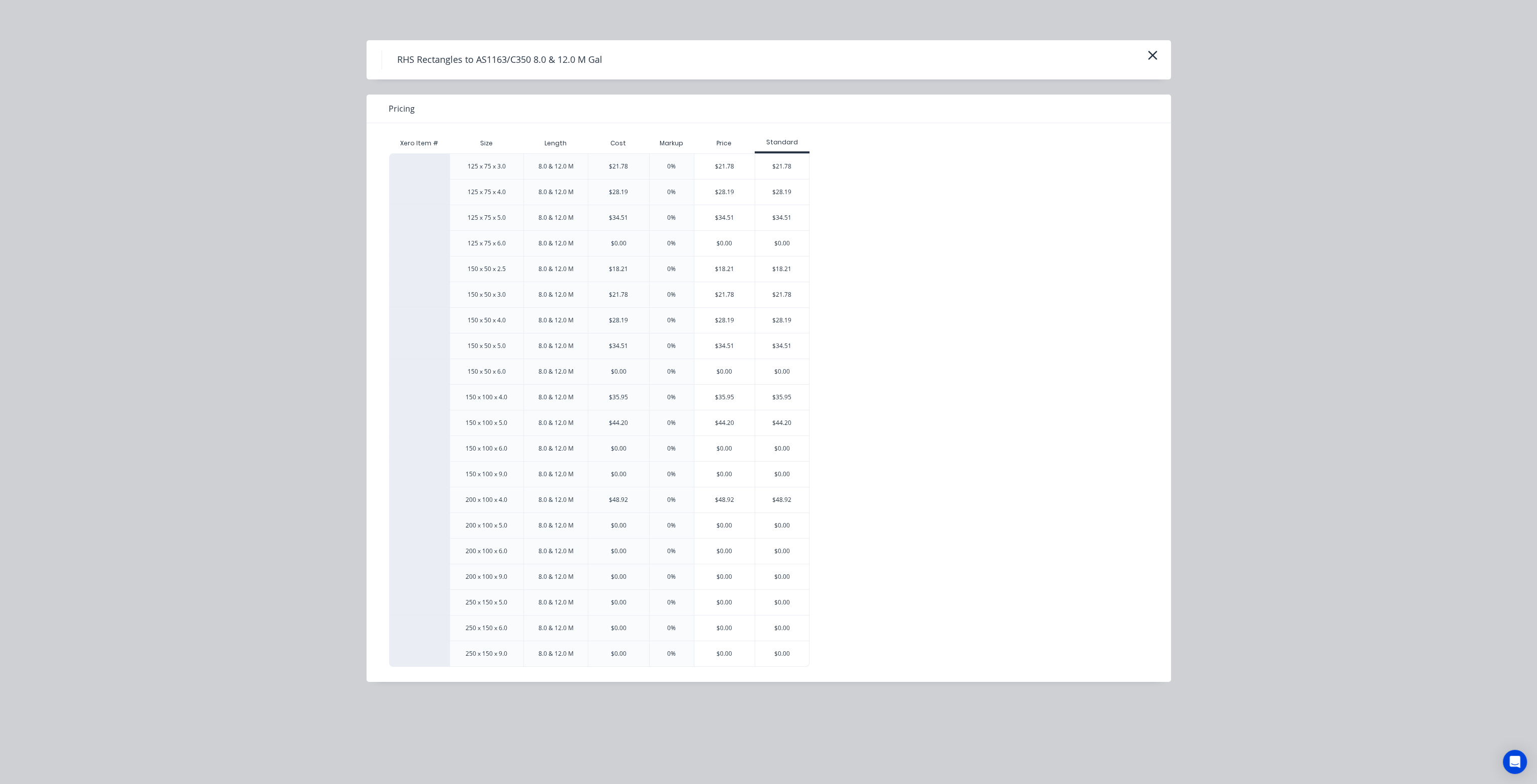
scroll to position [53, 0]
click at [1155, 49] on icon "button" at bounding box center [1152, 55] width 10 height 14
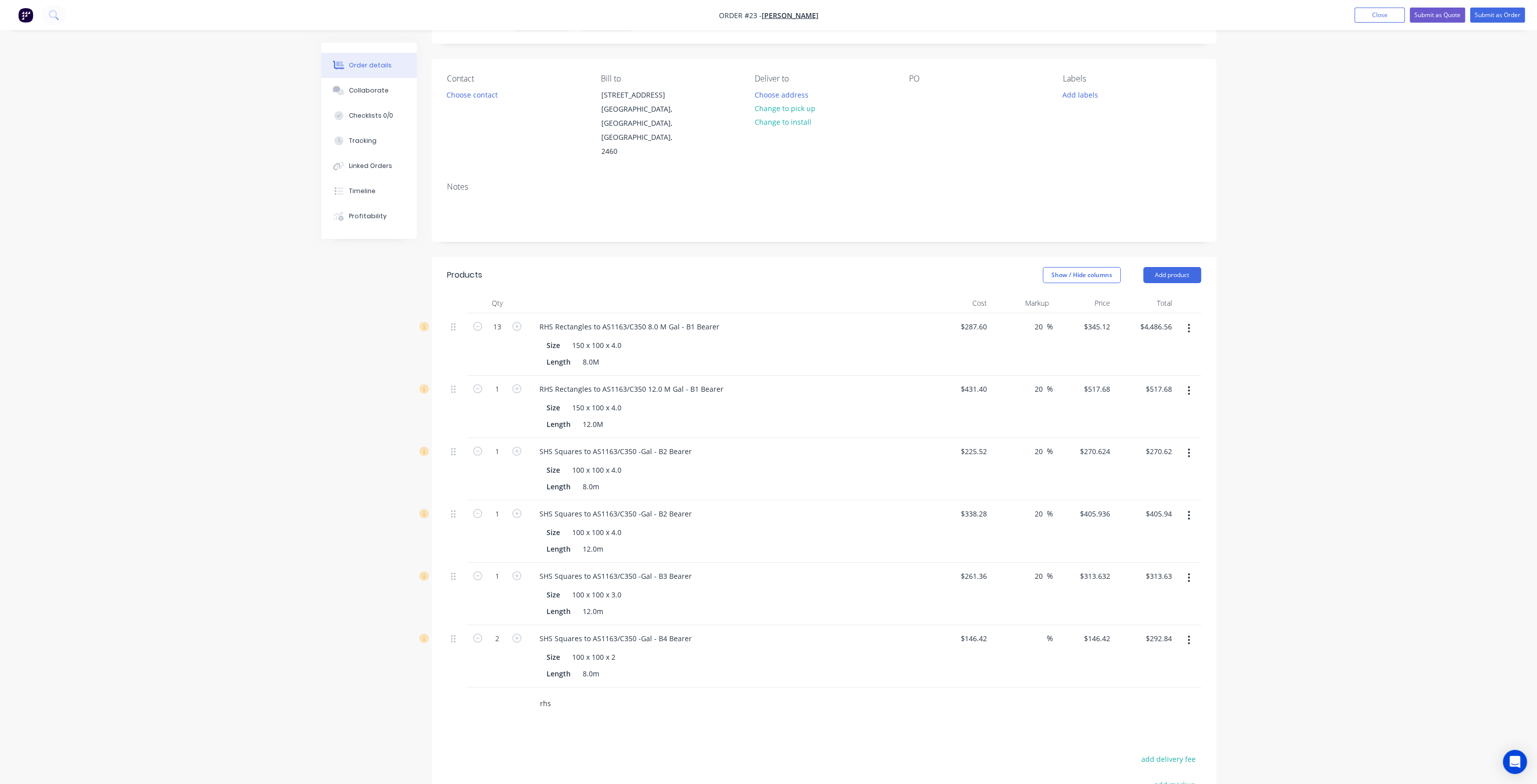
click at [583, 693] on input "rhs" at bounding box center [640, 703] width 201 height 20
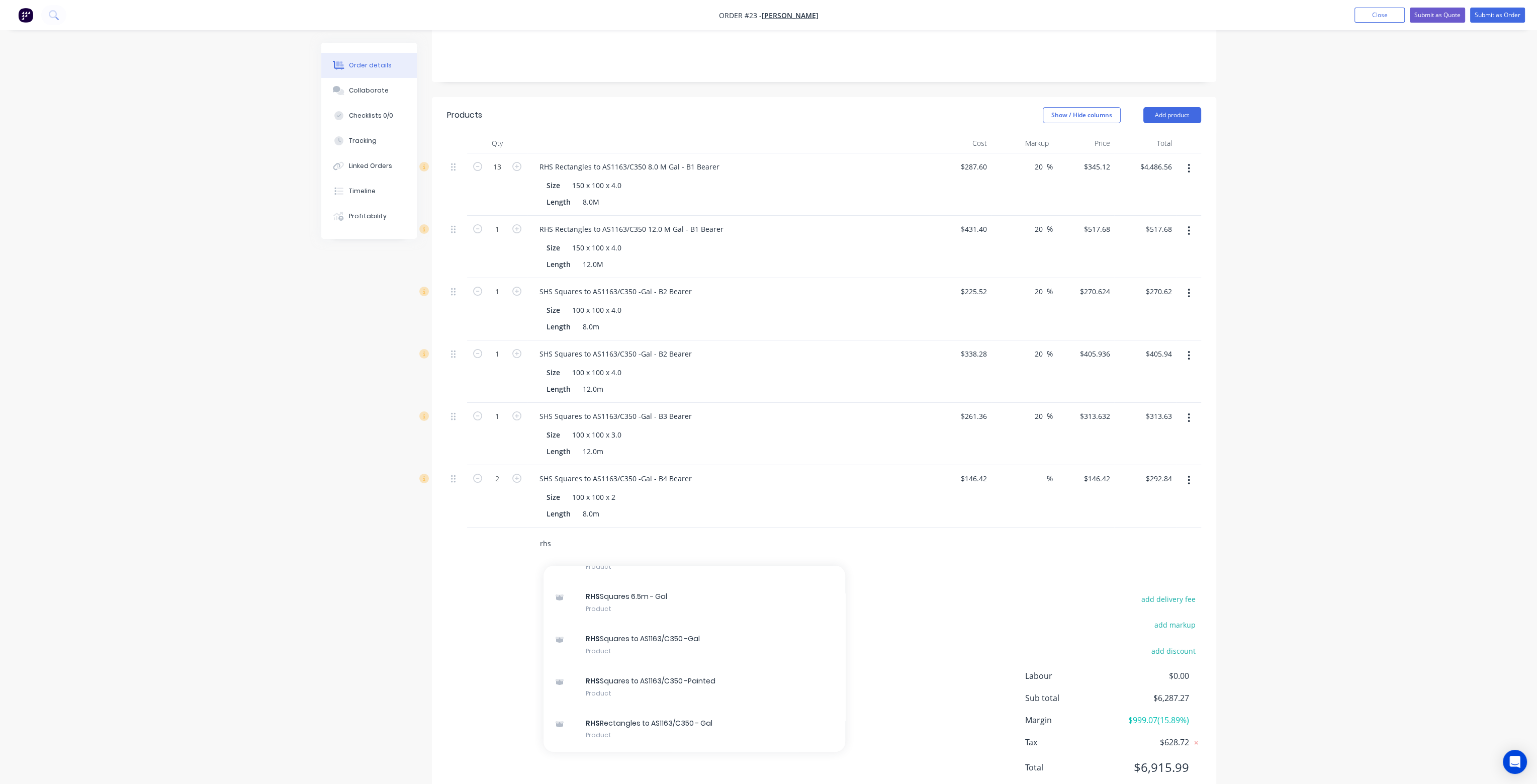
scroll to position [216, 0]
click at [741, 705] on div "RHS Rectangles to AS1163/C350 - Gal Product" at bounding box center [695, 726] width 302 height 42
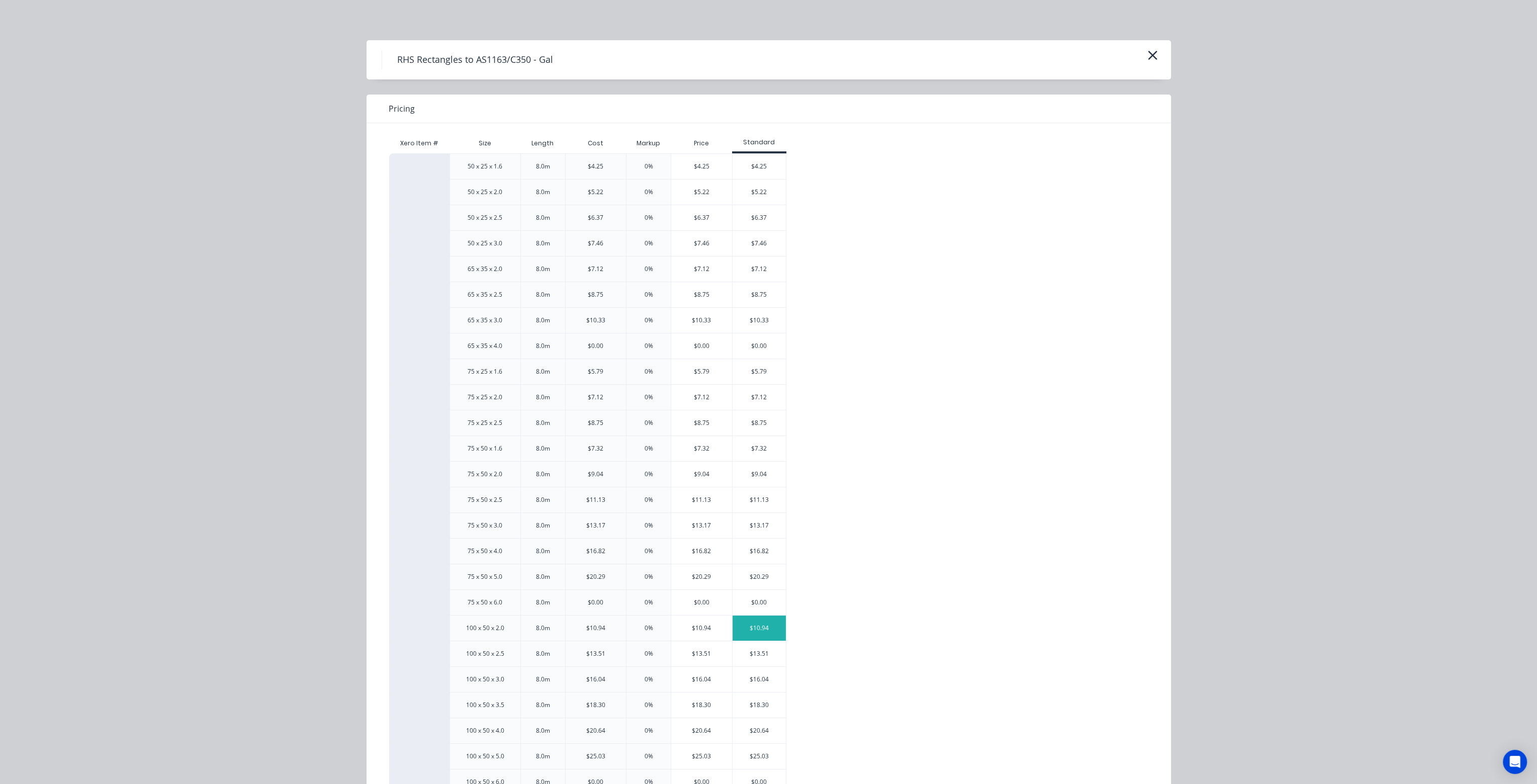
click at [772, 627] on div "$10.94" at bounding box center [759, 628] width 53 height 25
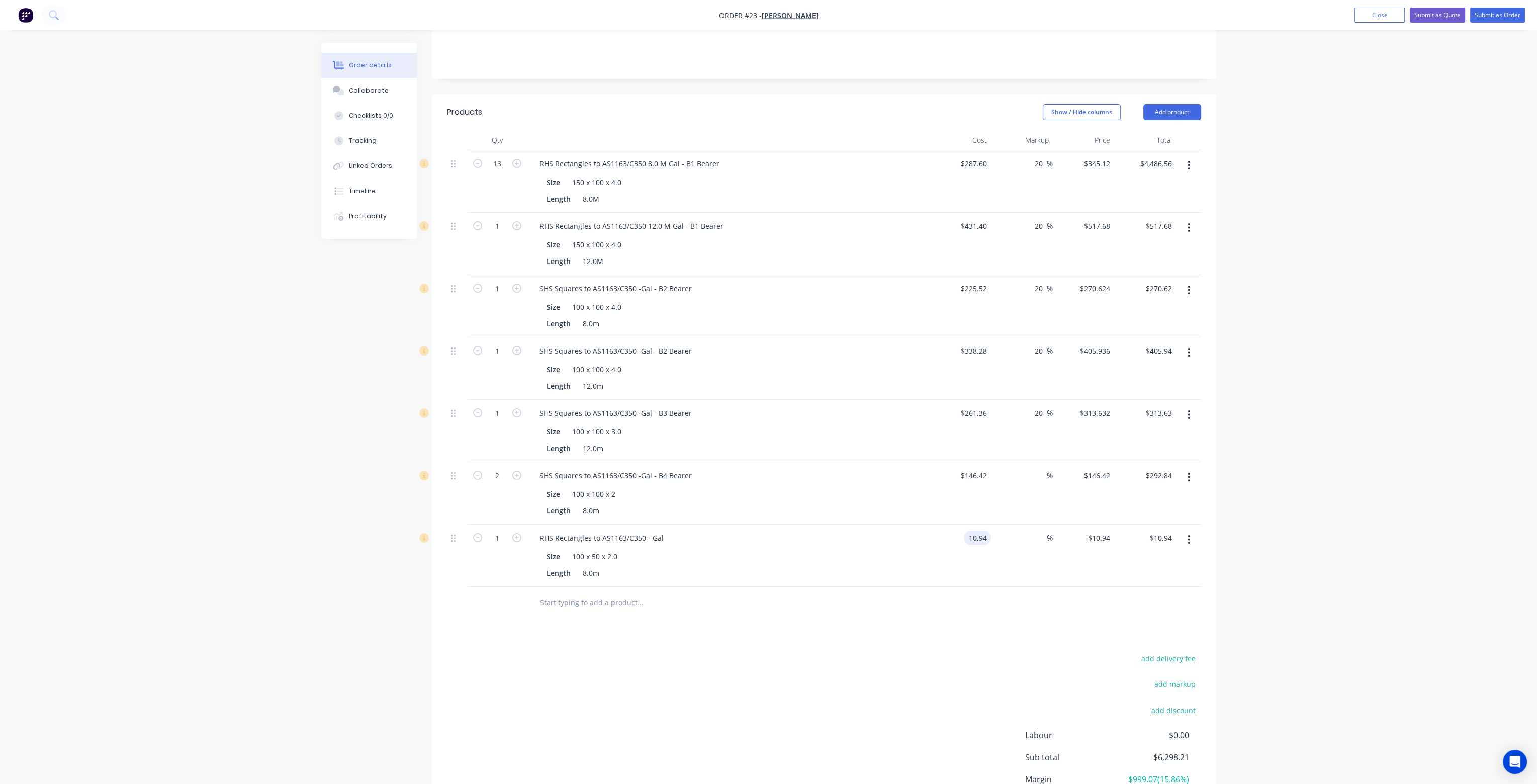
click at [981, 530] on input "10.94" at bounding box center [979, 537] width 23 height 14
type input "$87.52"
click at [1042, 530] on input at bounding box center [1040, 537] width 11 height 14
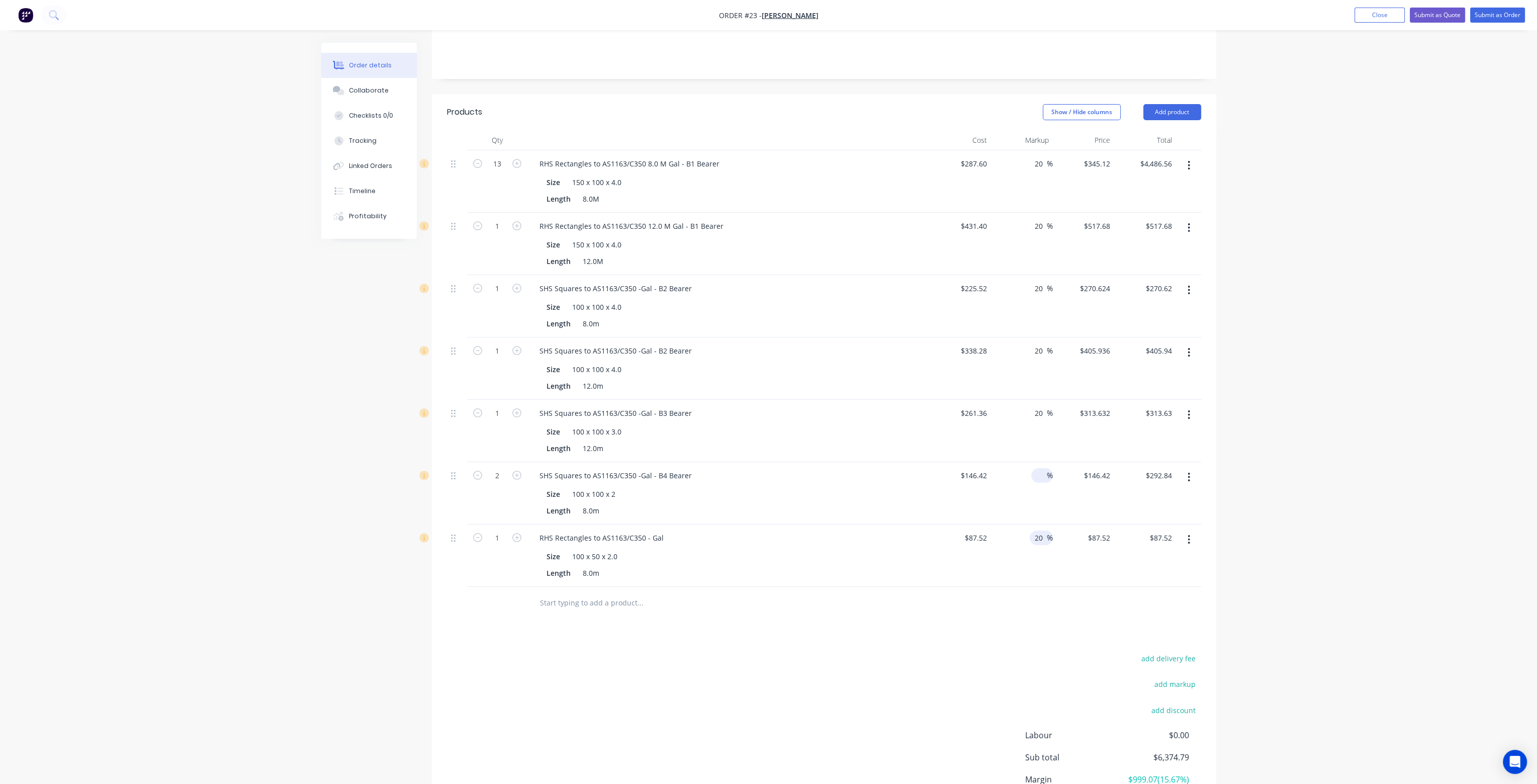
type input "20"
type input "$105.024"
type input "$105.02"
click at [1041, 468] on input at bounding box center [1040, 475] width 11 height 14
type input "20"
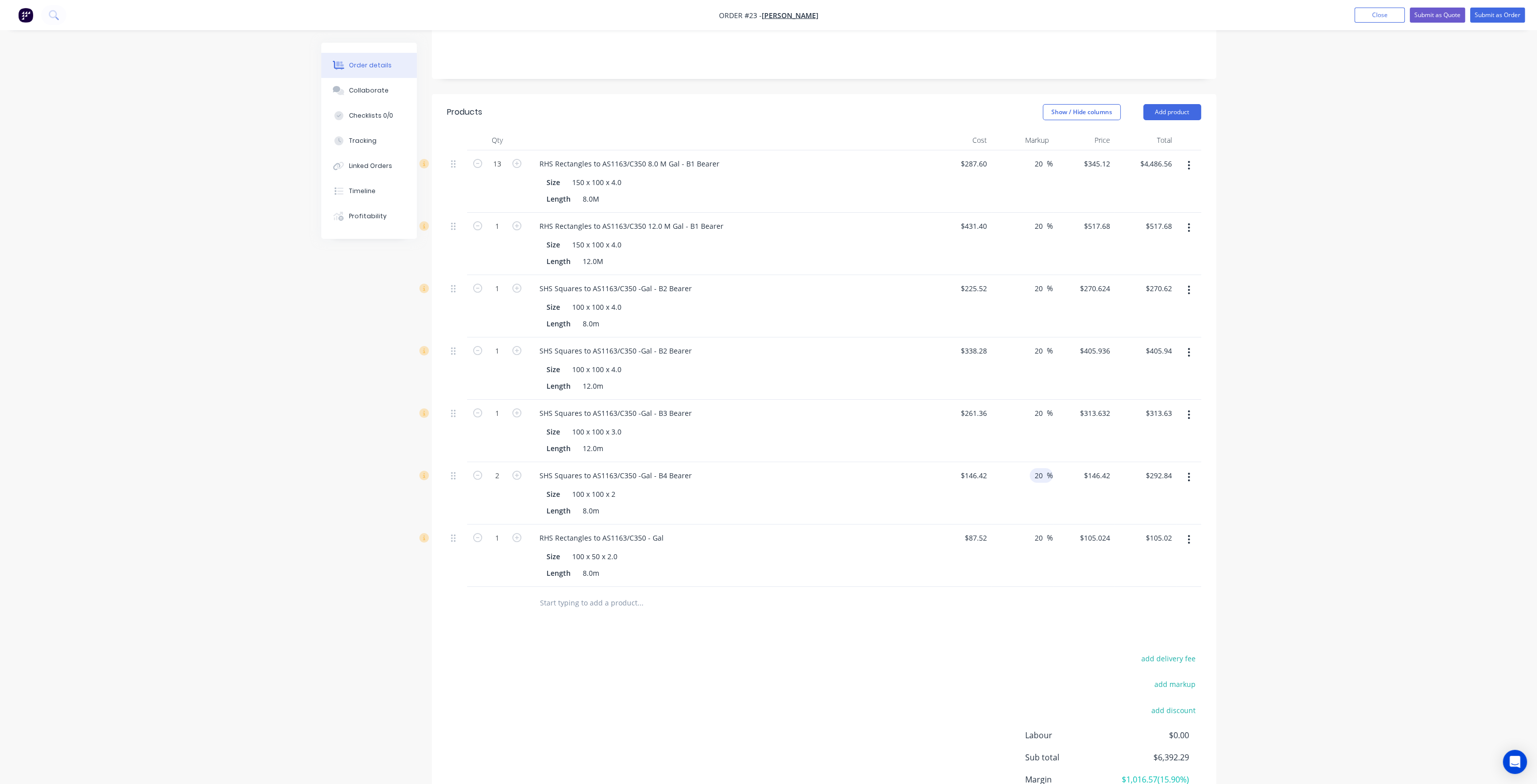
type input "$175.704"
type input "$351.41"
click at [1039, 475] on div "20 20 %" at bounding box center [1021, 493] width 61 height 62
click at [496, 530] on input "1" at bounding box center [497, 537] width 26 height 15
type input "8"
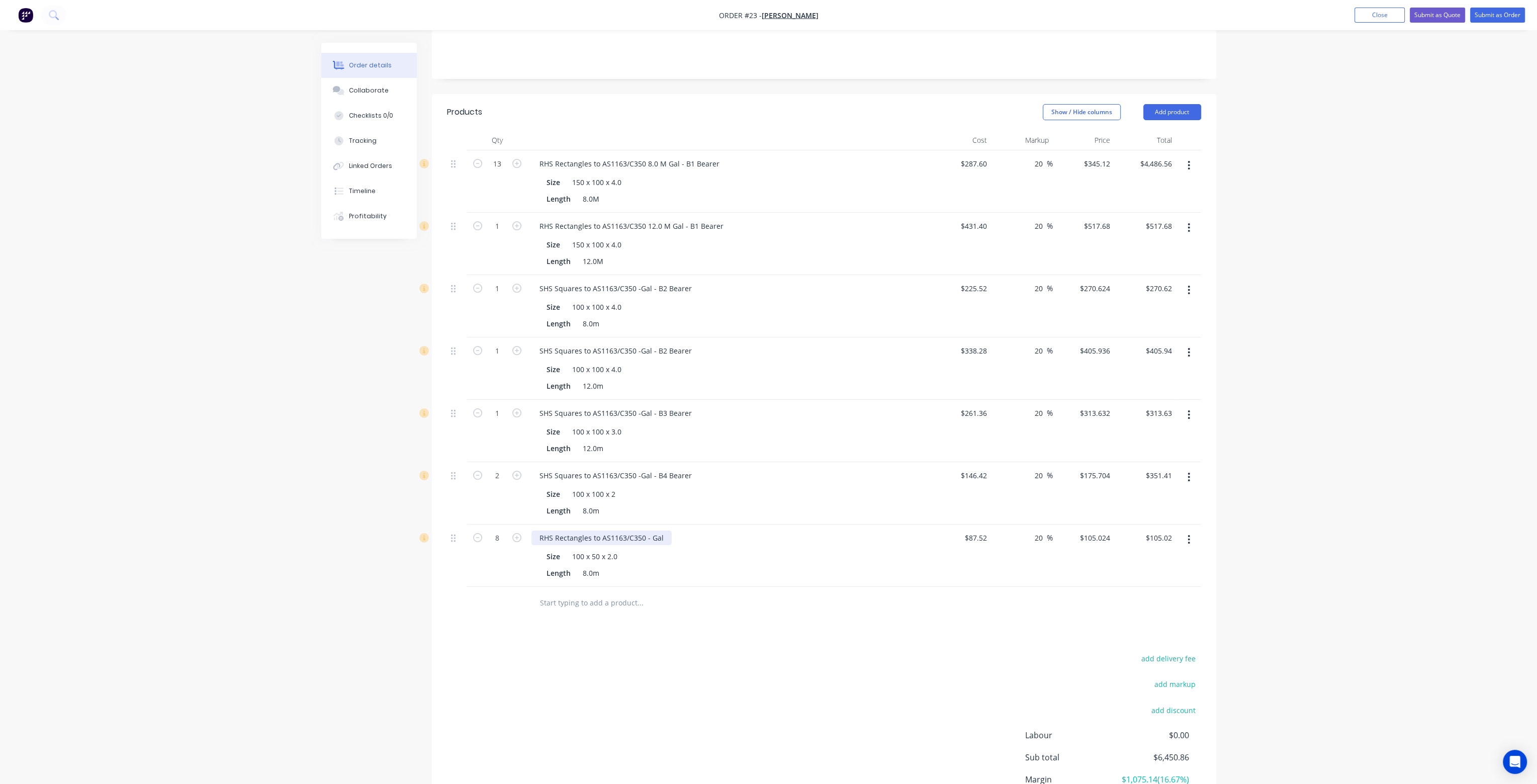
type input "$840.19"
click at [662, 530] on div "RHS Rectangles to AS1163/C350 - Gal" at bounding box center [602, 537] width 141 height 14
click at [663, 530] on div "RHS Rectangles to AS1163/C350 - Gal" at bounding box center [602, 537] width 141 height 14
click at [591, 592] on input "text" at bounding box center [640, 602] width 201 height 20
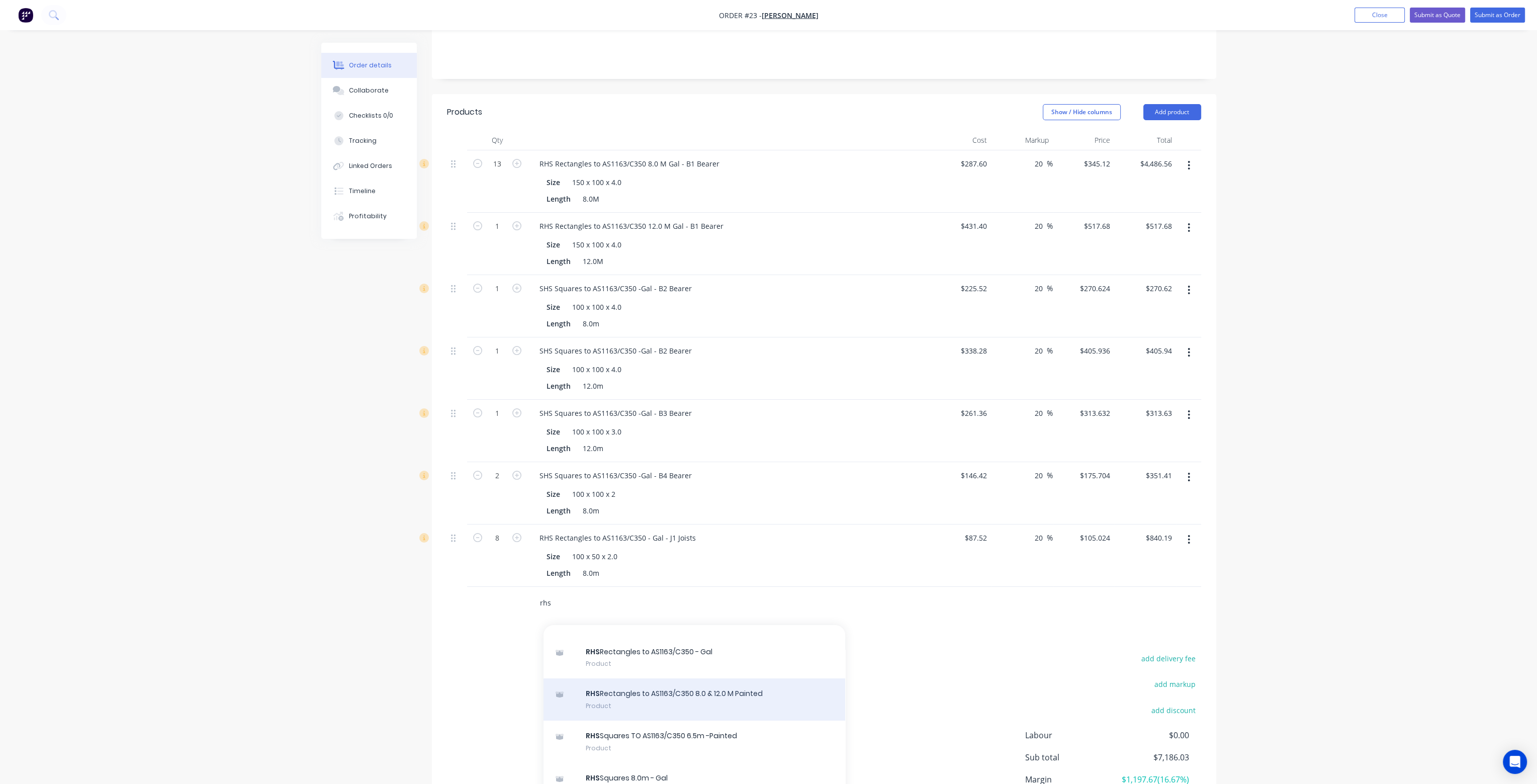
scroll to position [201, 0]
type input "rhs"
click at [720, 667] on div "RHS Rectangles to AS1163/C350 - Gal Product" at bounding box center [695, 687] width 302 height 42
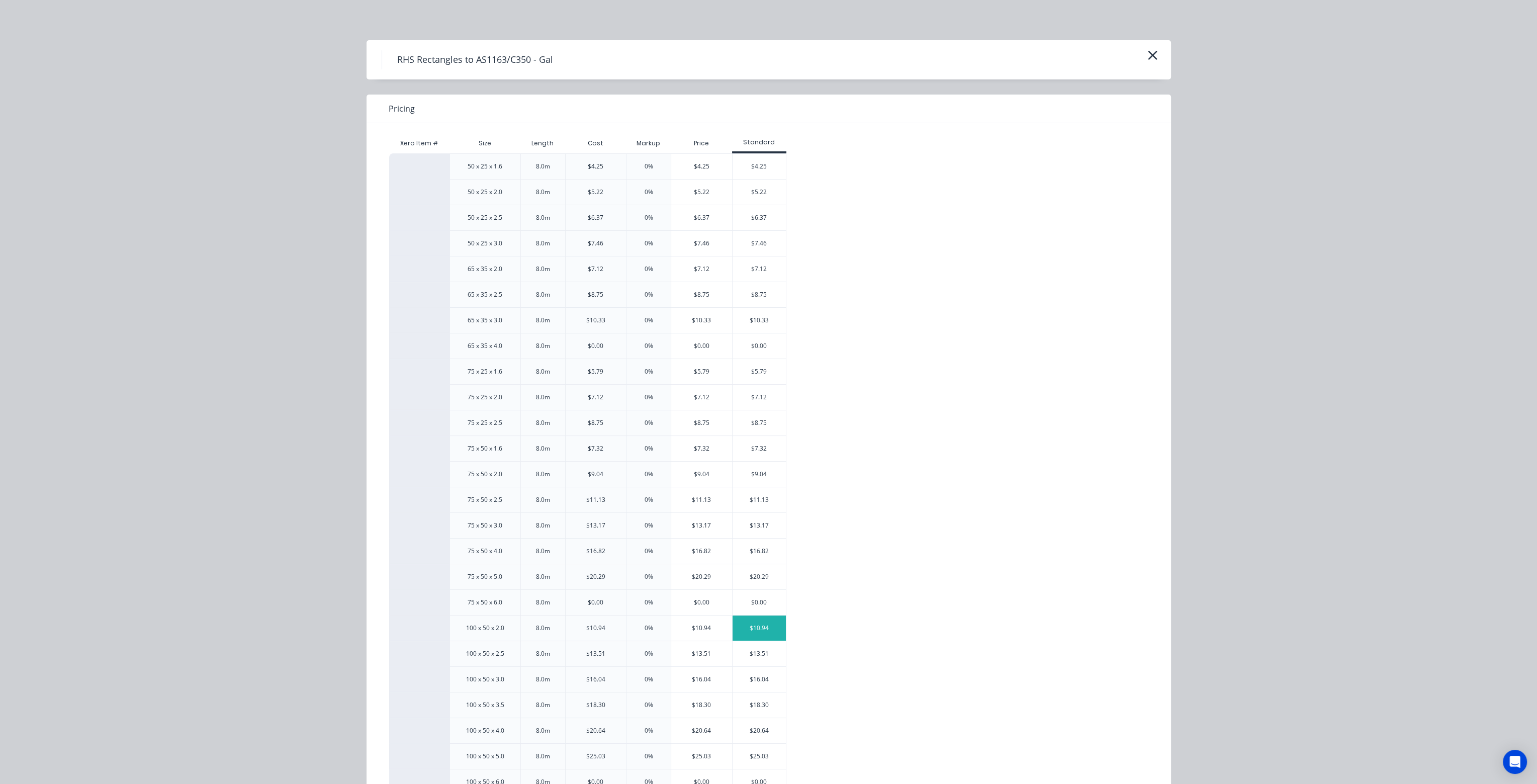
click at [778, 624] on div "$10.94" at bounding box center [759, 628] width 53 height 25
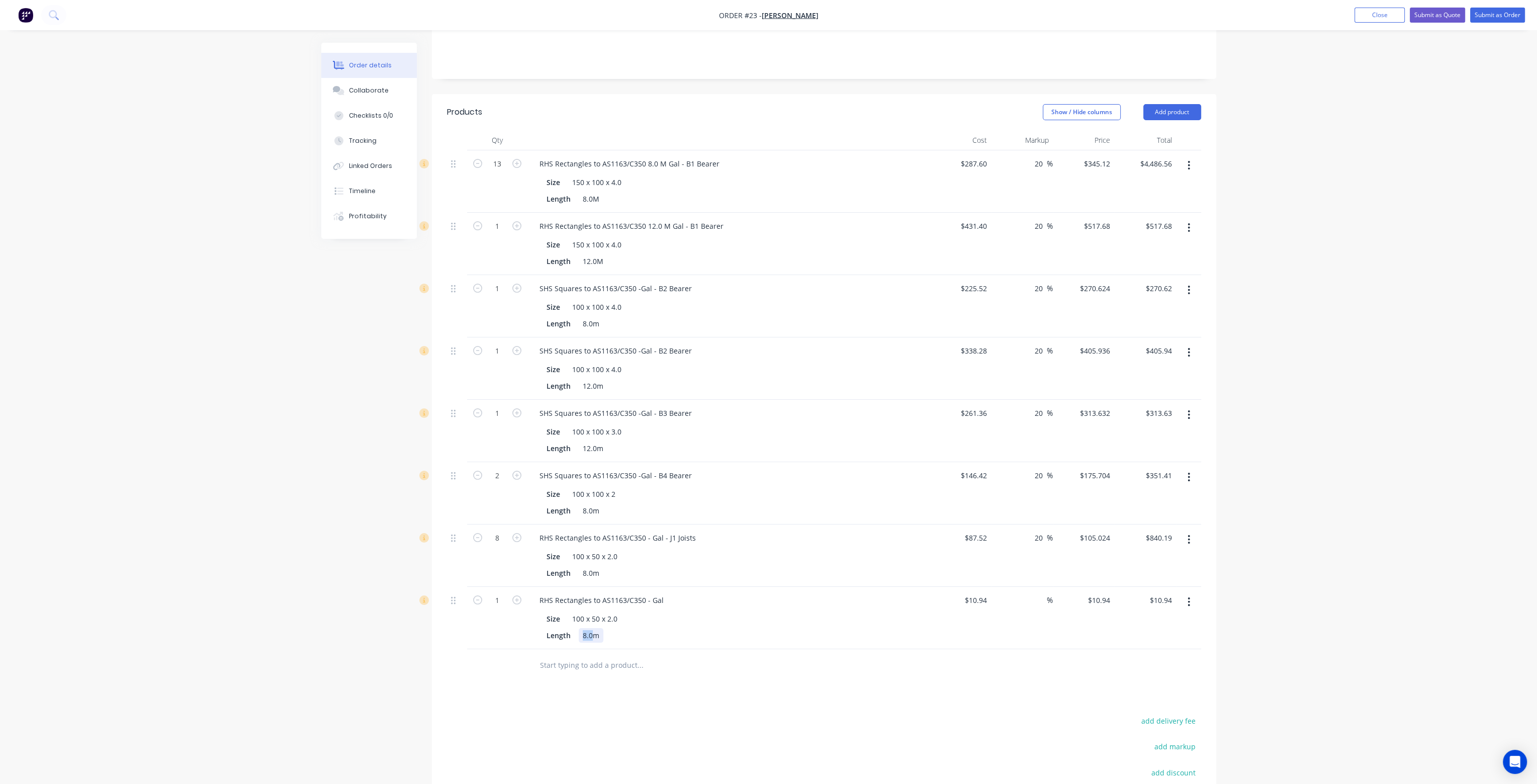
drag, startPoint x: 591, startPoint y: 605, endPoint x: 580, endPoint y: 606, distance: 11.0
click at [580, 628] on div "8.0m" at bounding box center [591, 635] width 25 height 14
click at [667, 592] on div "RHS Rectangles to AS1163/C350 - Gal" at bounding box center [602, 600] width 141 height 14
type input "36"
type input "$393.84"
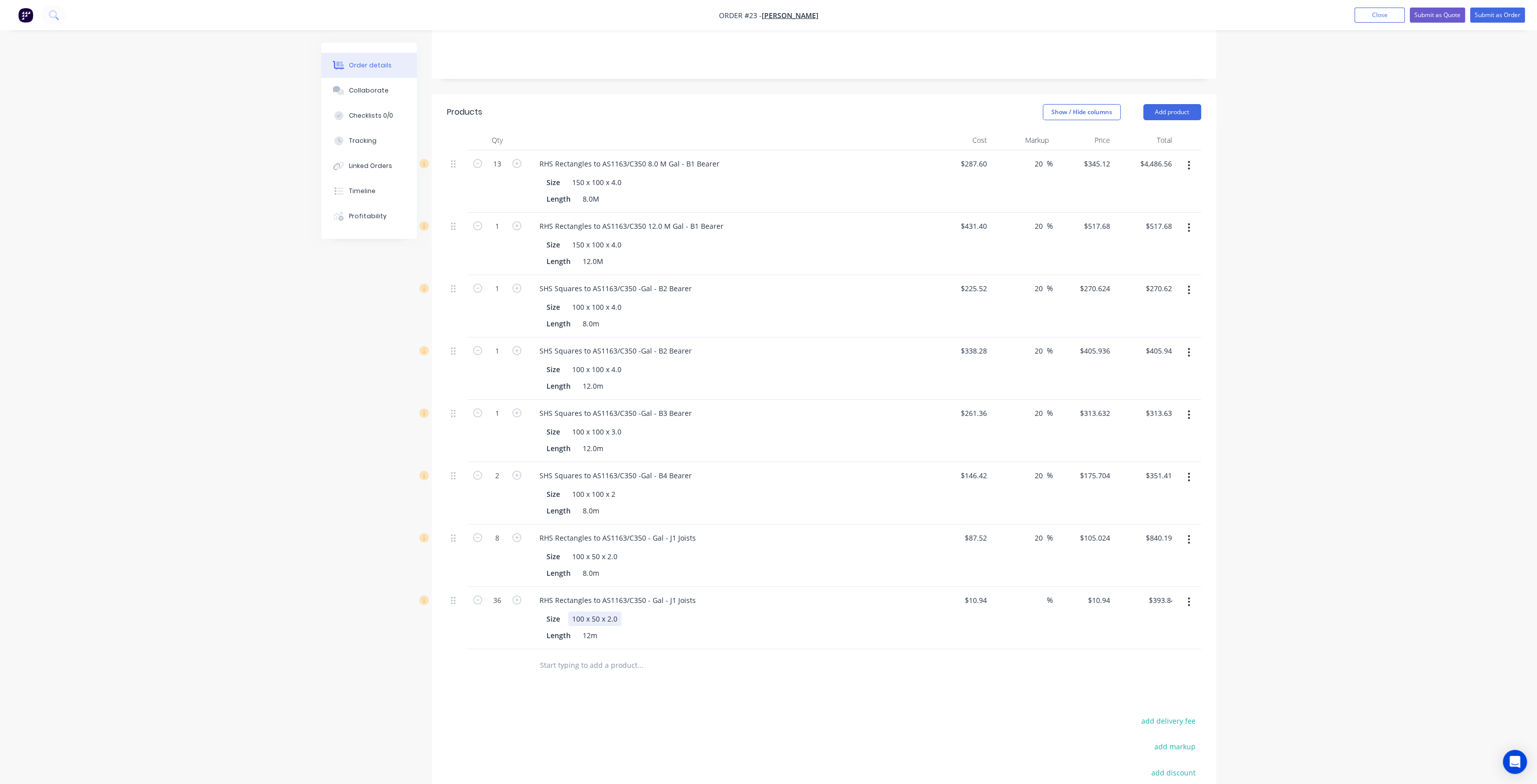
click at [873, 612] on div "Size 100 x 50 x 2.0" at bounding box center [726, 619] width 368 height 14
click at [973, 592] on input "10.94" at bounding box center [979, 600] width 23 height 14
type input "$131.28"
type input "$4,726.08"
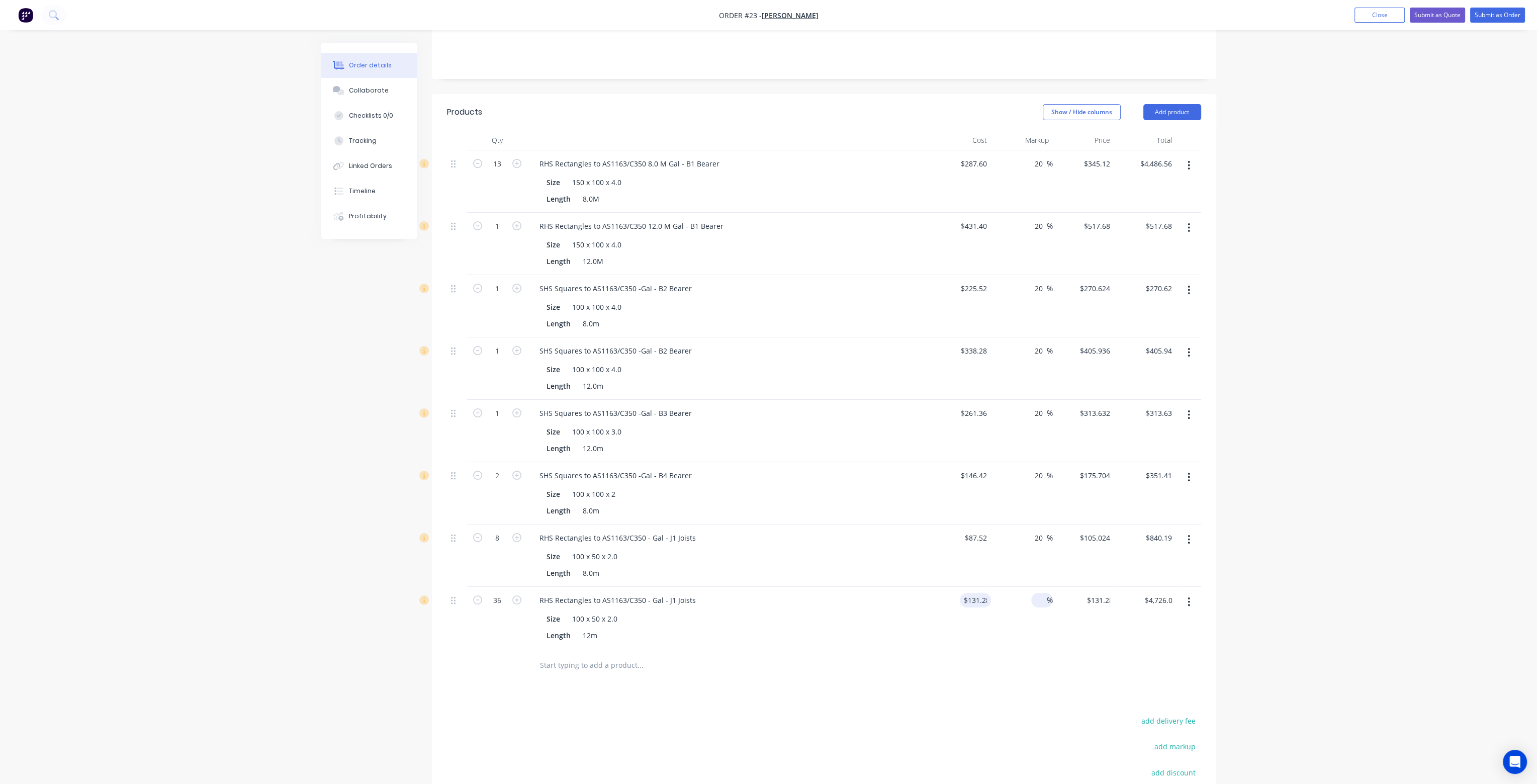
click at [1043, 592] on input at bounding box center [1040, 600] width 11 height 14
type input "20"
type input "$157.536"
type input "$5,671.30"
click at [1043, 607] on div "20 20 %" at bounding box center [1021, 618] width 61 height 62
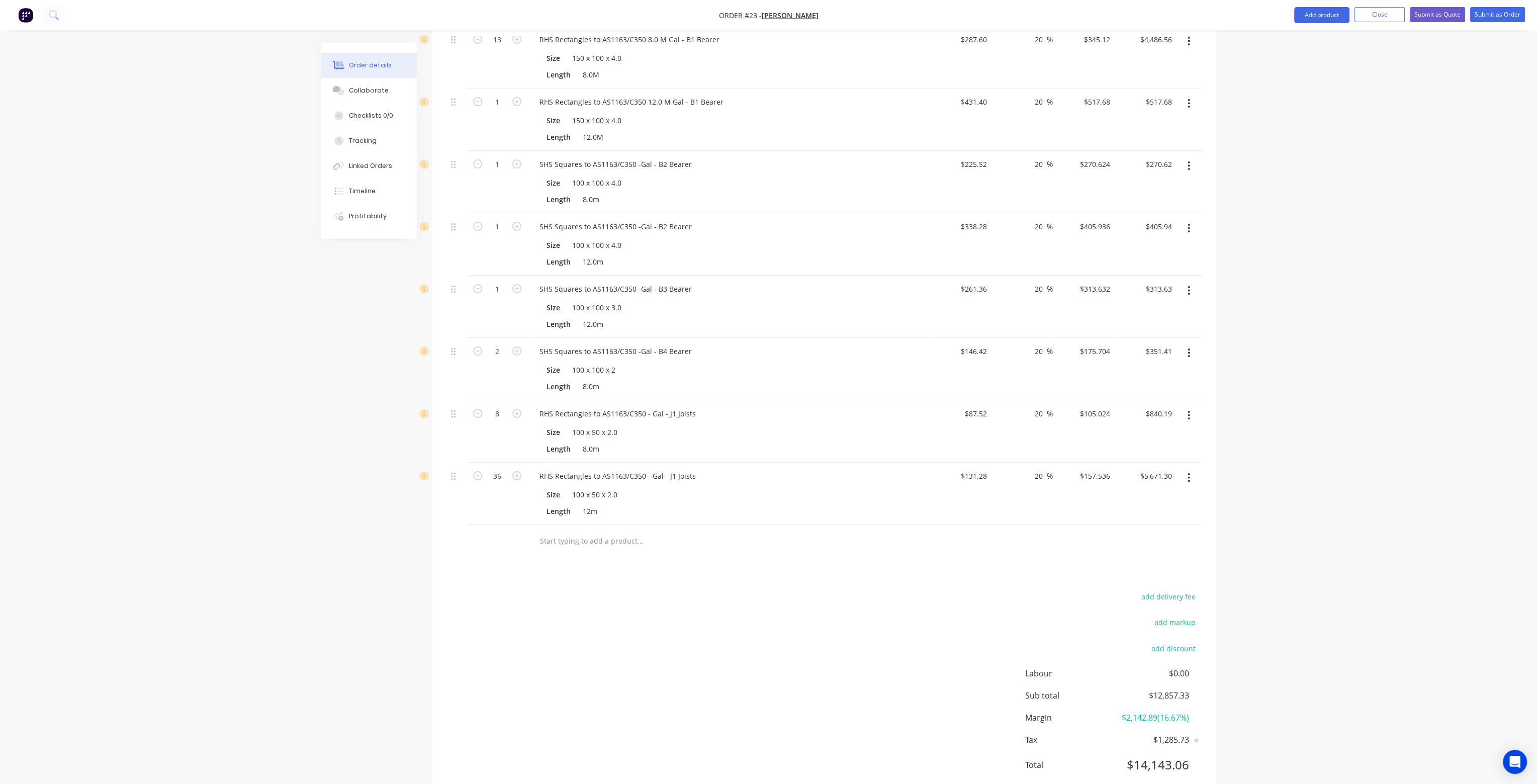
scroll to position [290, 0]
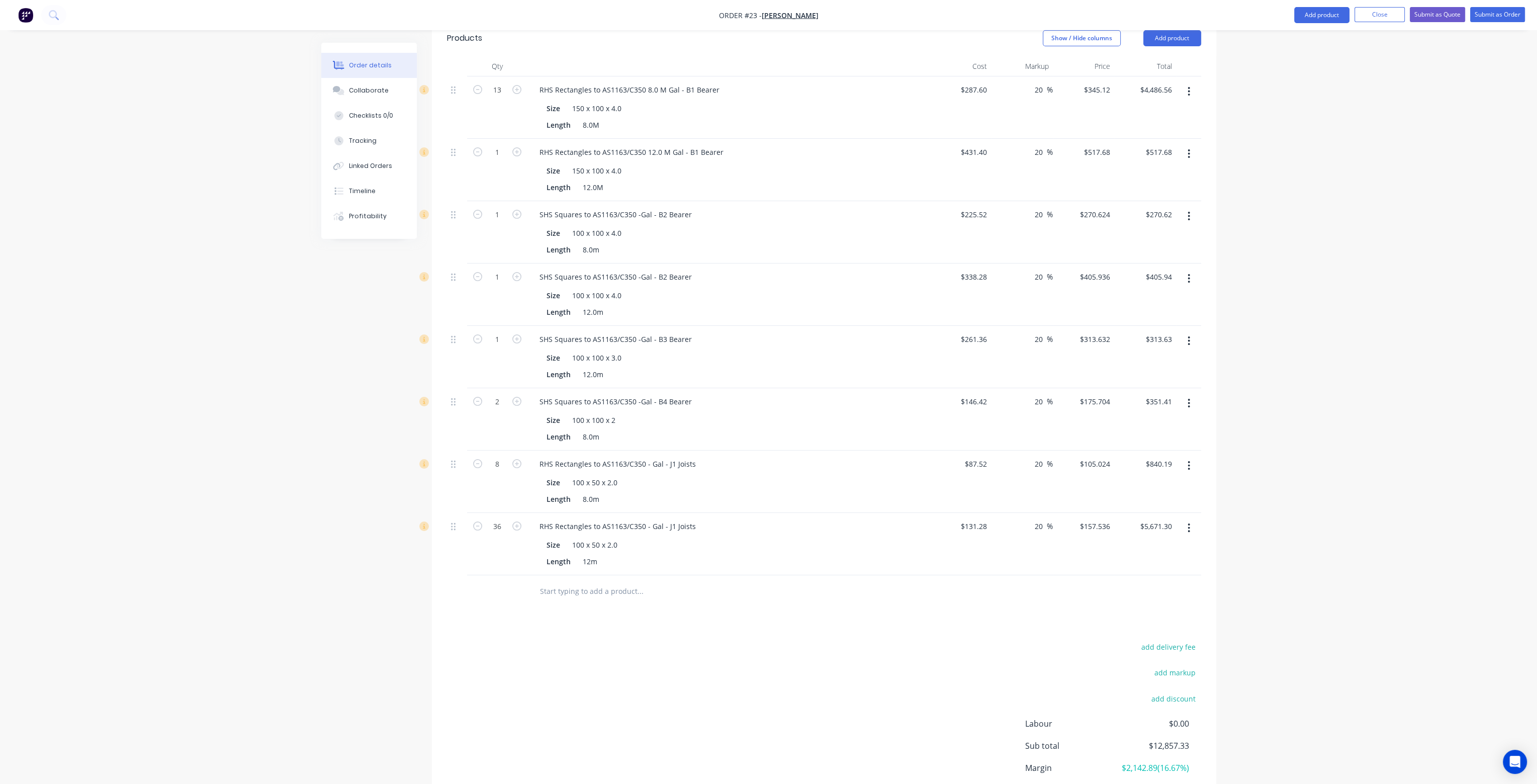
click at [571, 581] on input "text" at bounding box center [640, 591] width 201 height 20
type input "s"
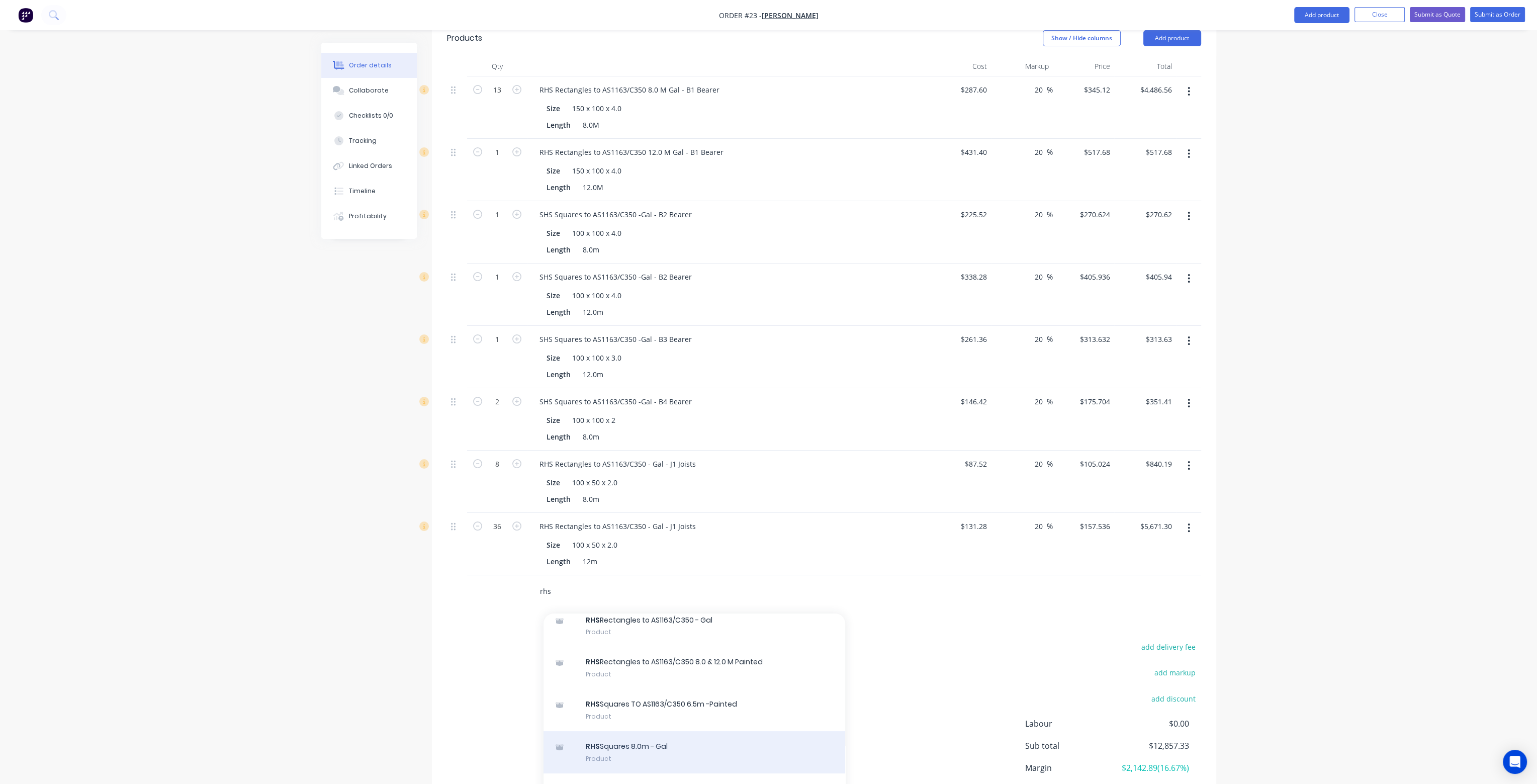
type input "rhs"
click at [733, 731] on div "RHS Squares 8.0m - Gal Product" at bounding box center [695, 751] width 302 height 42
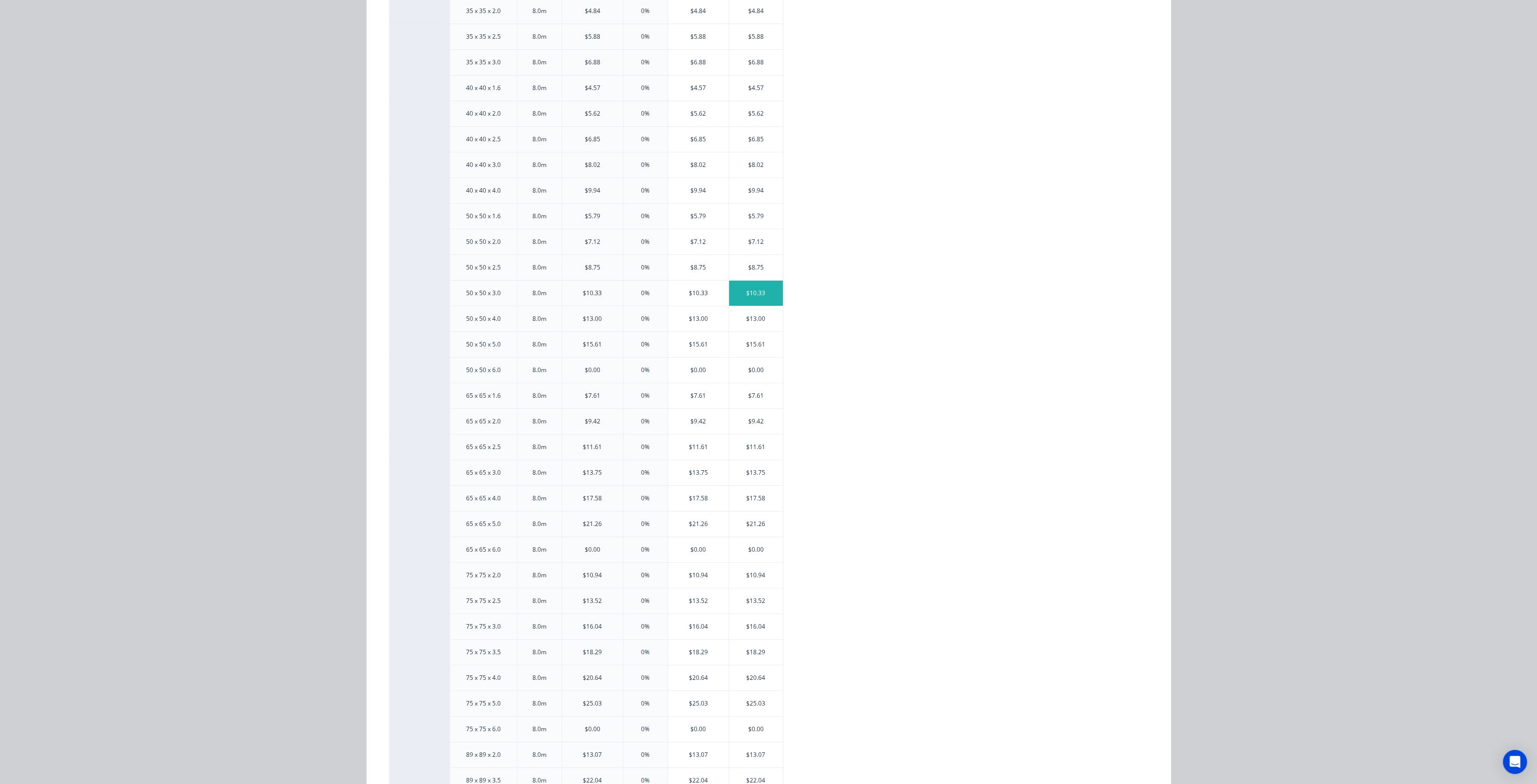
scroll to position [302, 0]
click at [770, 658] on div "$20.64" at bounding box center [755, 659] width 53 height 25
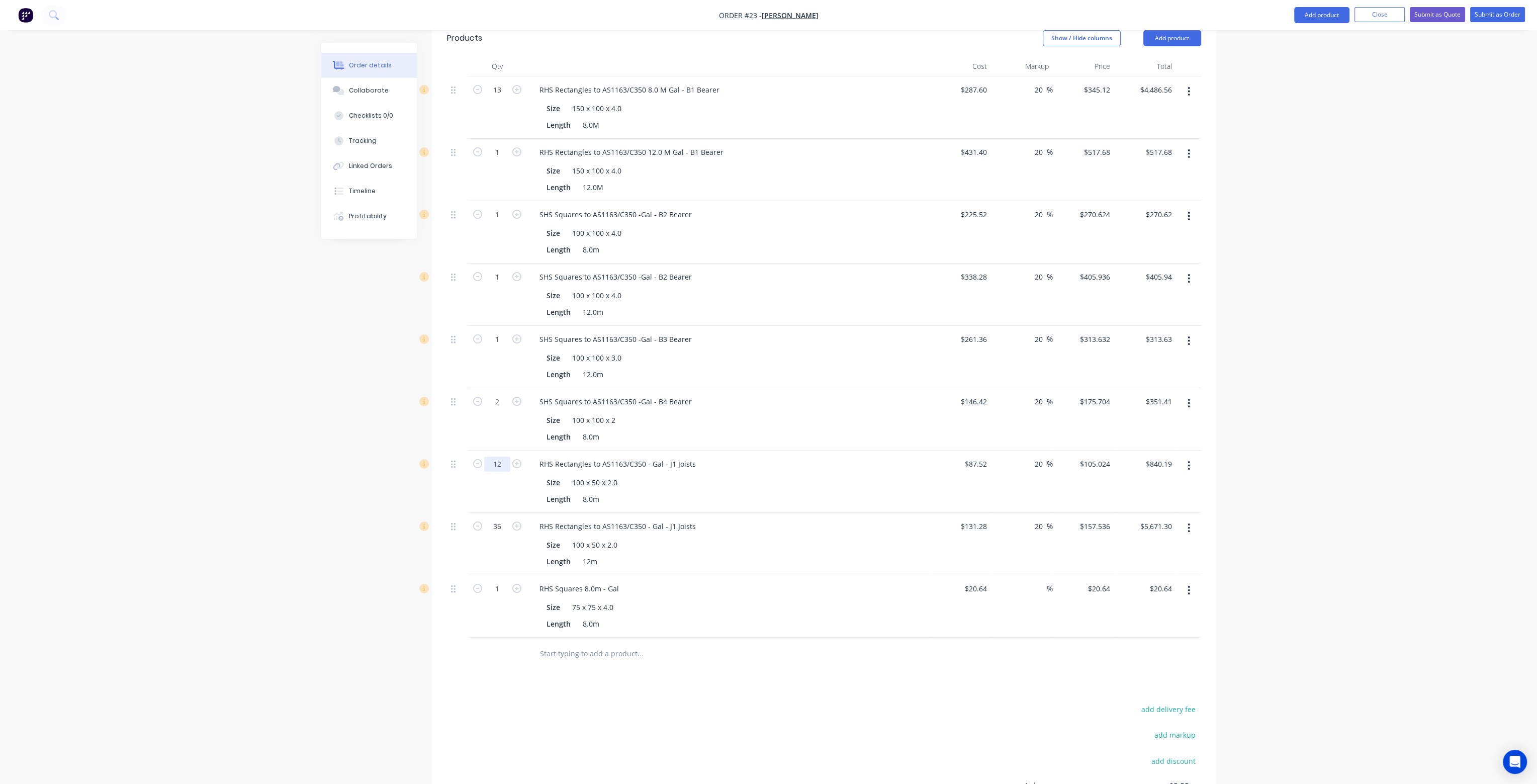
type input "12"
type input "$1,260.29"
click at [773, 475] on div "Size 100 x 50 x 2.0" at bounding box center [726, 482] width 368 height 14
click at [499, 581] on input "1" at bounding box center [497, 588] width 26 height 15
click at [980, 581] on input "20.64" at bounding box center [977, 588] width 27 height 14
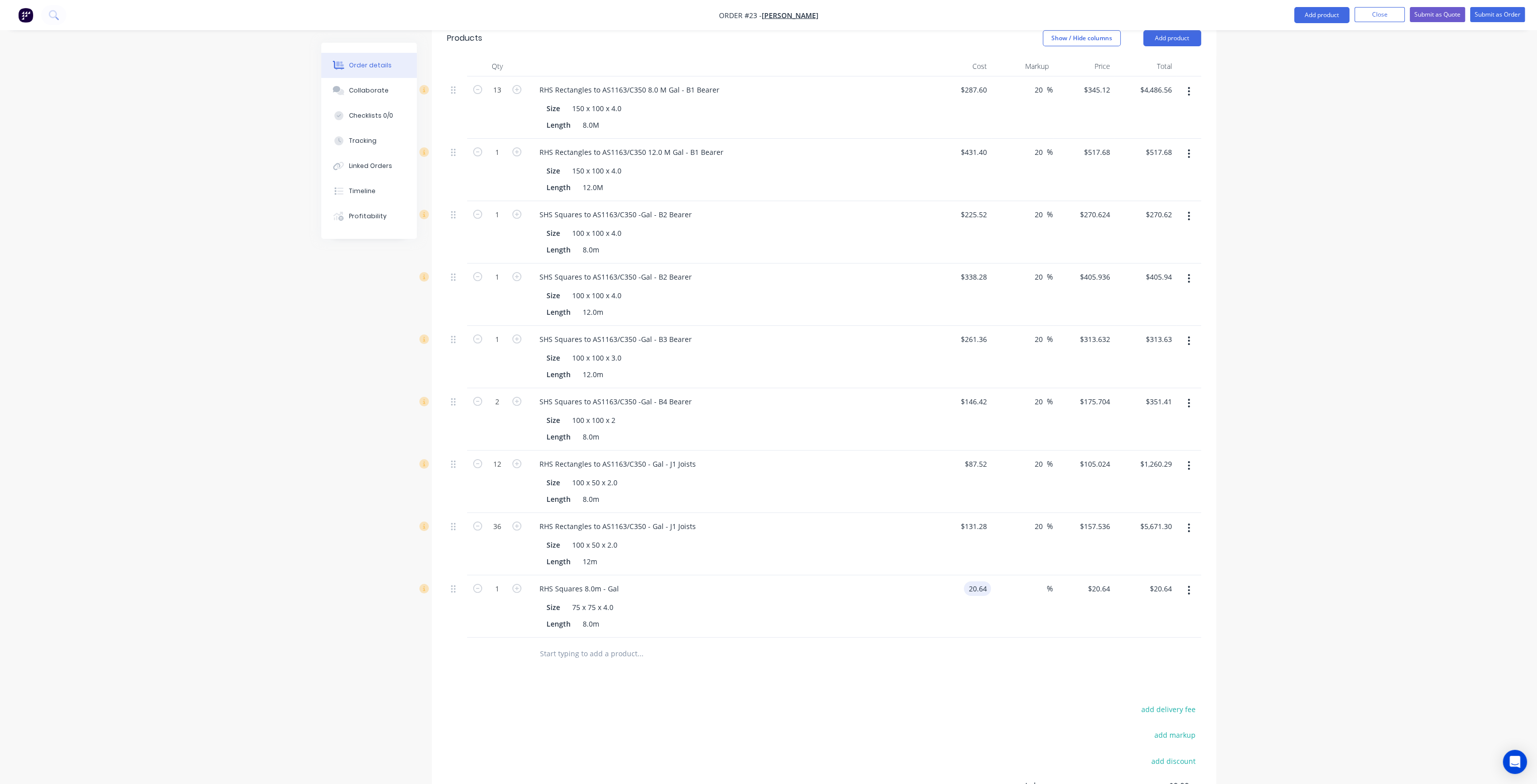
type input "$20.64"
click at [622, 643] on input "text" at bounding box center [640, 653] width 201 height 20
type input "rhs"
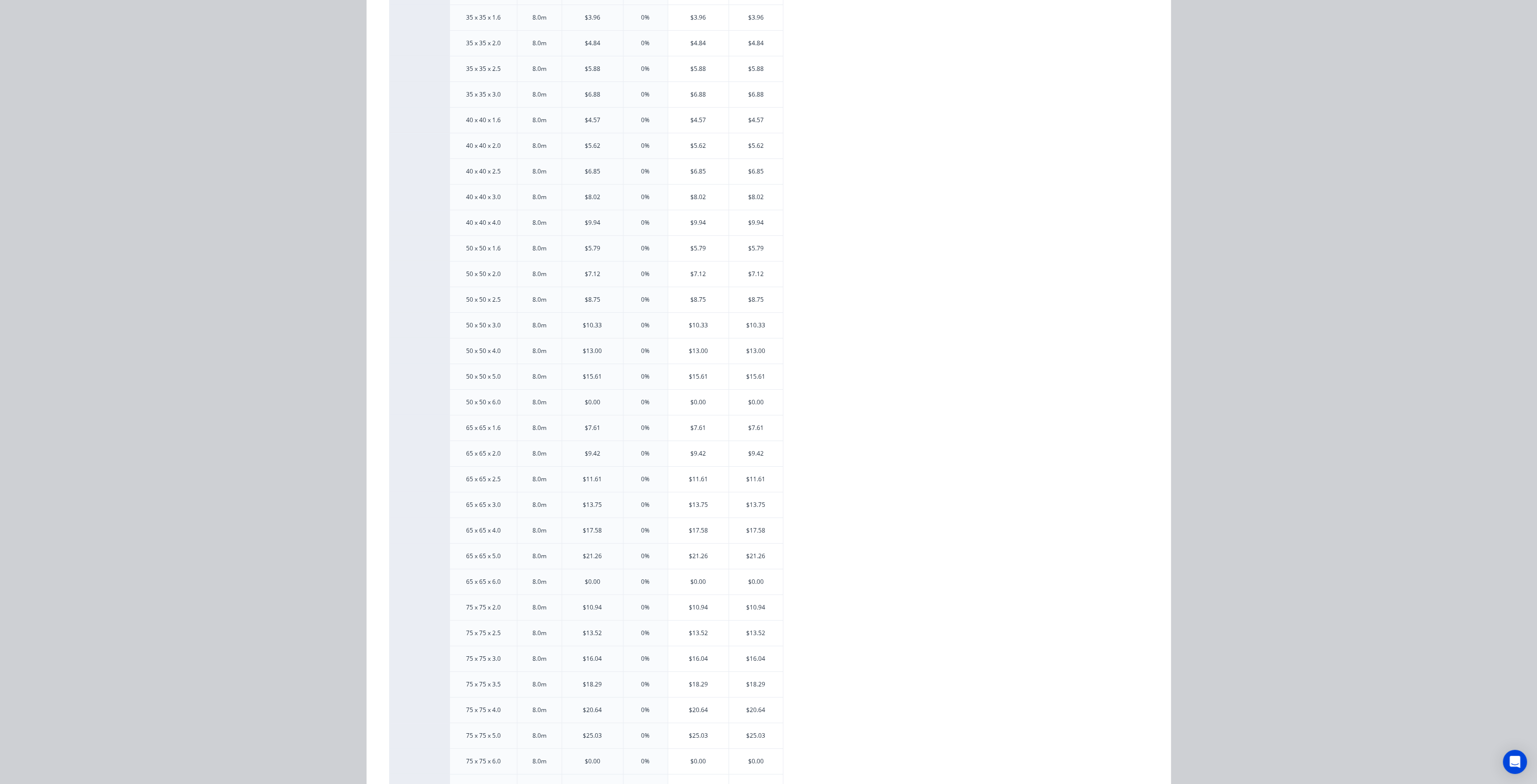
scroll to position [369, 0]
click at [754, 587] on div "$20.64" at bounding box center [755, 592] width 53 height 25
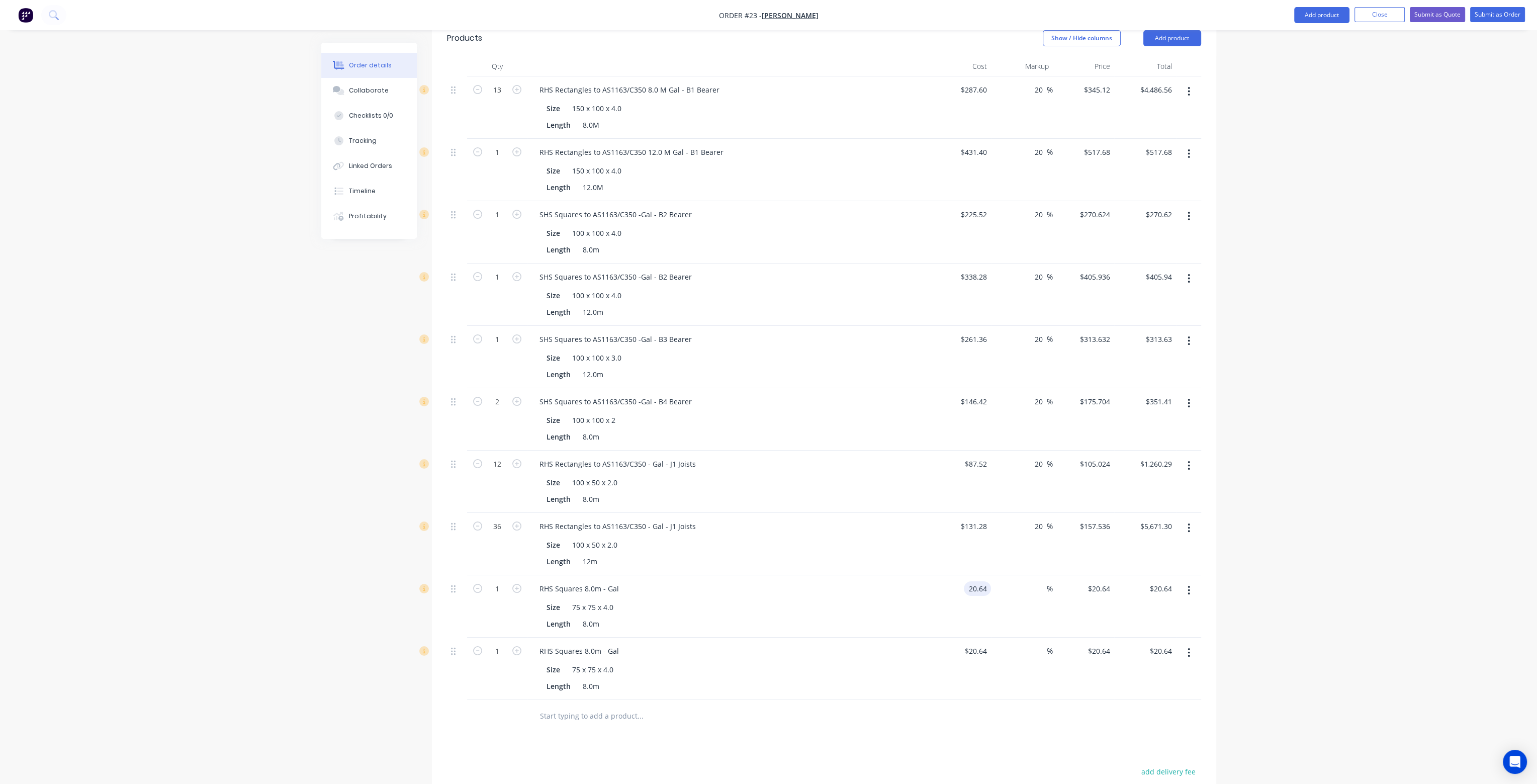
click at [981, 581] on input "20.64" at bounding box center [979, 588] width 23 height 14
type input "$165.12"
click at [1009, 592] on div "%" at bounding box center [1021, 606] width 61 height 62
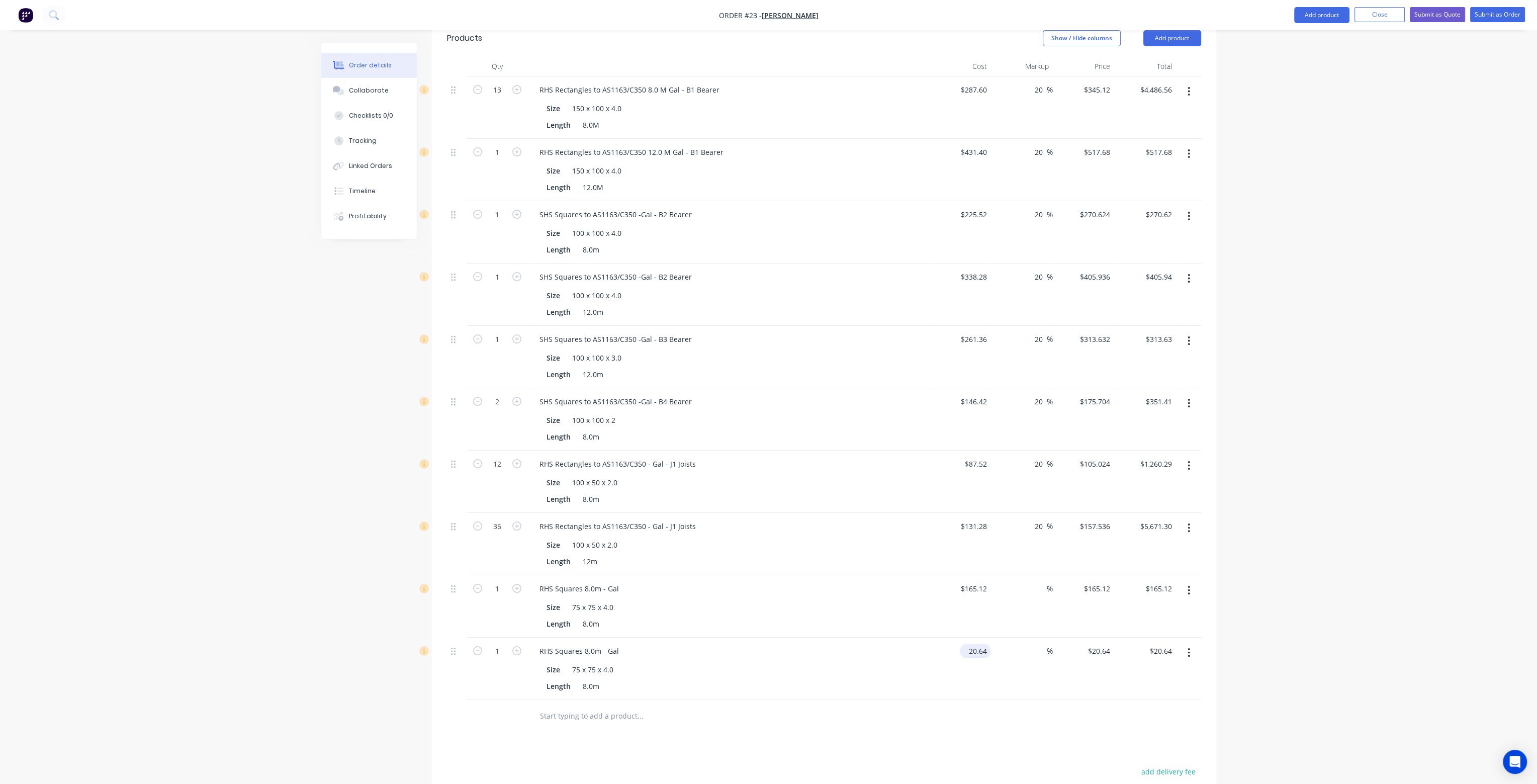
click at [969, 643] on input "20.64" at bounding box center [977, 651] width 27 height 14
type input "$247.58"
click at [961, 645] on div "$247.58 $247.58" at bounding box center [960, 668] width 61 height 62
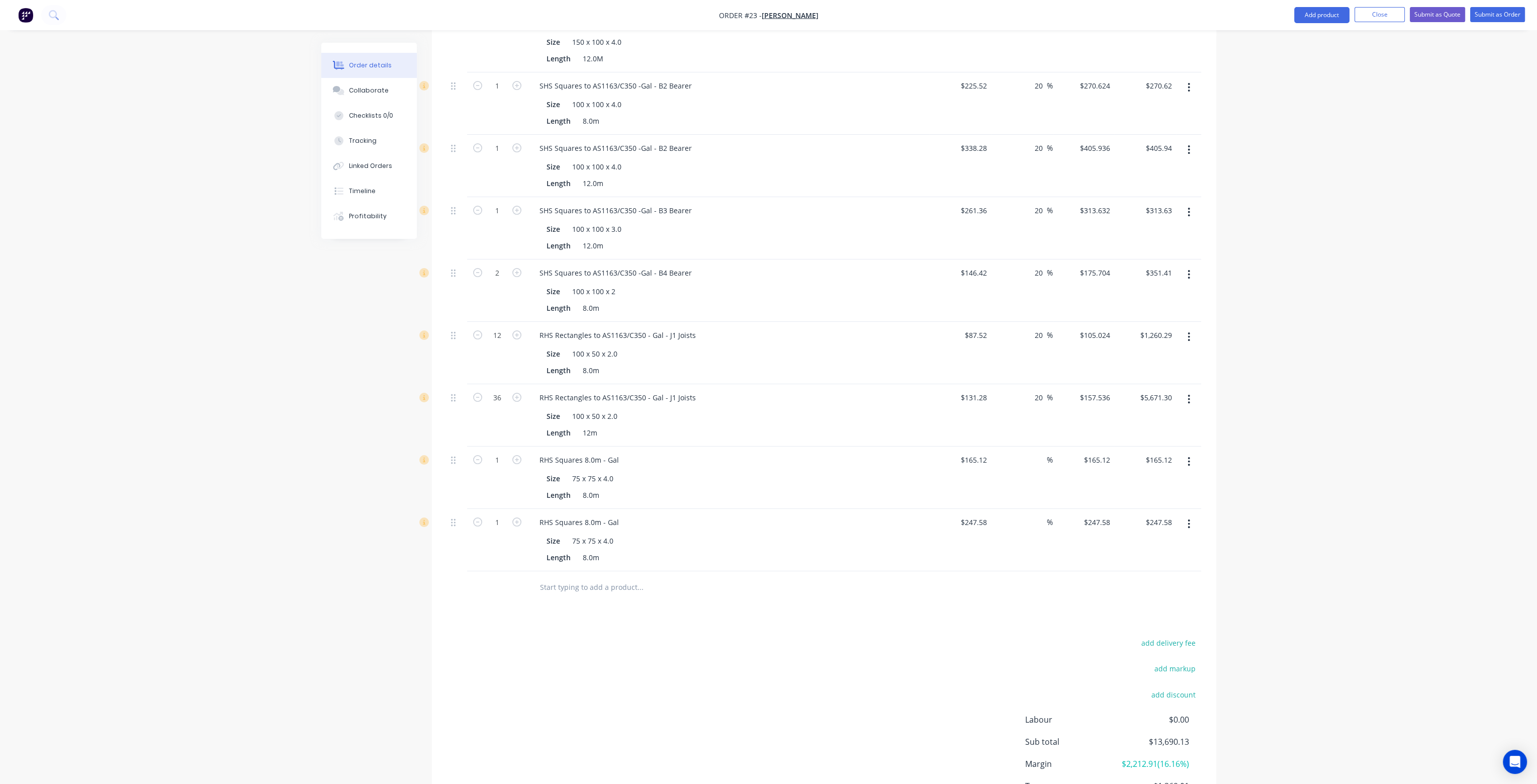
scroll to position [441, 0]
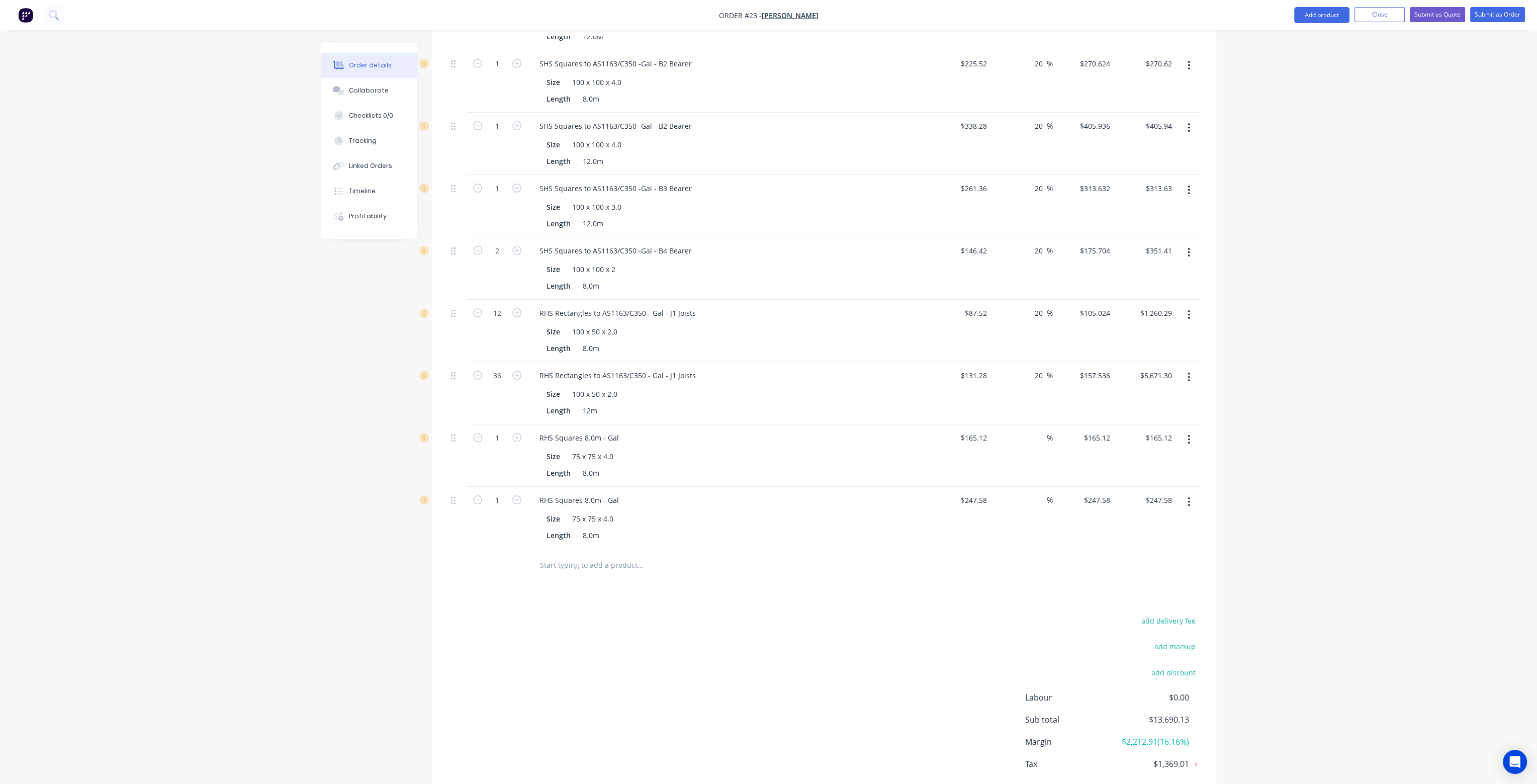
click at [1032, 424] on div "%" at bounding box center [1021, 455] width 61 height 62
click at [1034, 430] on div "%" at bounding box center [1041, 438] width 22 height 14
type input "20"
type input "$198.144"
type input "$198.14"
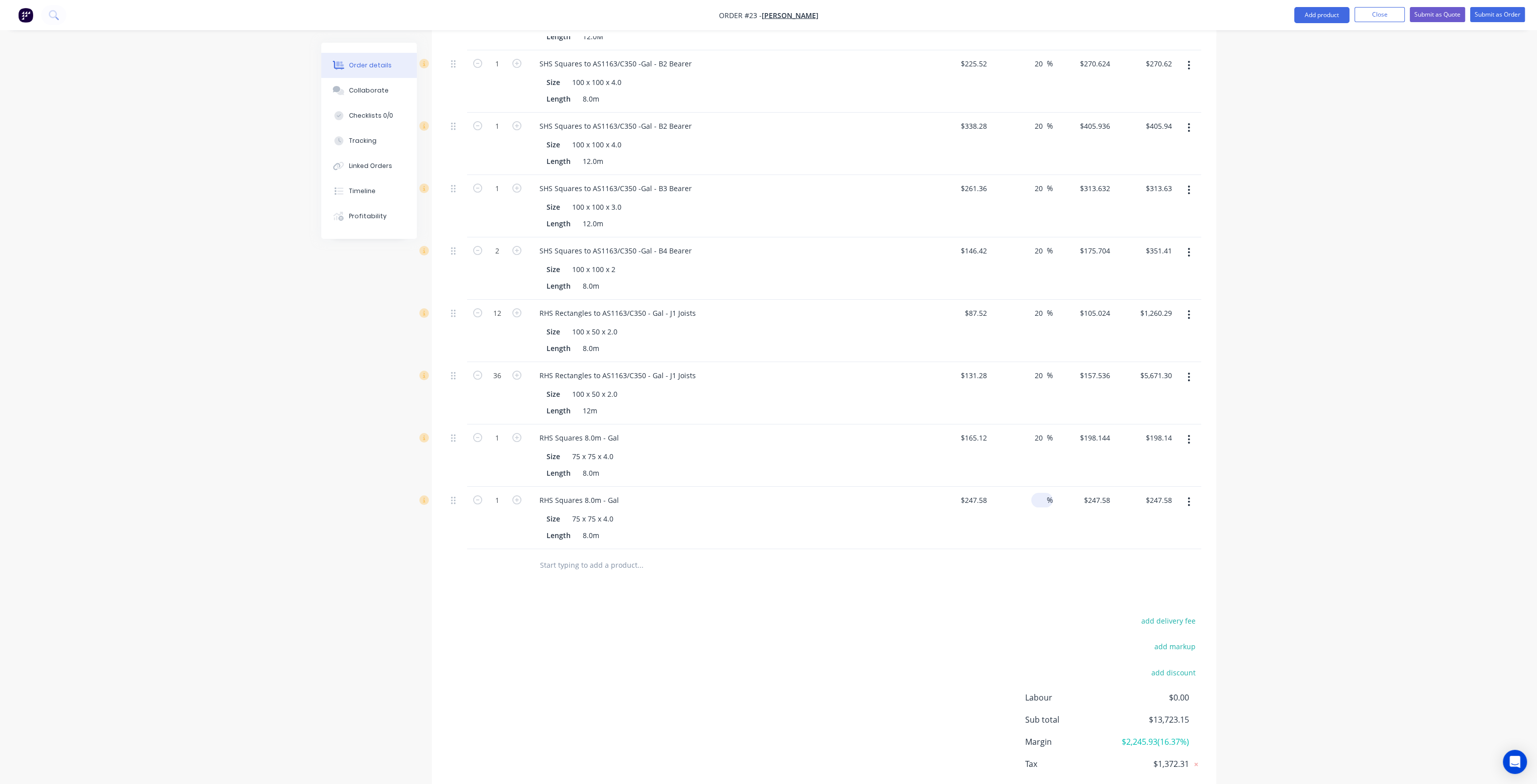
click at [1041, 493] on input at bounding box center [1040, 500] width 11 height 14
type input "20"
type input "$297.096"
type input "$297.10"
click at [1036, 493] on div "20 20 %" at bounding box center [1021, 517] width 61 height 62
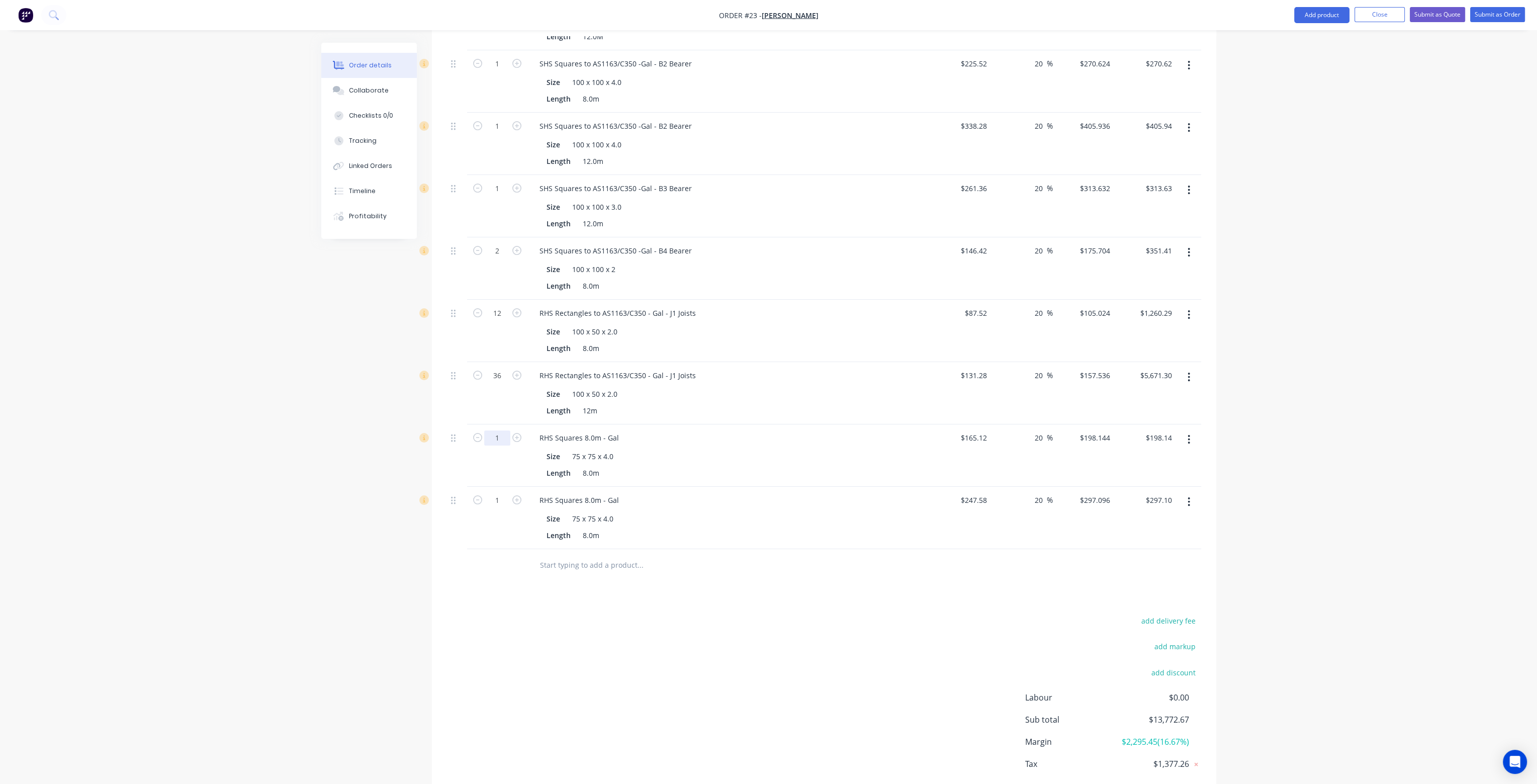
click at [491, 430] on input "1" at bounding box center [497, 438] width 26 height 15
type input "5"
type input "$990.72"
click at [496, 493] on input "1" at bounding box center [497, 500] width 26 height 15
type input "2"
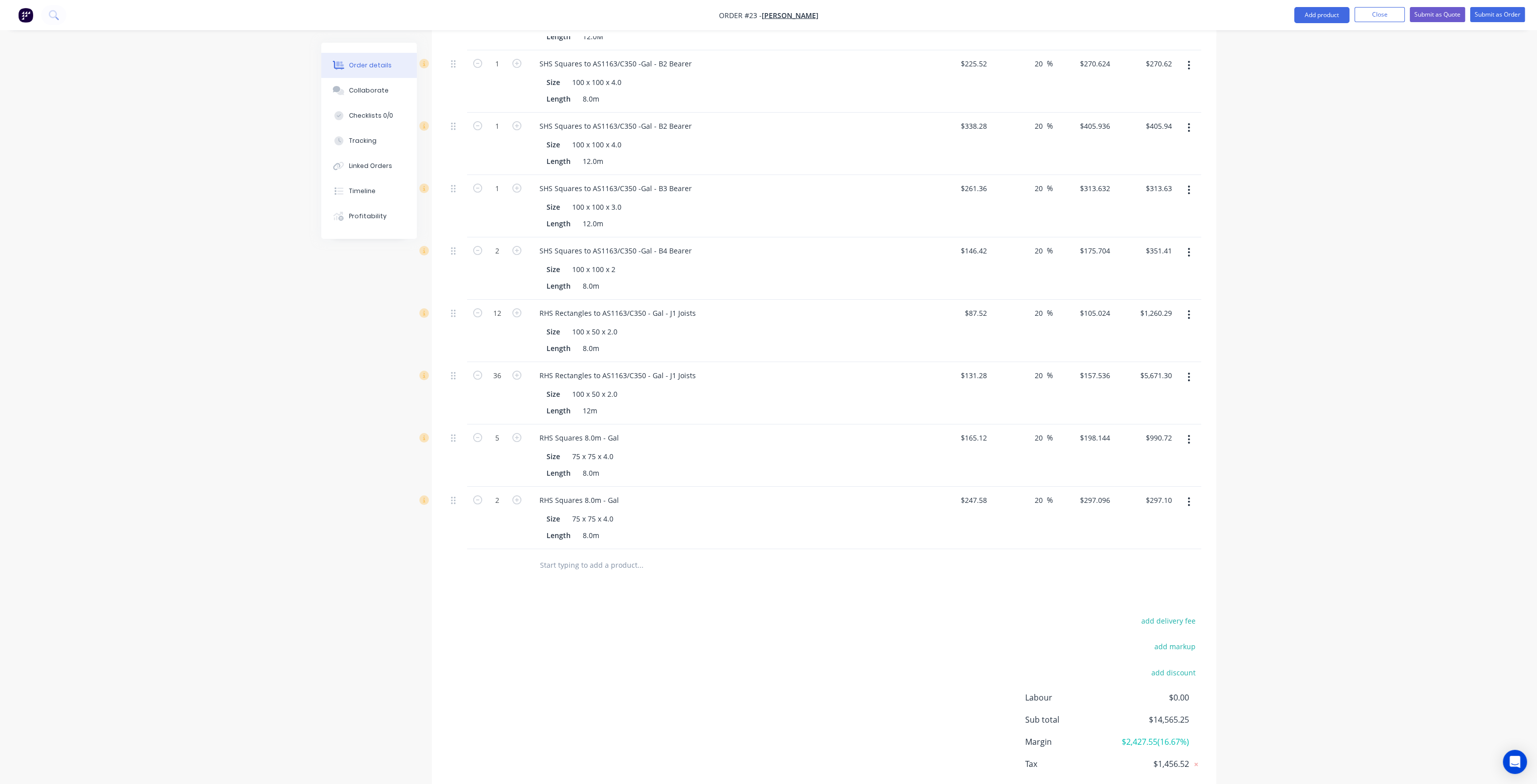
type input "$594.19"
click at [518, 614] on div "add delivery fee add markup add discount Labour $0.00 Sub total $14,565.25 Marg…" at bounding box center [824, 711] width 754 height 194
click at [563, 555] on input "text" at bounding box center [640, 564] width 201 height 20
type input "j"
type input "Joist Hangers"
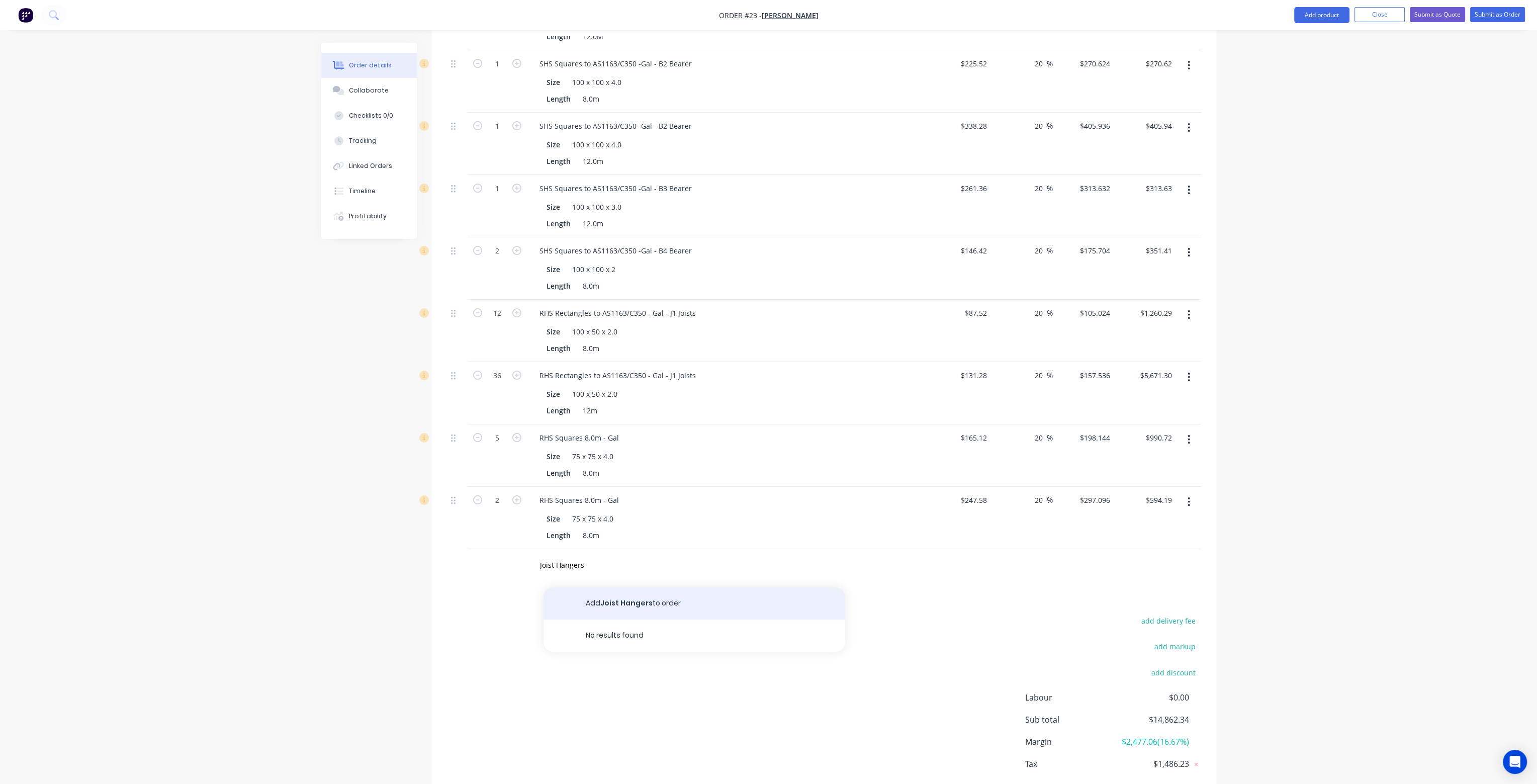
click at [605, 587] on button "Add Joist Hangers to order" at bounding box center [695, 603] width 302 height 32
click at [594, 555] on div "Joist Hangers" at bounding box center [729, 562] width 394 height 14
click at [584, 555] on div "Joist Hangers" at bounding box center [562, 562] width 61 height 14
click at [504, 555] on input "1" at bounding box center [497, 562] width 26 height 15
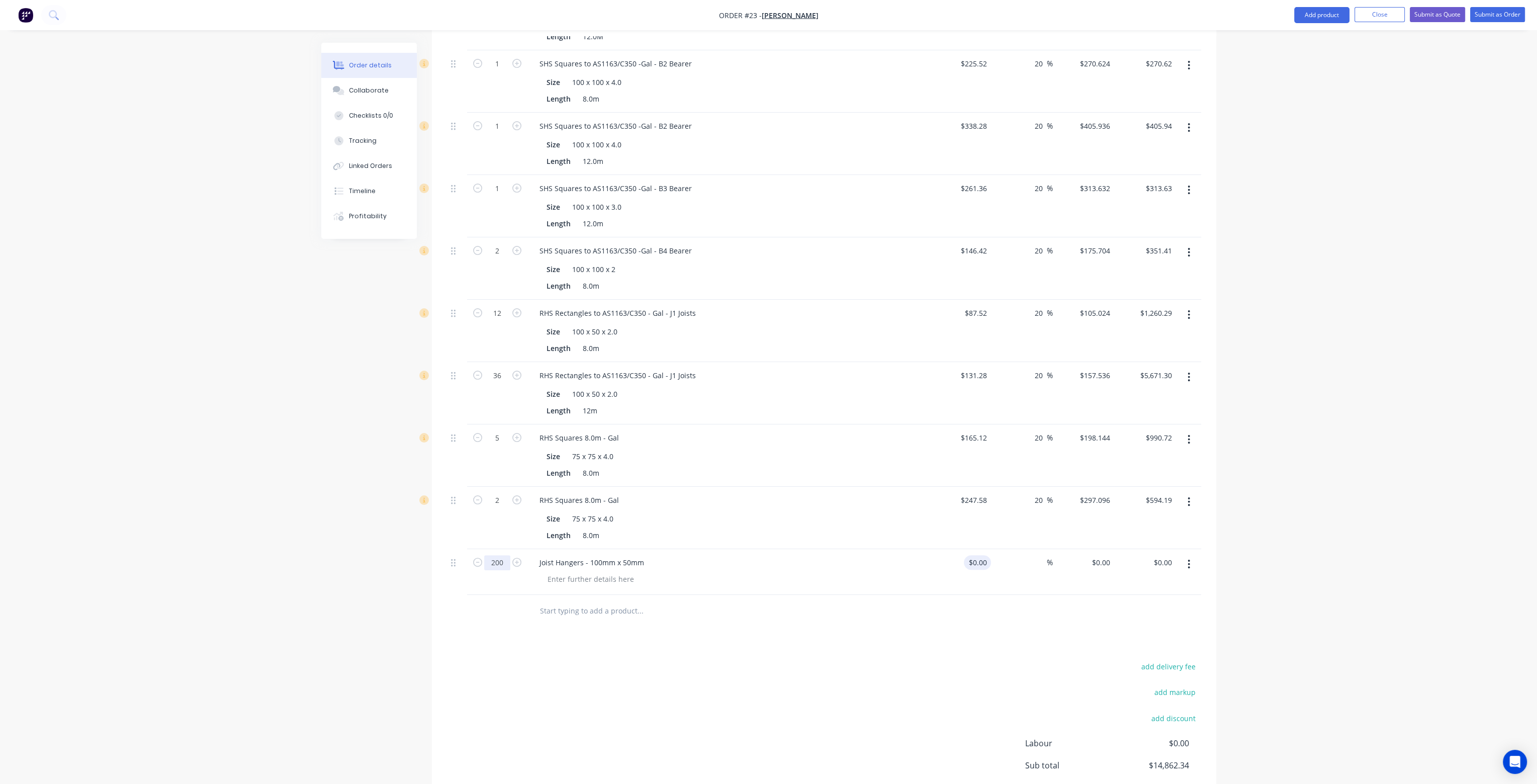
type input "200"
click at [984, 555] on input at bounding box center [979, 562] width 23 height 14
type input "$5.00"
type input "$1,000.00"
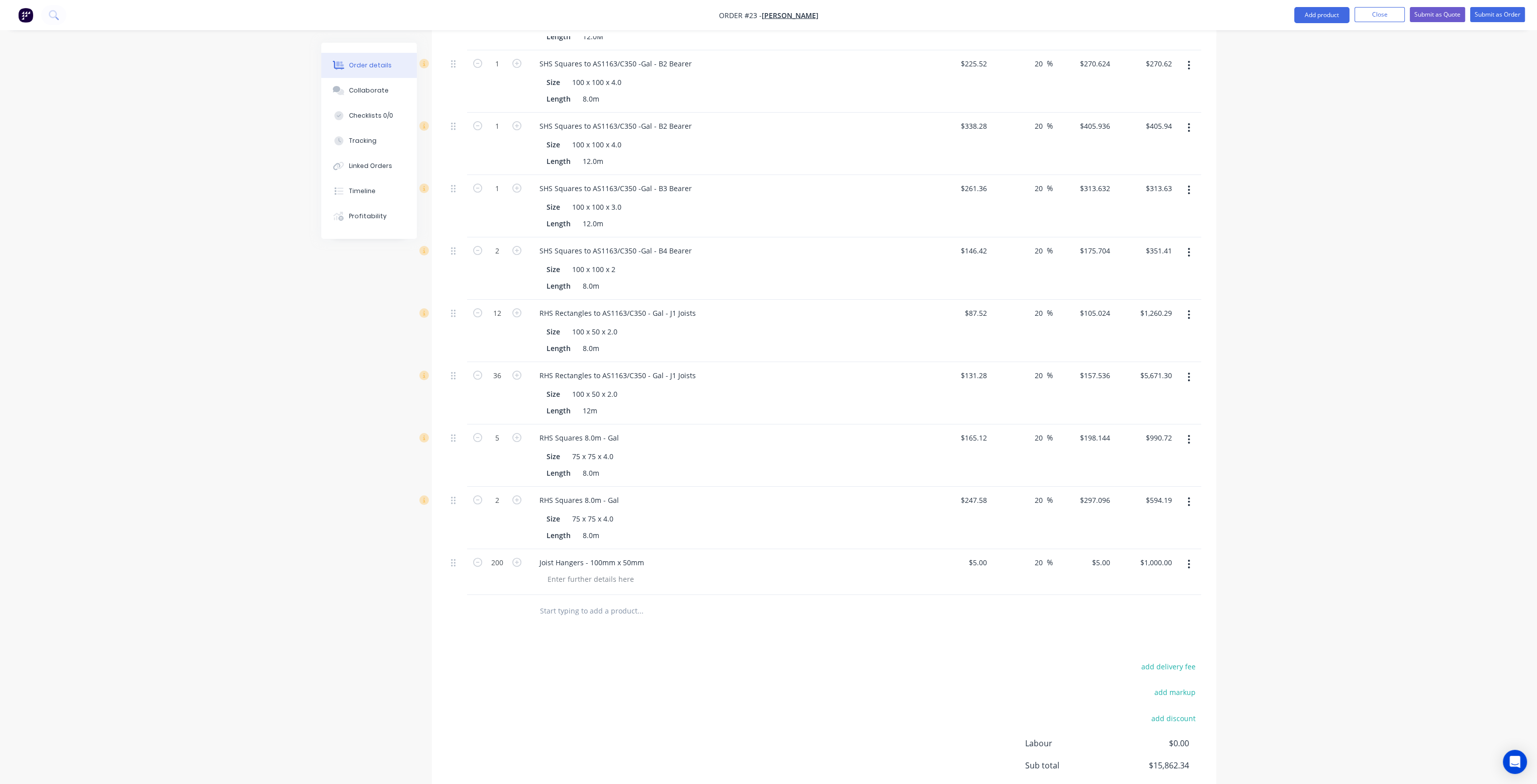
type input "20"
type input "$6.00"
type input "$1,200.00"
click at [988, 617] on div "Products Show / Hide columns Add product Qty Cost Markup Price Total 13 RHS Rec…" at bounding box center [824, 369] width 784 height 1000
click at [603, 600] on input "text" at bounding box center [640, 610] width 201 height 20
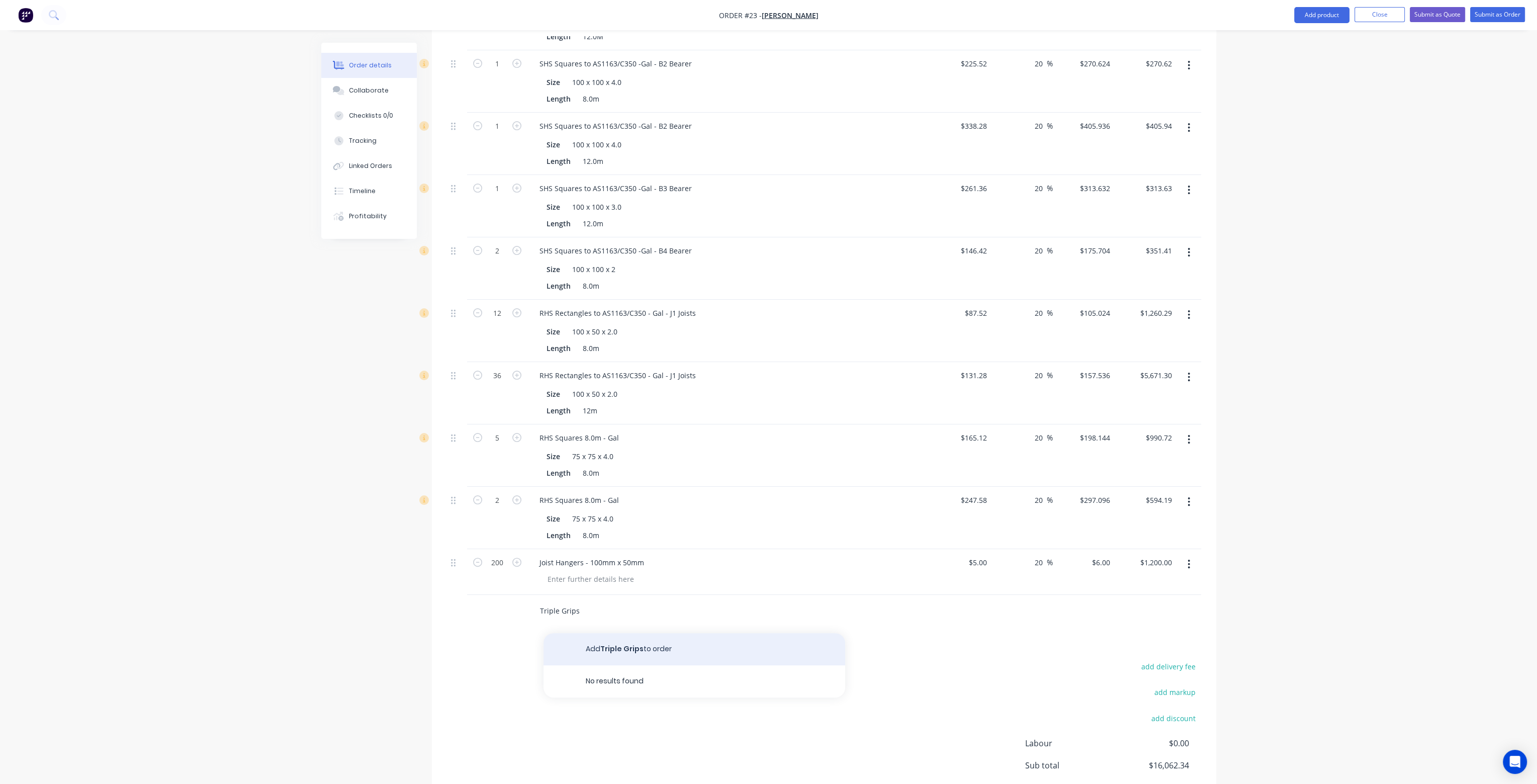
type input "Triple Grips"
click at [606, 633] on button "Add Triple Grips to order" at bounding box center [695, 649] width 302 height 32
click at [980, 600] on input at bounding box center [985, 608] width 11 height 14
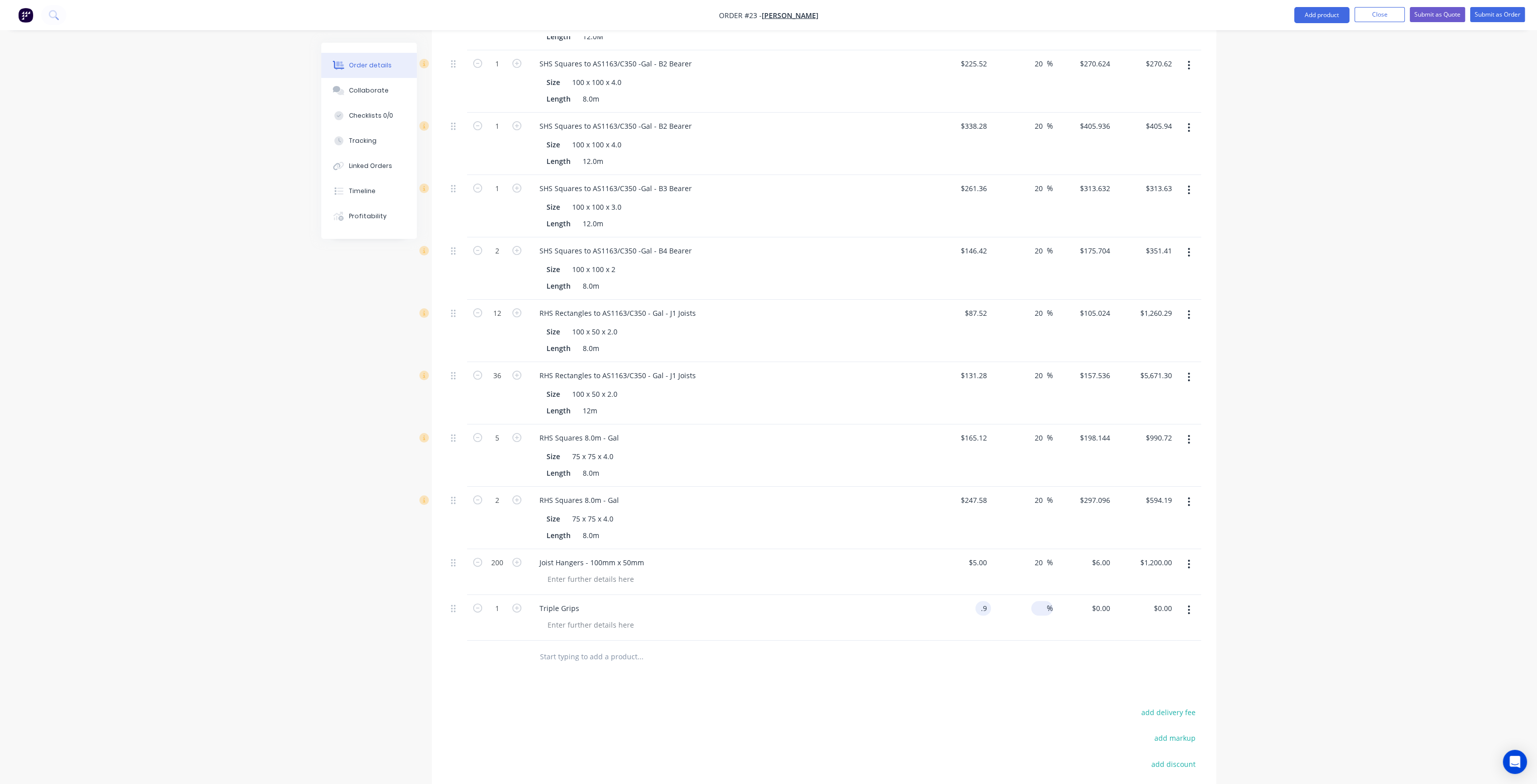
type input "$0.90"
type input "20"
type input "$1.08"
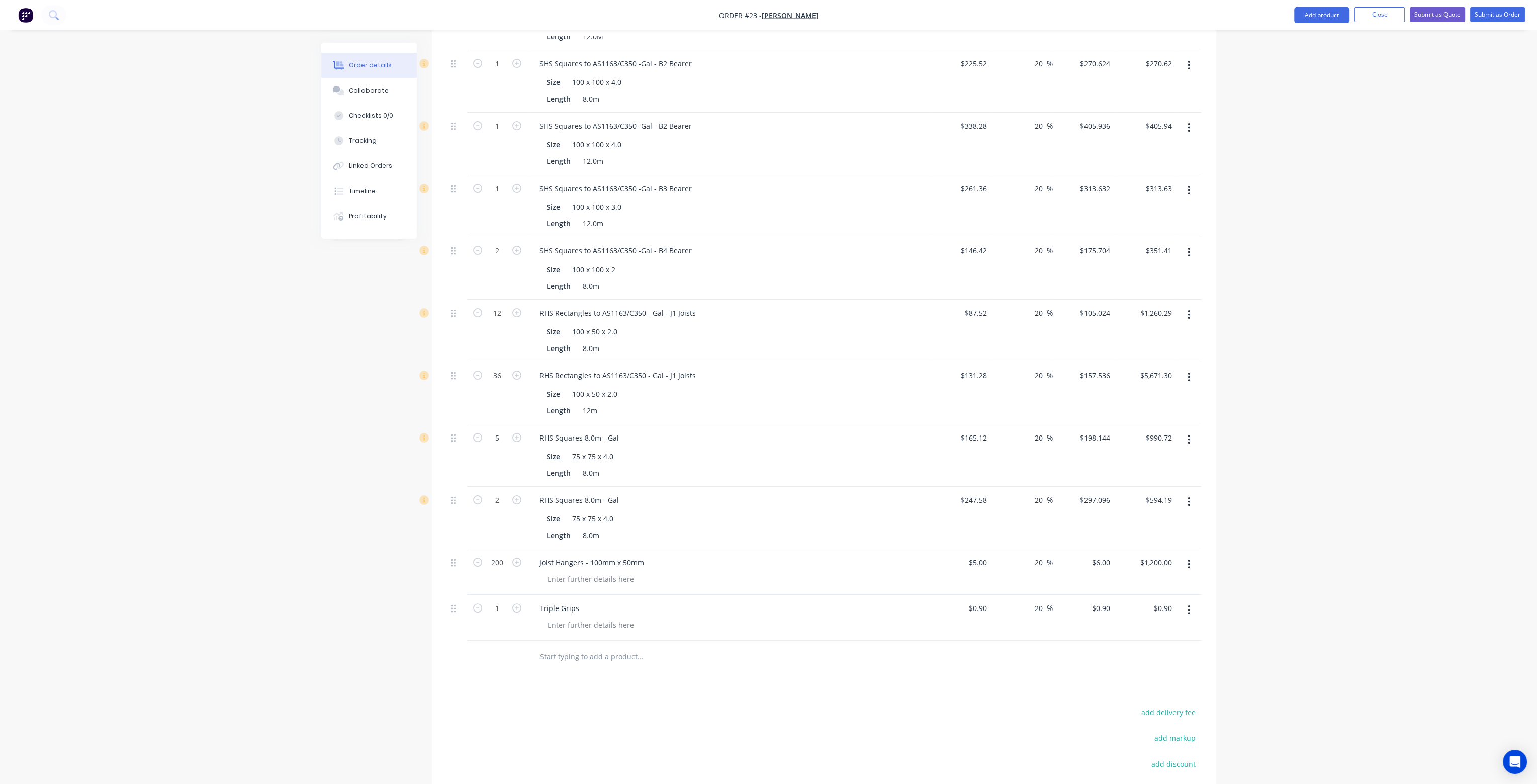
type input "$1.08"
click at [765, 595] on div "Triple Grips" at bounding box center [728, 617] width 402 height 46
click at [503, 600] on input "1" at bounding box center [497, 608] width 26 height 15
type input "150"
type input "$162.00"
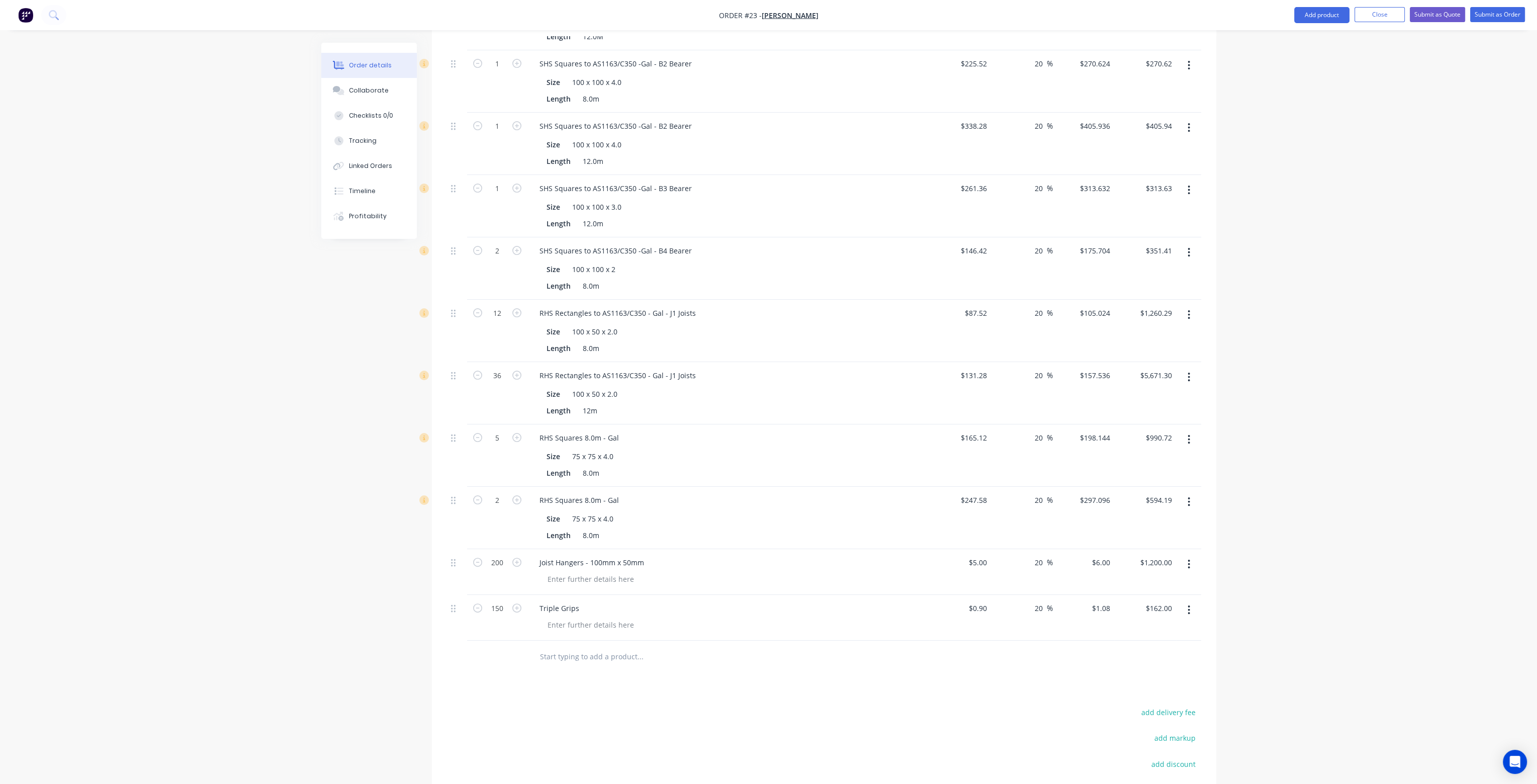
click at [768, 647] on div "Products Show / Hide columns Add product Qty Cost Markup Price Total 13 RHS Rec…" at bounding box center [824, 391] width 784 height 1045
click at [584, 647] on input "text" at bounding box center [640, 656] width 201 height 20
type input "RHS"
click at [760, 753] on div "RHS Rectangles to AS1163/C350 8.0 & 12.0 M Gal Product" at bounding box center [695, 774] width 302 height 42
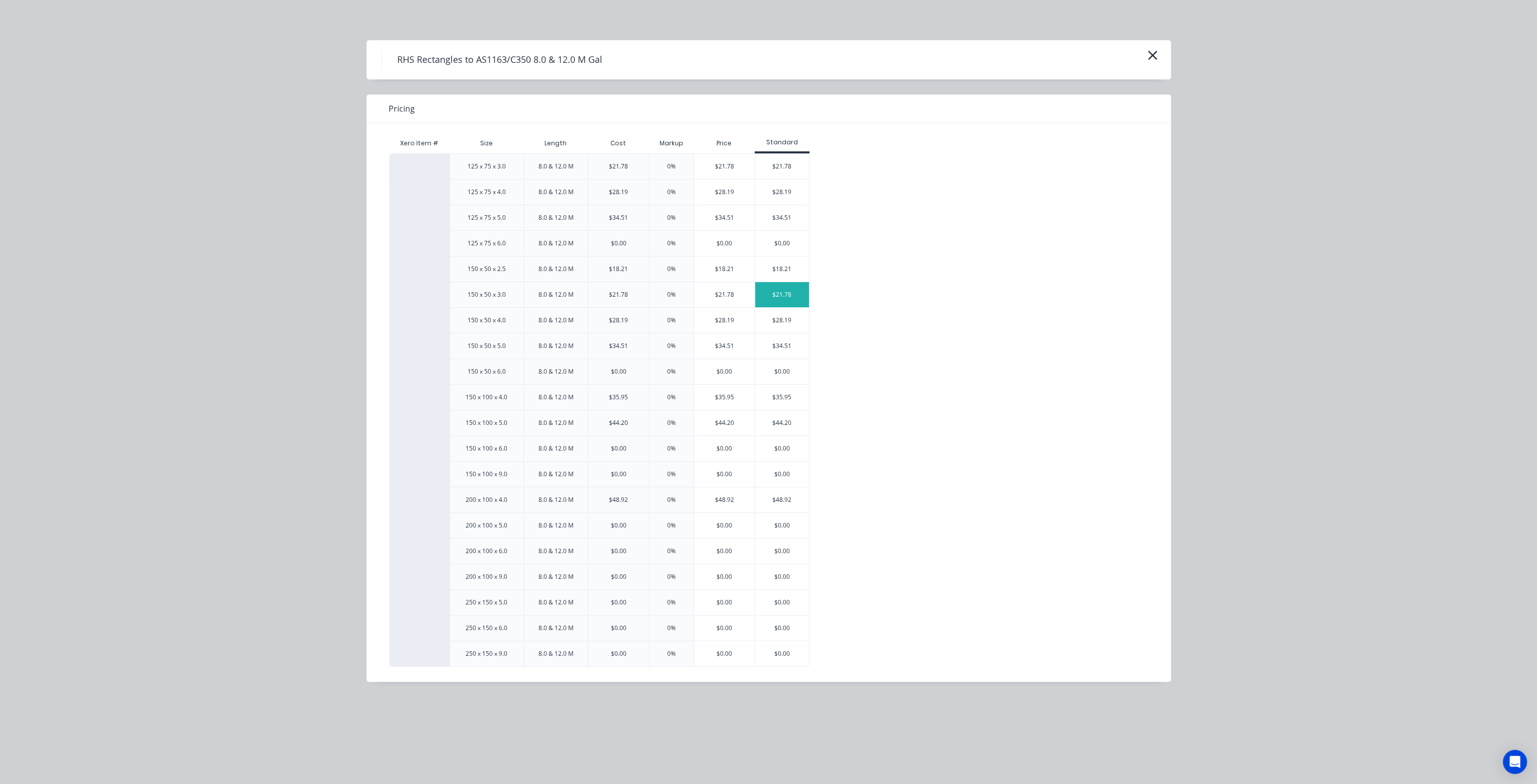
click at [804, 292] on div "$21.78" at bounding box center [782, 294] width 53 height 25
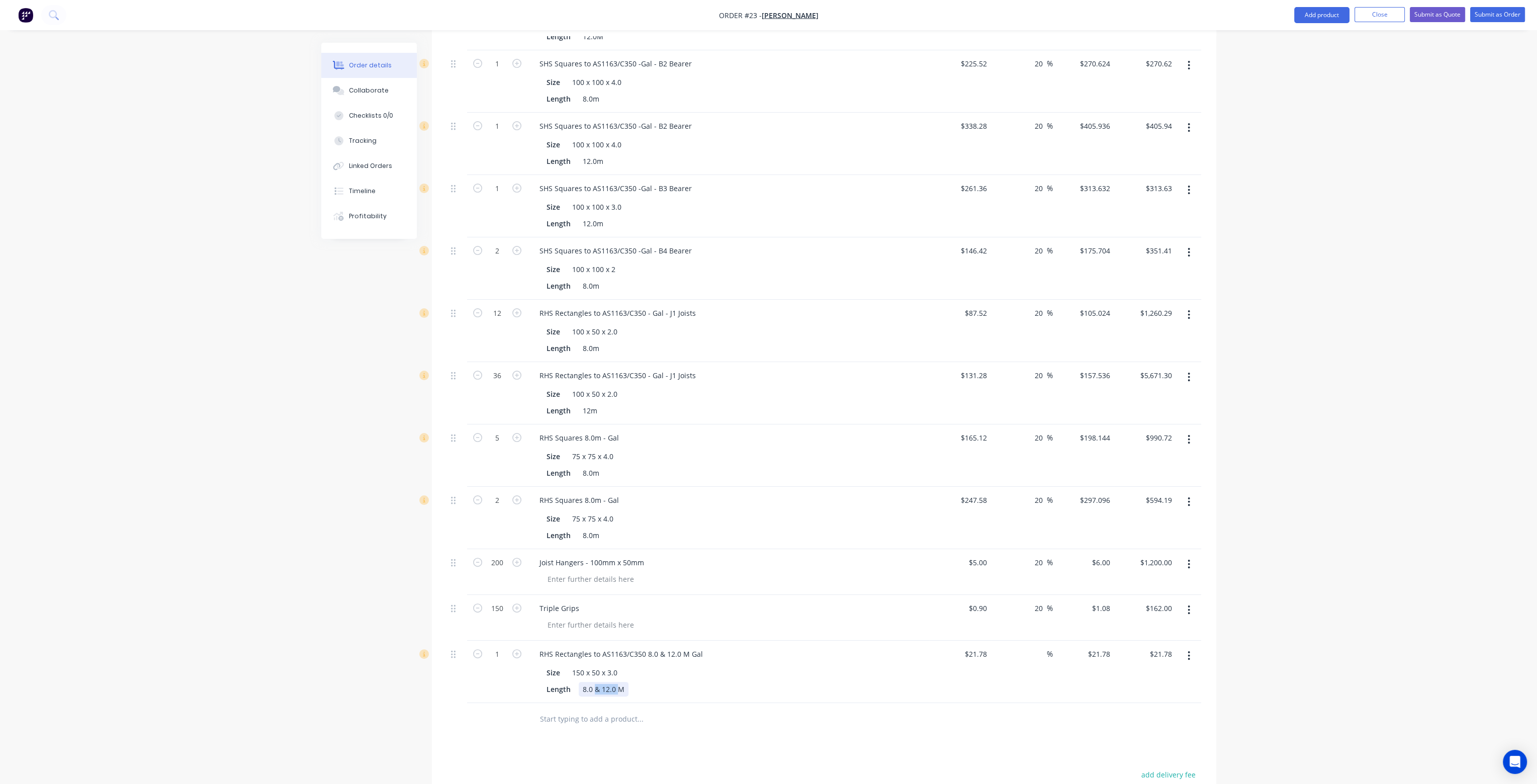
drag, startPoint x: 592, startPoint y: 657, endPoint x: 616, endPoint y: 659, distance: 24.1
click at [616, 682] on div "8.0 & 12.0 M" at bounding box center [604, 689] width 50 height 14
click at [703, 647] on div "RHS Rectangles to AS1163/C350 8.0 & 12.0 M Gal" at bounding box center [621, 654] width 180 height 14
click at [703, 682] on div "Length 8.0M" at bounding box center [726, 689] width 368 height 14
click at [501, 647] on input "1" at bounding box center [497, 654] width 26 height 15
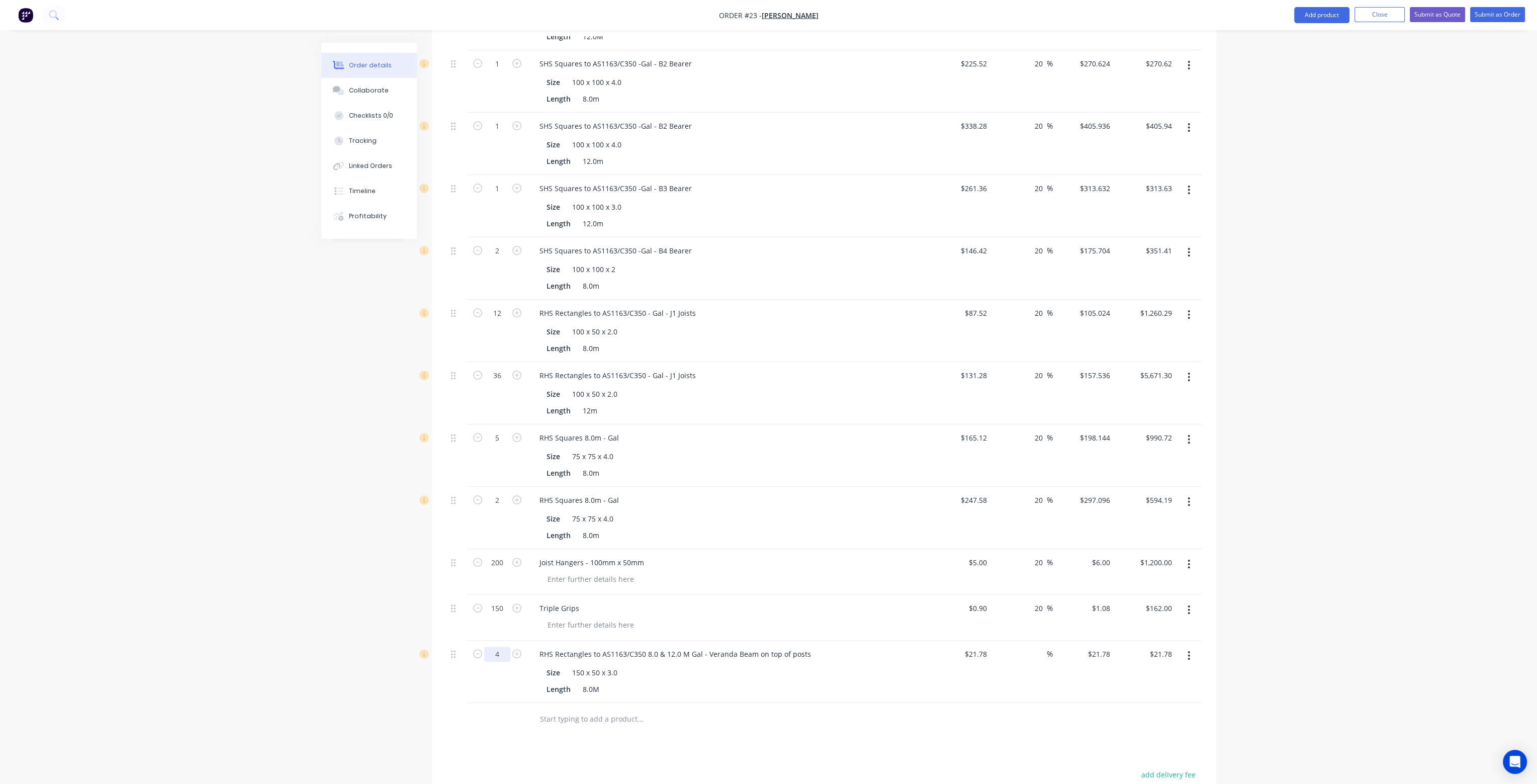
type input "4"
type input "$87.12"
click at [817, 682] on div "Length 8.0M" at bounding box center [726, 689] width 368 height 14
click at [976, 647] on input "21.78" at bounding box center [979, 654] width 23 height 14
type input "$174.24"
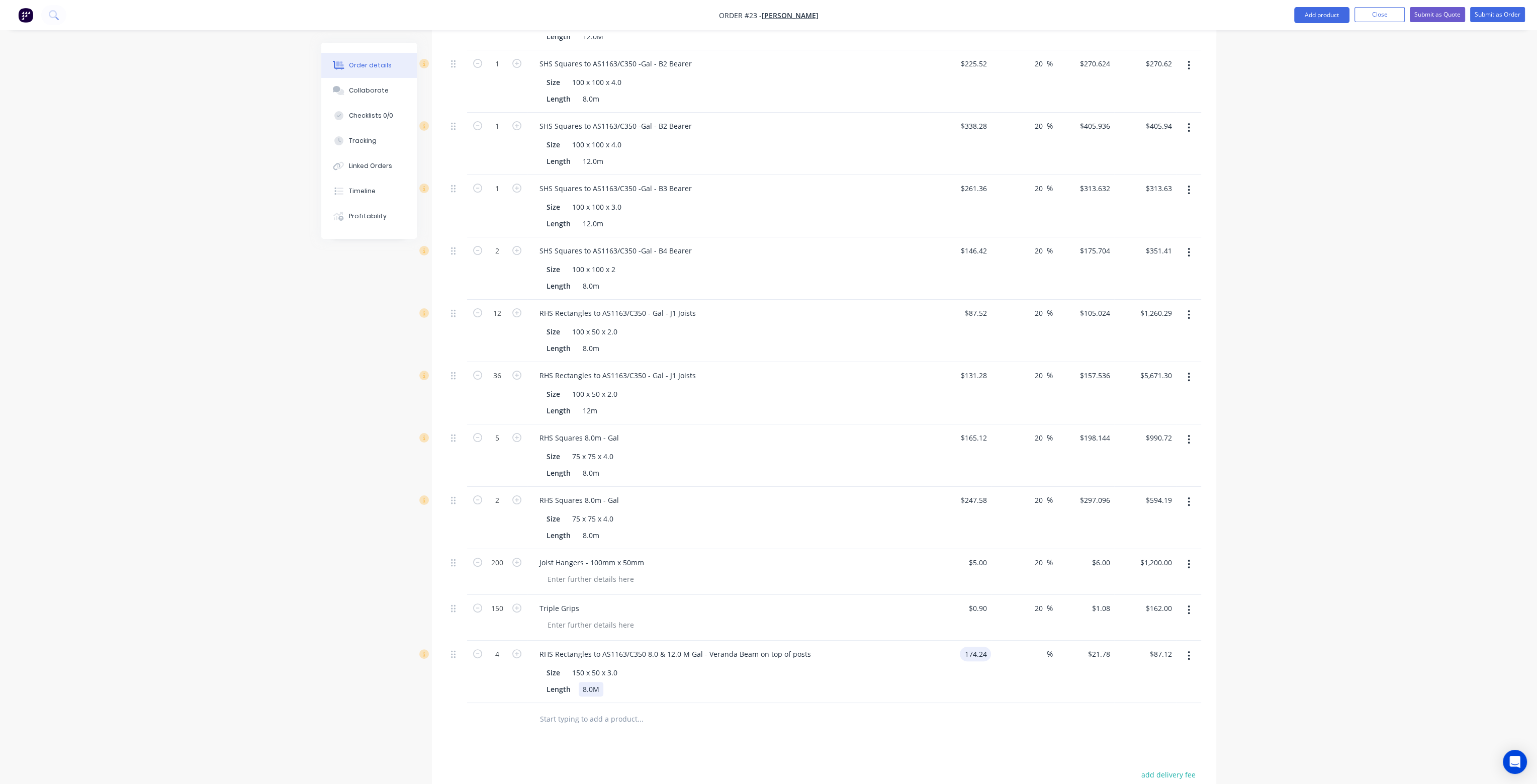
type input "$174.24"
type input "$696.96"
click at [691, 682] on div "Length 8.0M" at bounding box center [726, 689] width 368 height 14
type input "6"
type input "2"
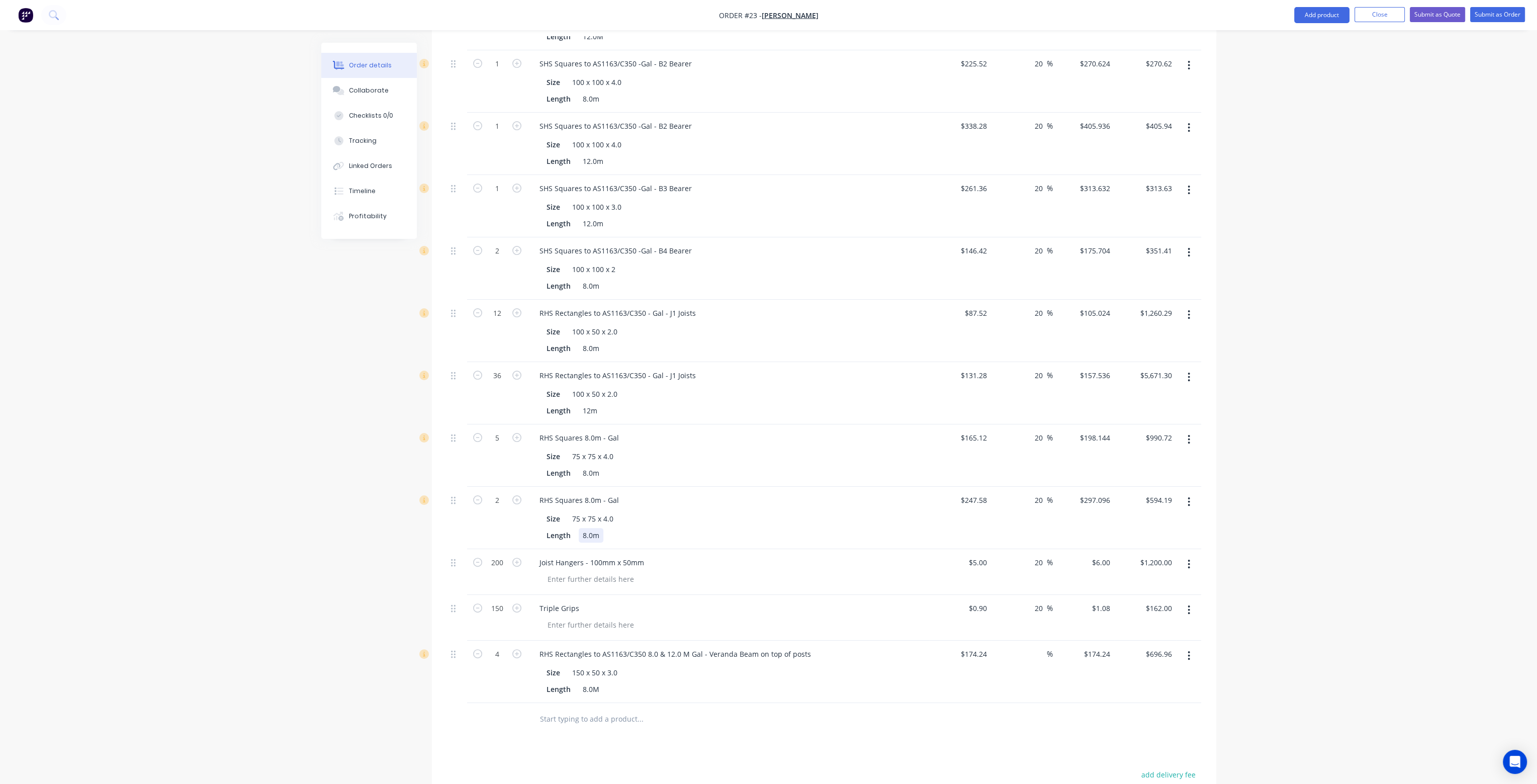
click at [683, 528] on div "Length 8.0m" at bounding box center [726, 535] width 368 height 14
drag, startPoint x: 592, startPoint y: 505, endPoint x: 580, endPoint y: 505, distance: 12.0
click at [580, 528] on div "8.0m" at bounding box center [591, 535] width 25 height 14
click at [507, 430] on input "5" at bounding box center [497, 438] width 26 height 15
type input "10"
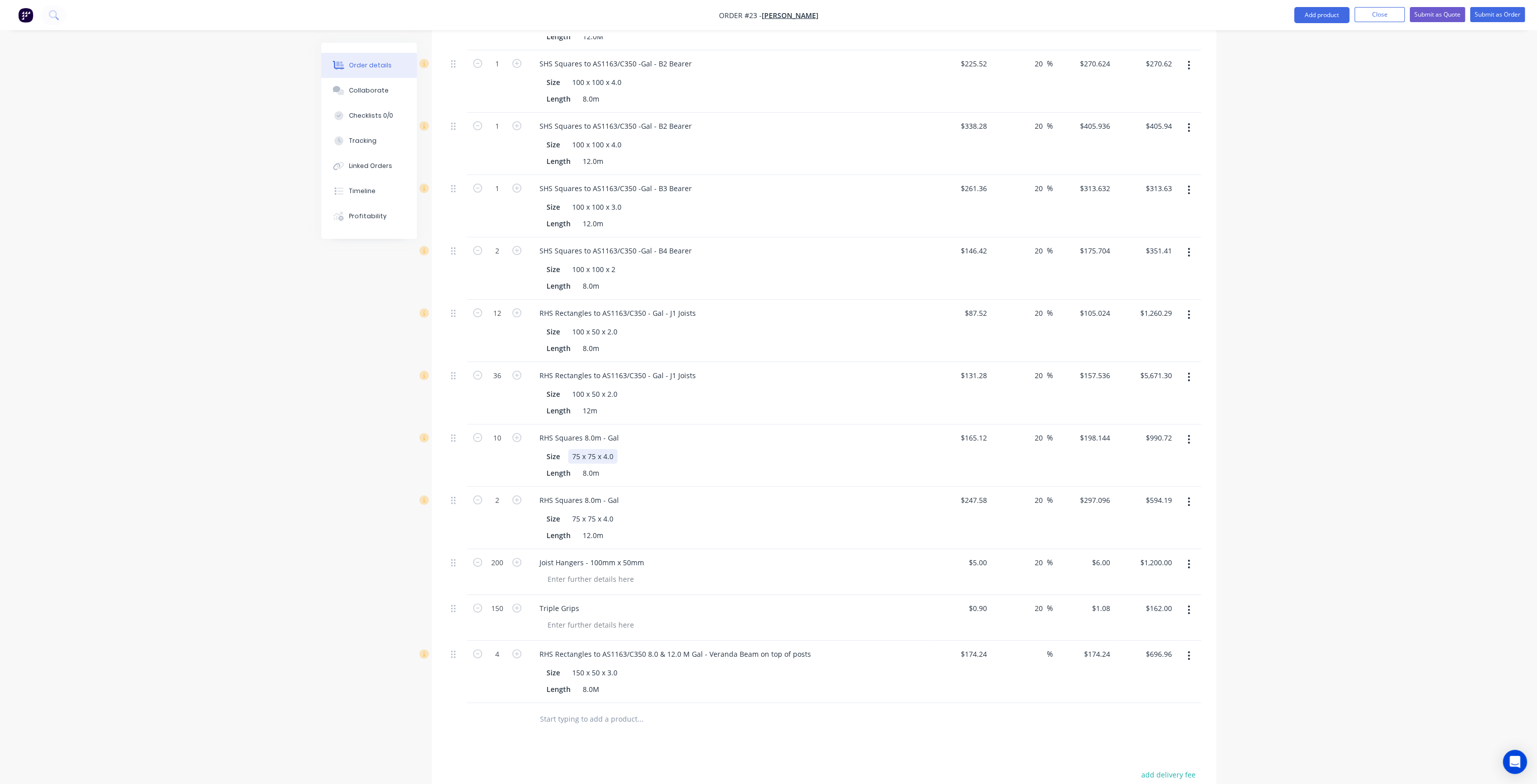
type input "$1,981.44"
click at [738, 449] on div "Size 75 x 75 x 4.0" at bounding box center [726, 456] width 368 height 14
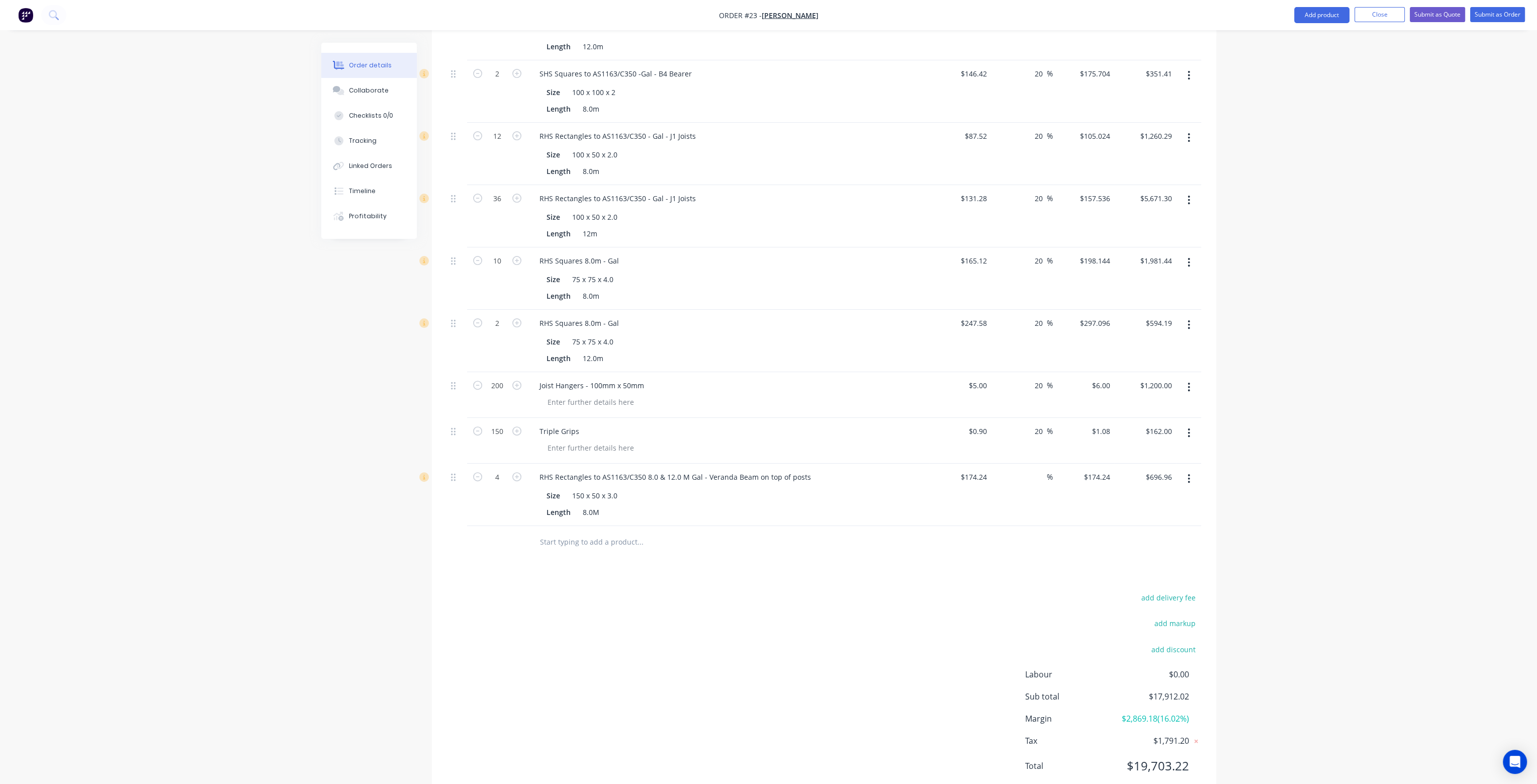
scroll to position [618, 0]
click at [1036, 469] on input at bounding box center [1040, 476] width 11 height 14
type input "20"
type input "$209.088"
type input "$836.35"
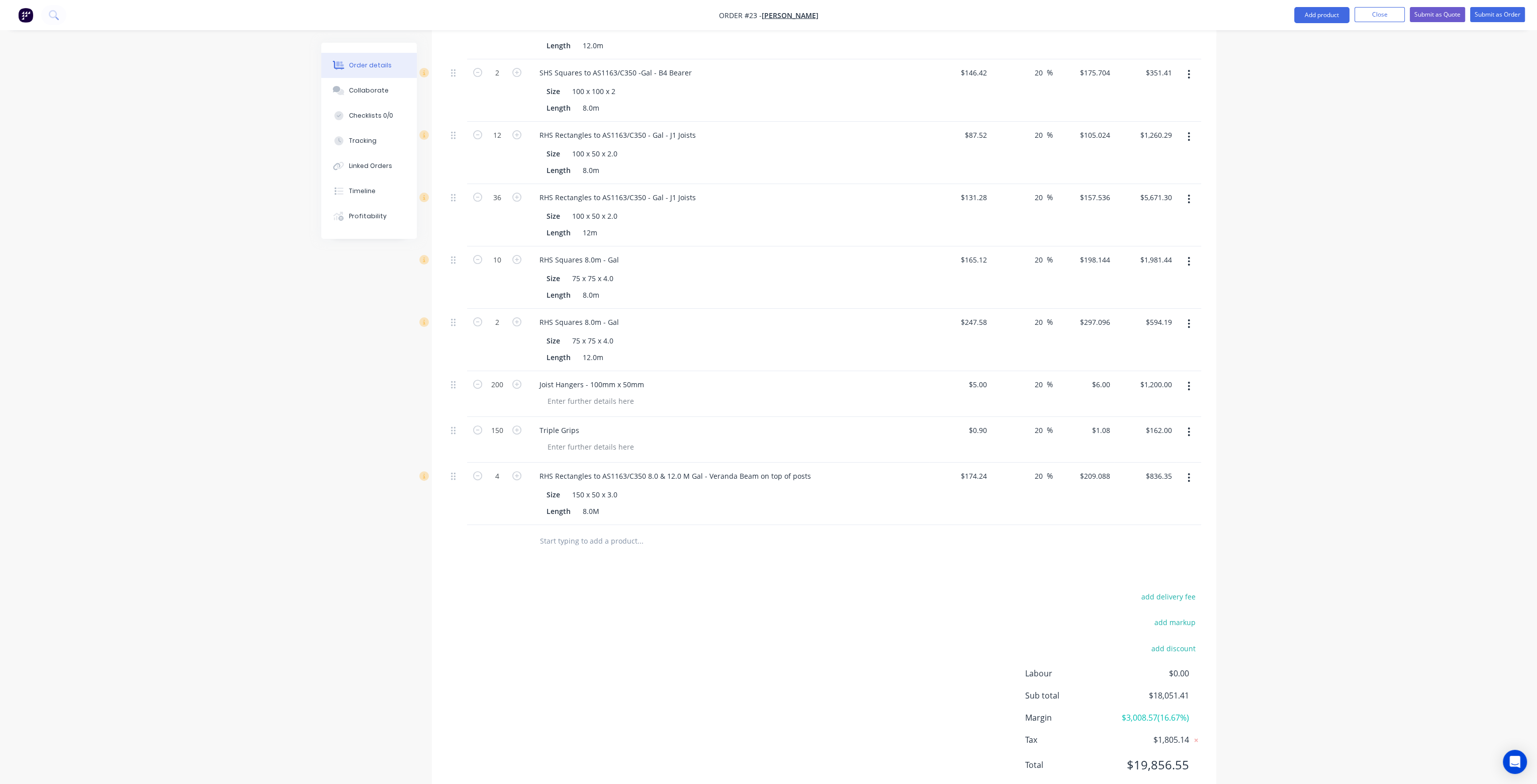
click at [1016, 525] on div at bounding box center [824, 540] width 754 height 33
click at [132, 148] on div "Order details Collaborate Checklists 0/0 Tracking Linked Orders Timeline Profit…" at bounding box center [768, 98] width 1537 height 1432
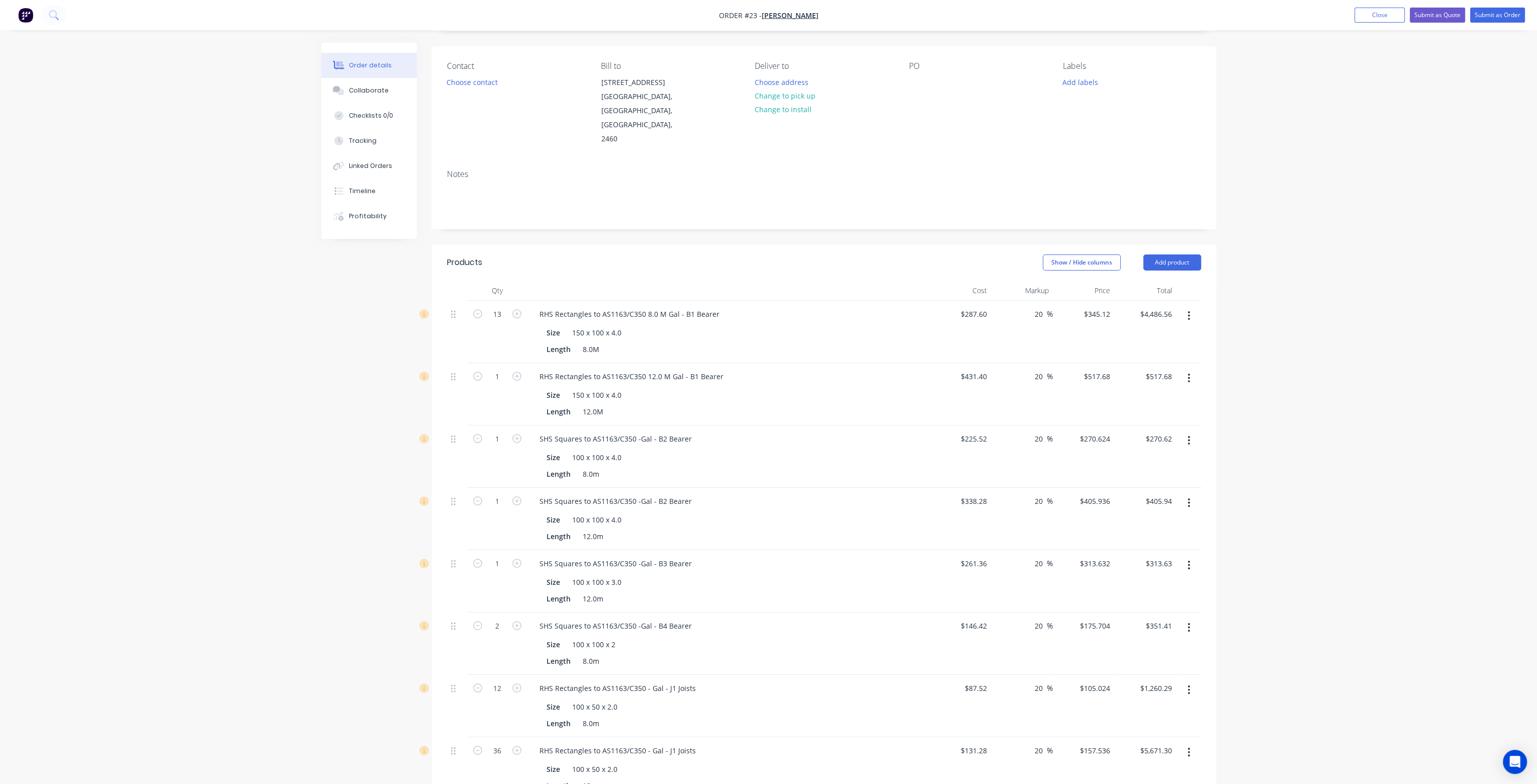
scroll to position [0, 0]
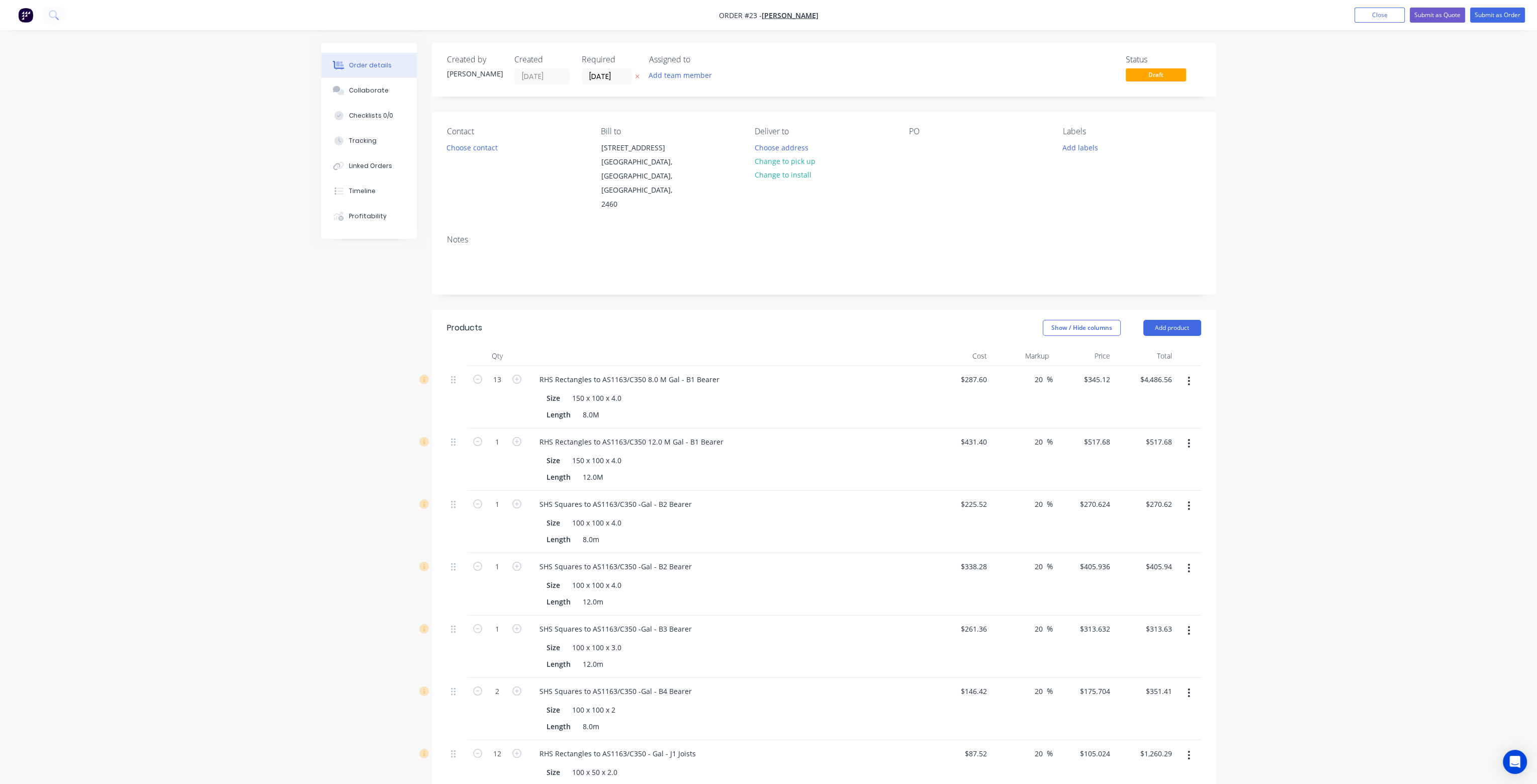
drag, startPoint x: 267, startPoint y: 490, endPoint x: 263, endPoint y: 418, distance: 72.1
click at [263, 418] on div "Order details Collaborate Checklists 0/0 Tracking Linked Orders Timeline Profit…" at bounding box center [768, 716] width 1537 height 1432
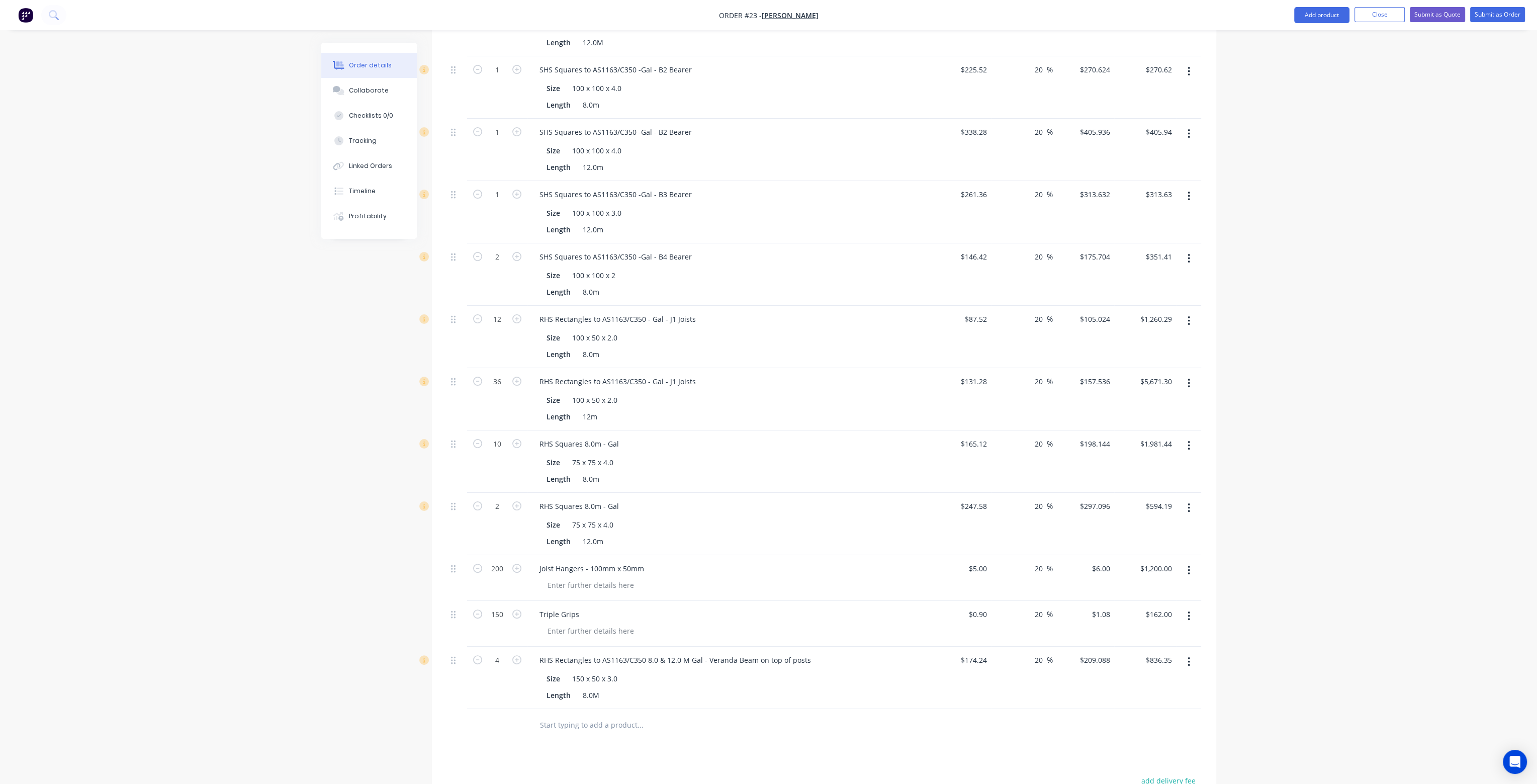
scroll to position [604, 0]
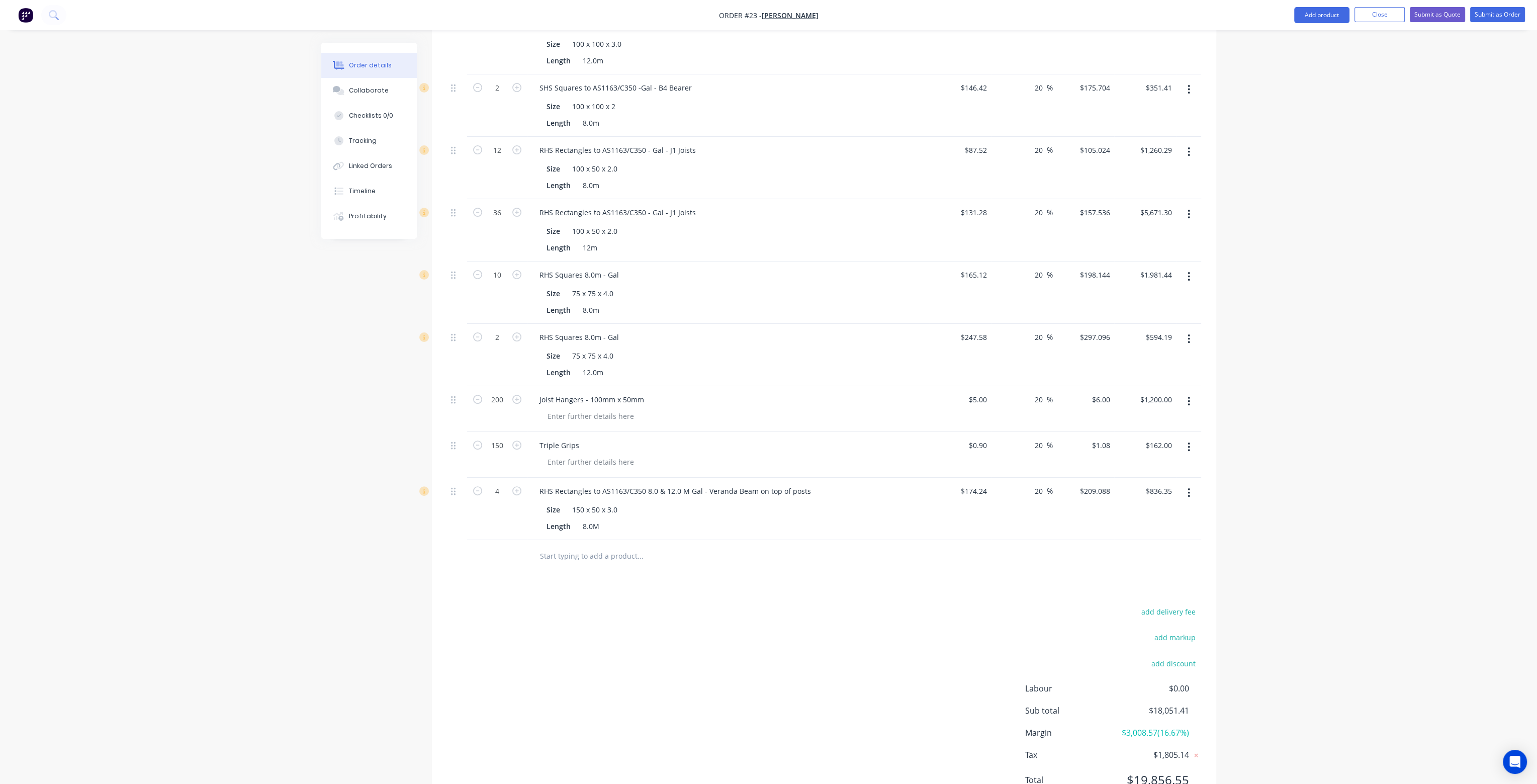
click at [1396, 317] on div "Order details Collaborate Checklists 0/0 Tracking Linked Orders Timeline Profit…" at bounding box center [768, 113] width 1537 height 1432
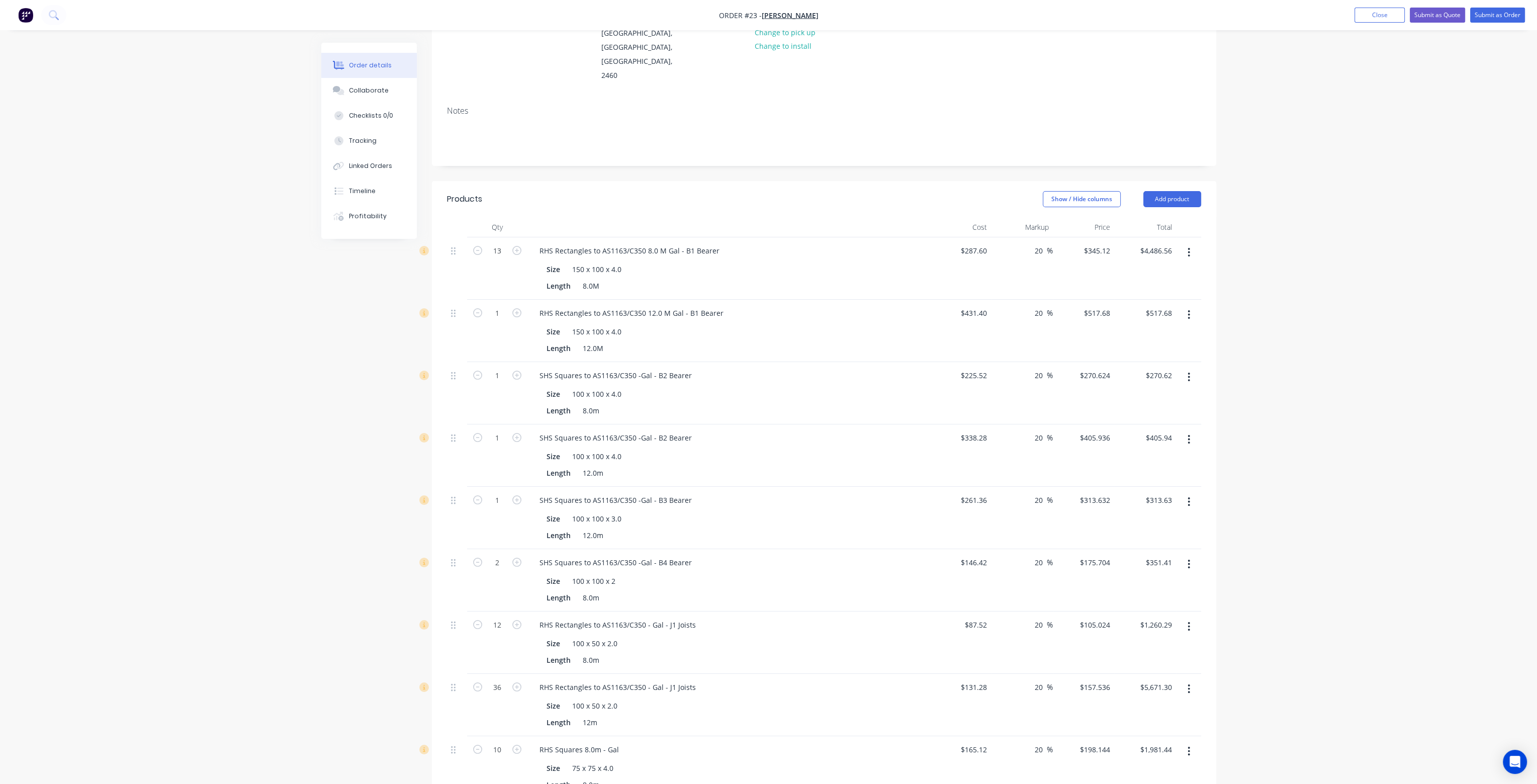
scroll to position [0, 0]
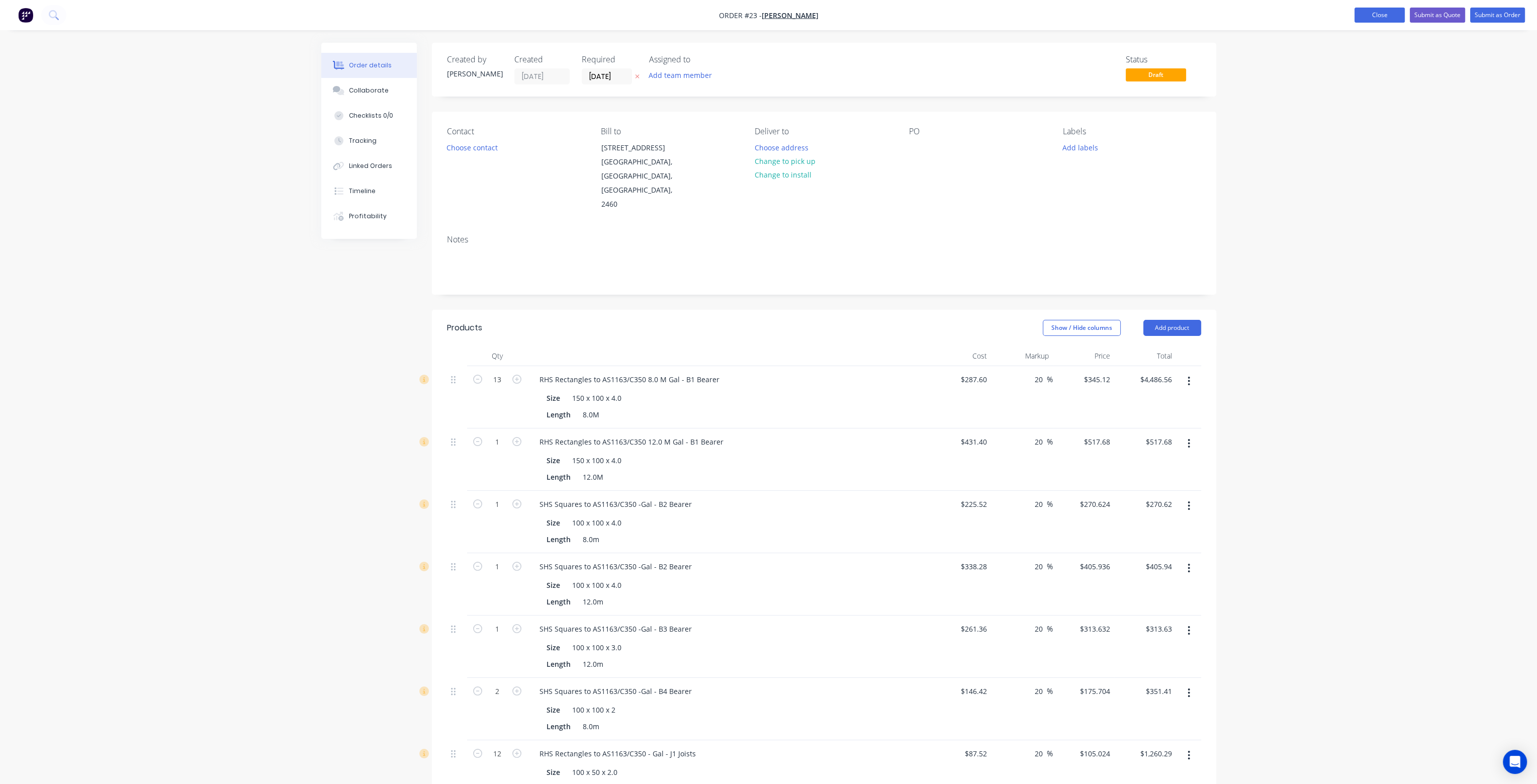
click at [1377, 14] on button "Close" at bounding box center [1379, 14] width 50 height 15
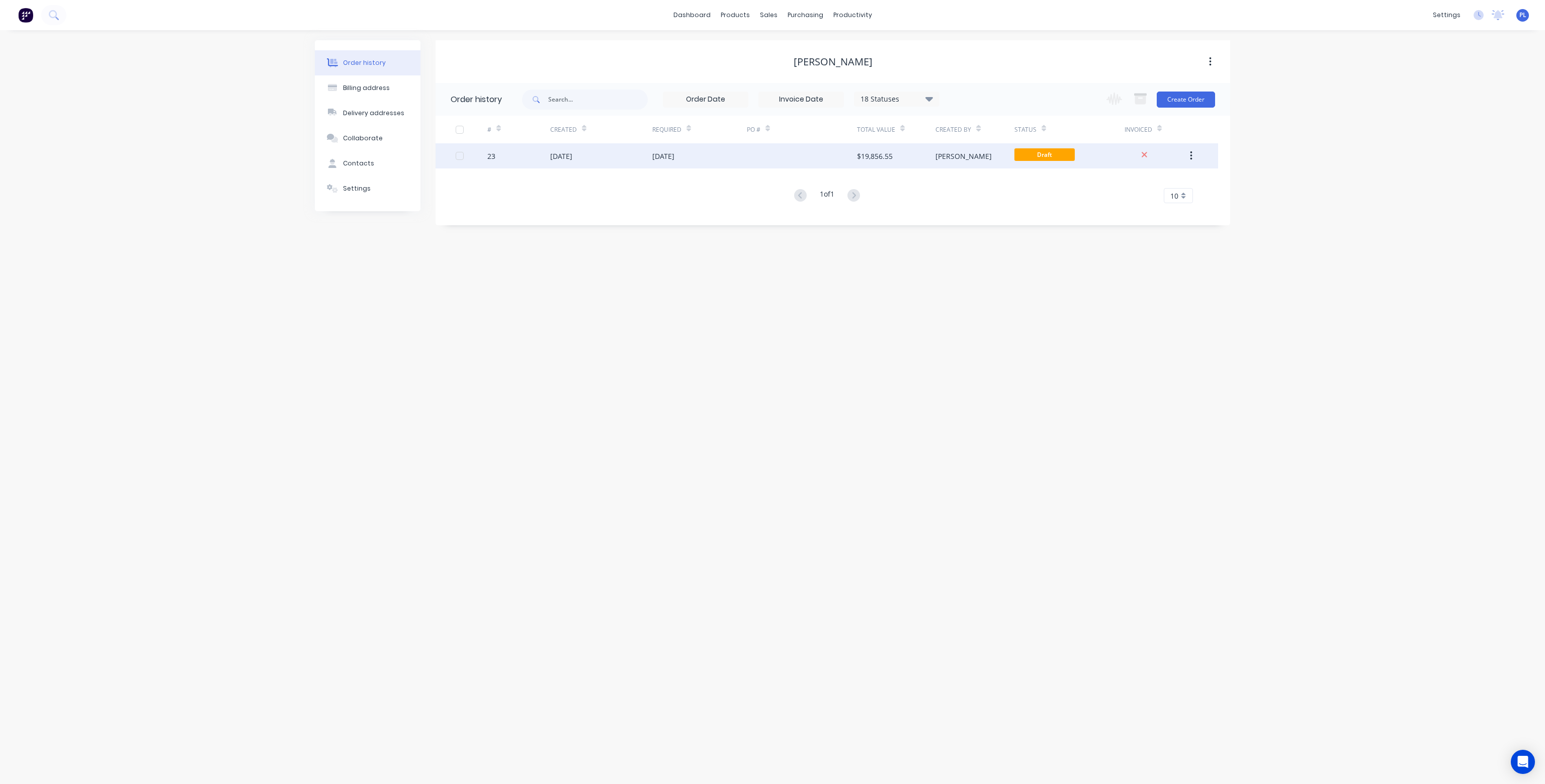
click at [1192, 154] on icon "button" at bounding box center [1191, 156] width 2 height 11
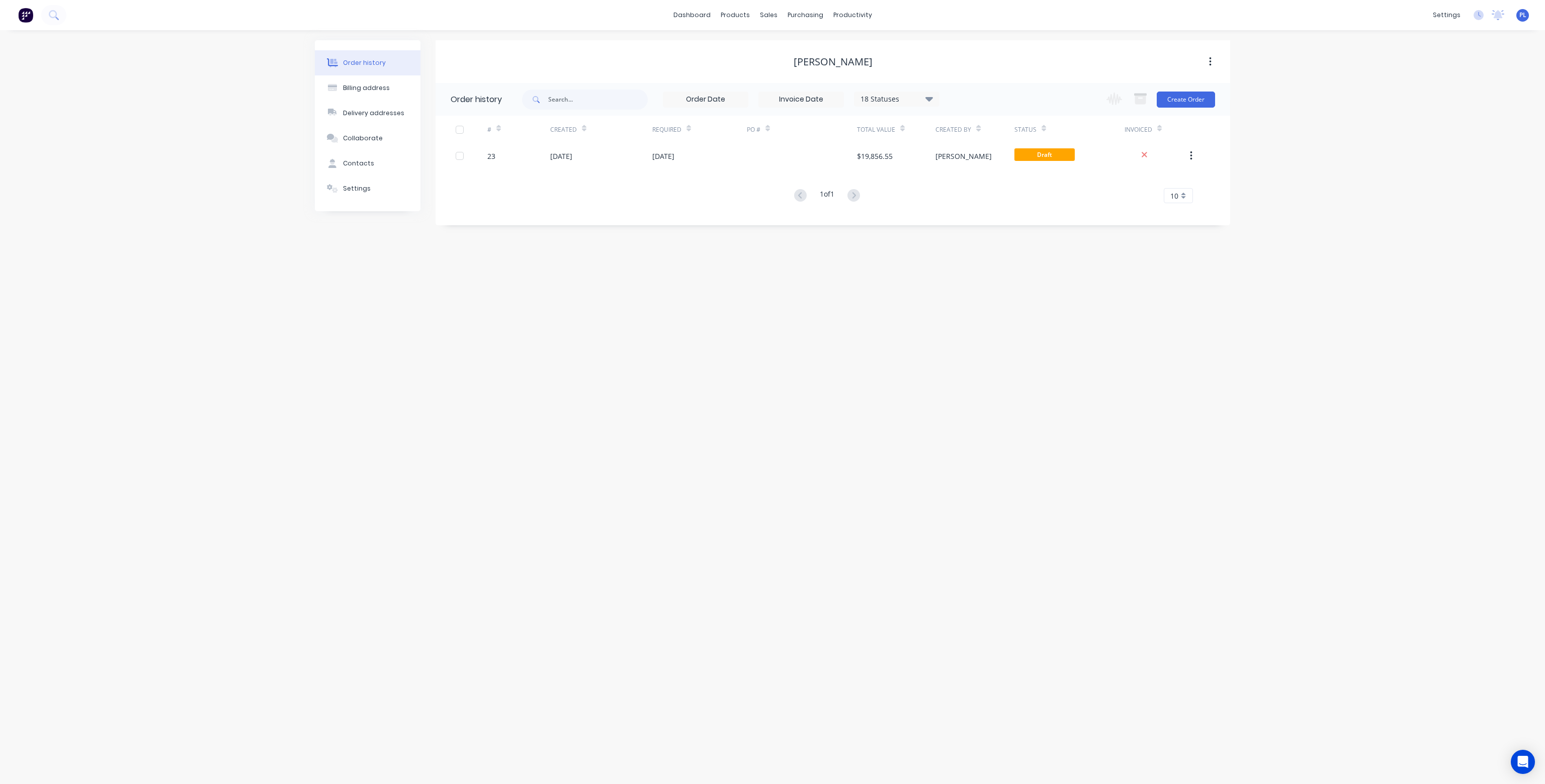
click at [1189, 123] on div at bounding box center [1196, 129] width 16 height 28
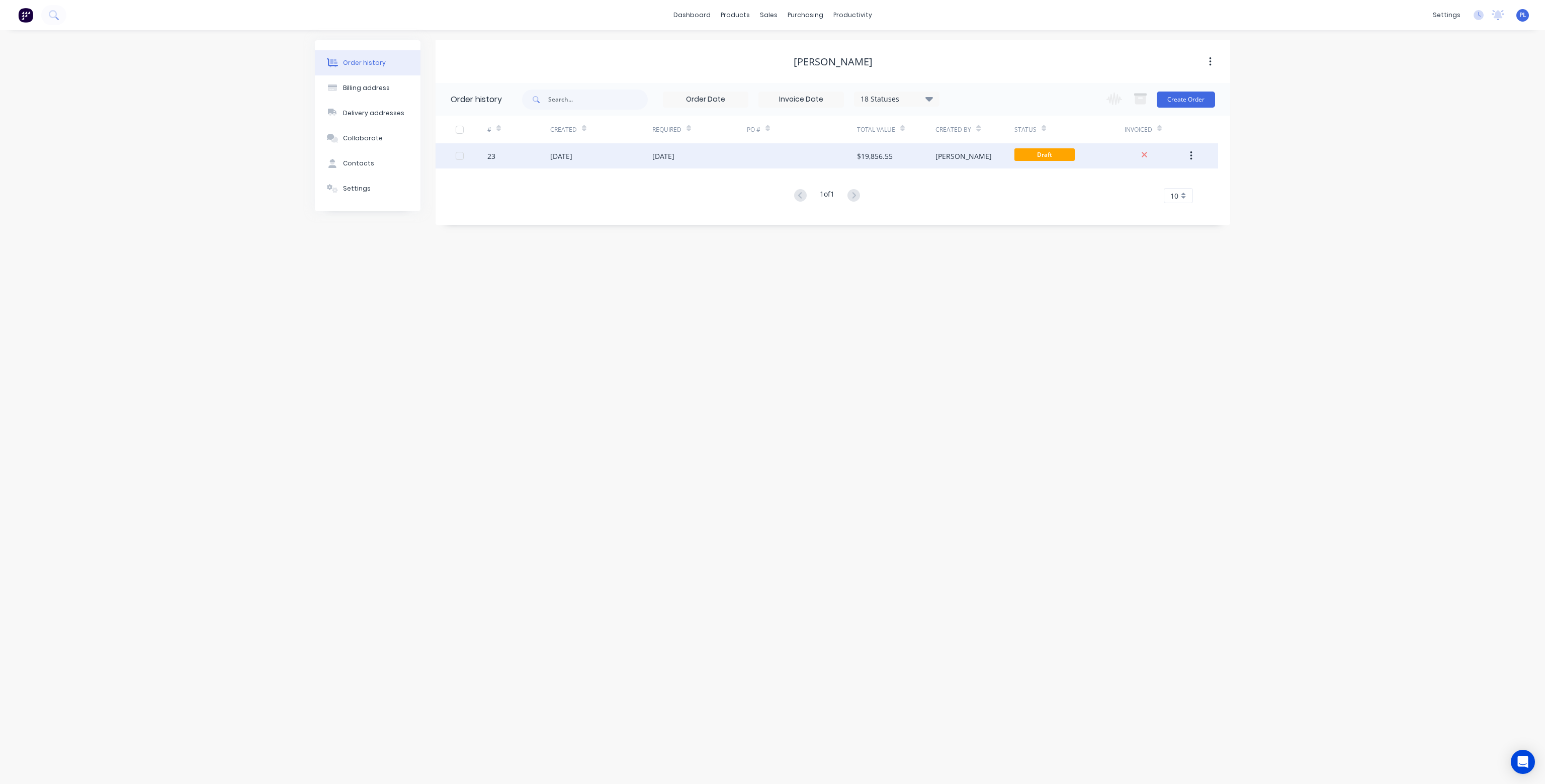
click at [819, 154] on div at bounding box center [802, 155] width 110 height 25
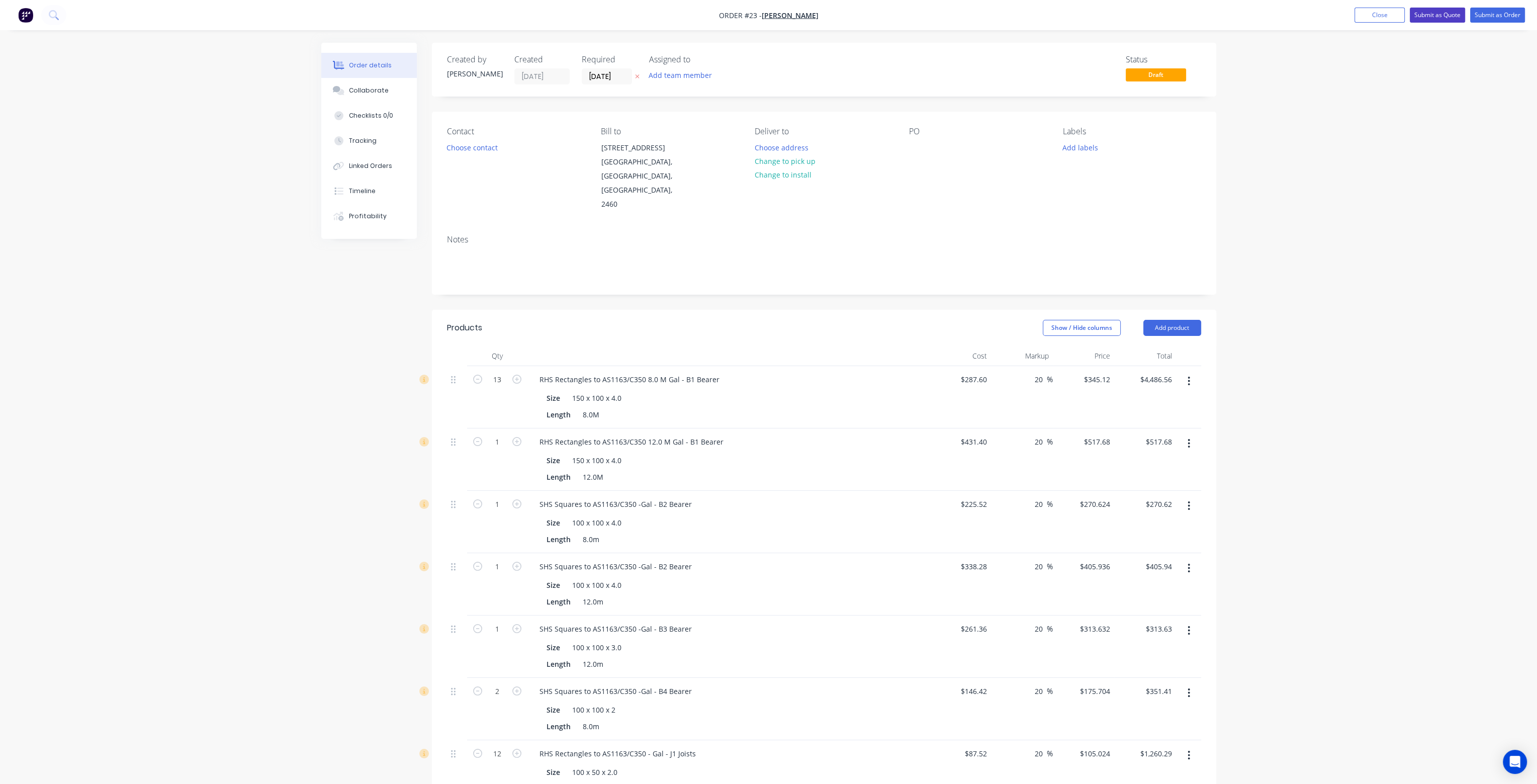
click at [1432, 16] on button "Submit as Quote" at bounding box center [1436, 14] width 55 height 15
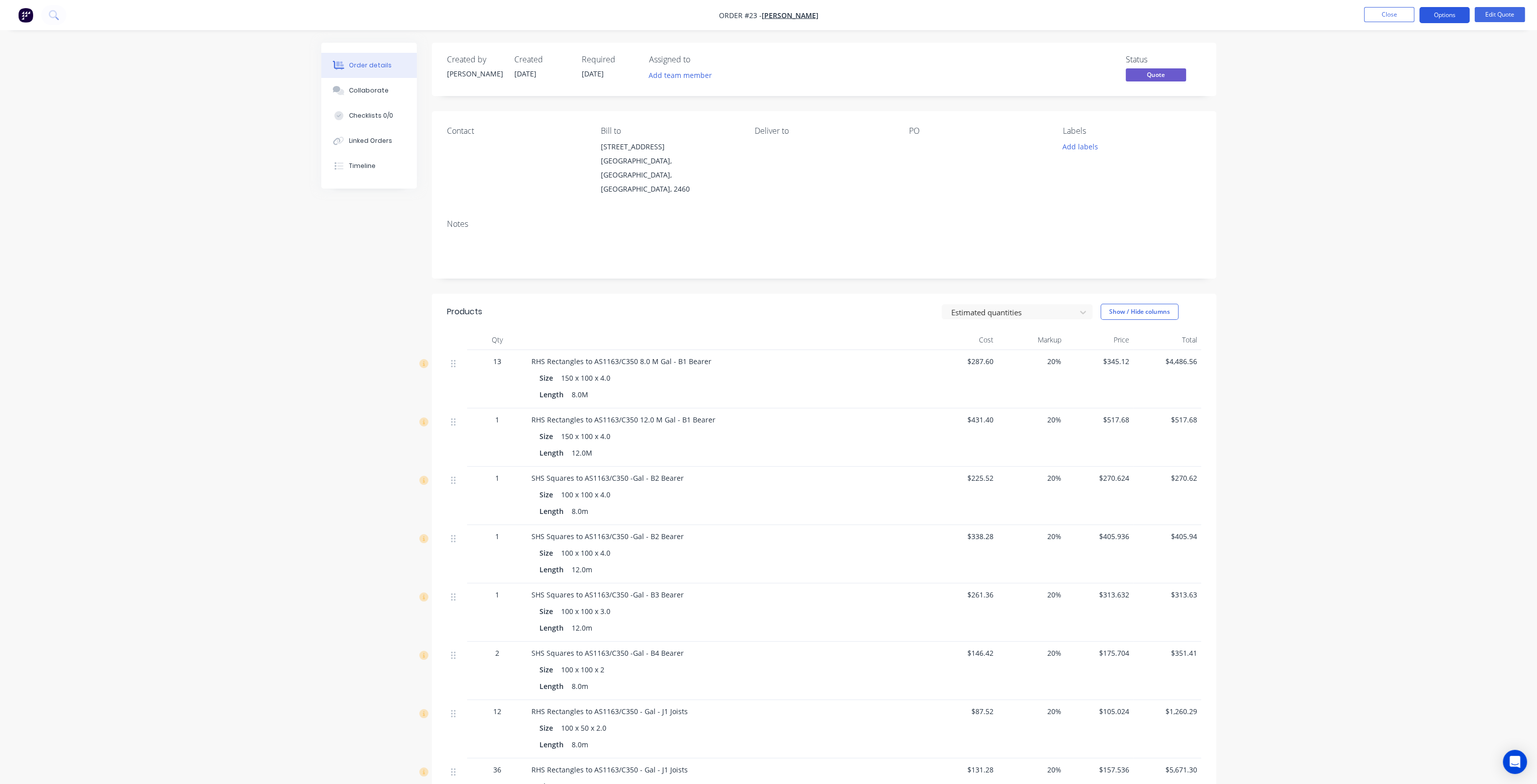
click at [1446, 16] on button "Options" at bounding box center [1444, 15] width 50 height 16
click at [1420, 58] on div "Quote" at bounding box center [1414, 61] width 93 height 14
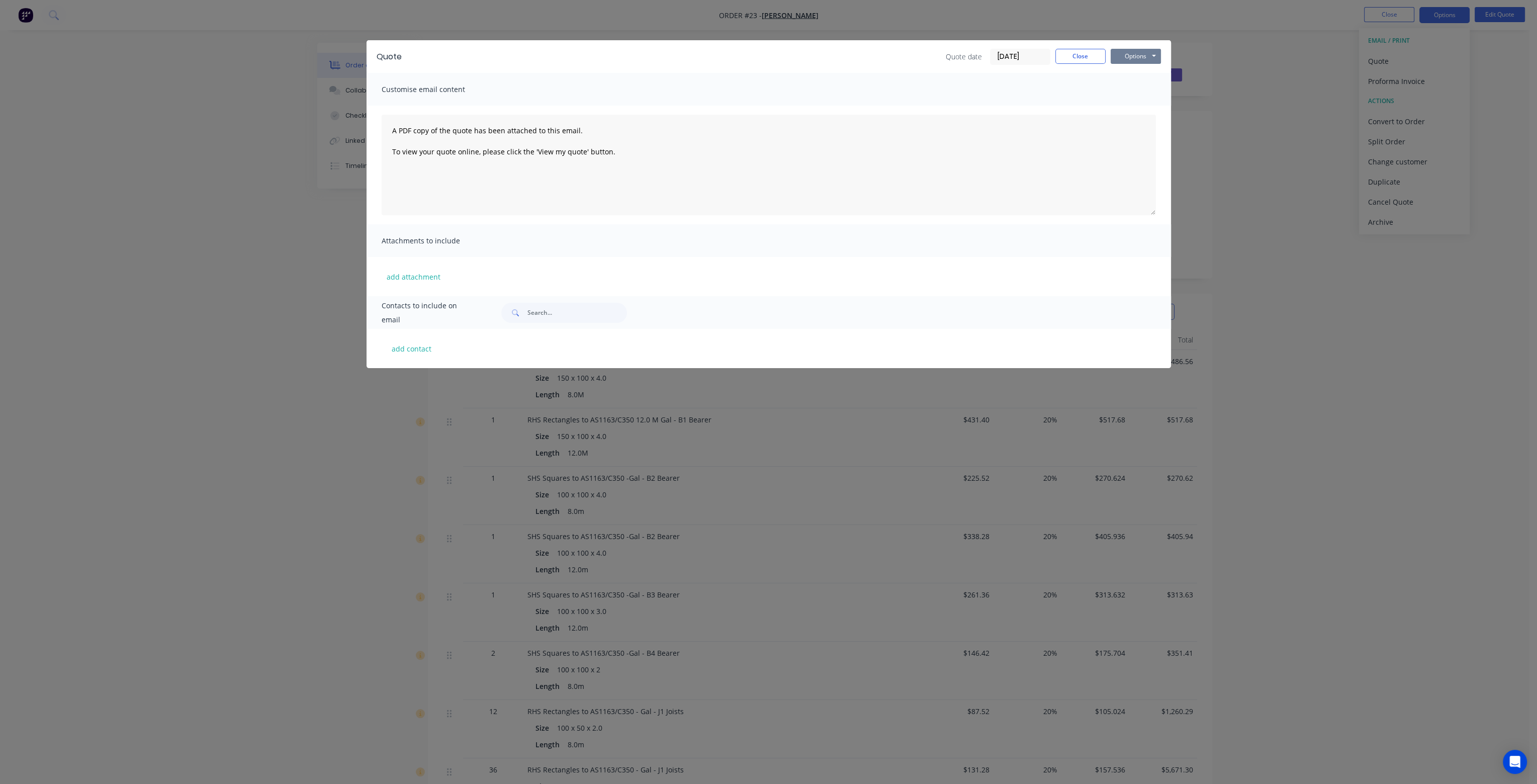
click at [1130, 56] on button "Options" at bounding box center [1135, 56] width 50 height 15
click at [1129, 79] on button "Preview" at bounding box center [1143, 73] width 65 height 17
click at [1095, 52] on button "Close" at bounding box center [1080, 56] width 50 height 15
